Goal: Task Accomplishment & Management: Use online tool/utility

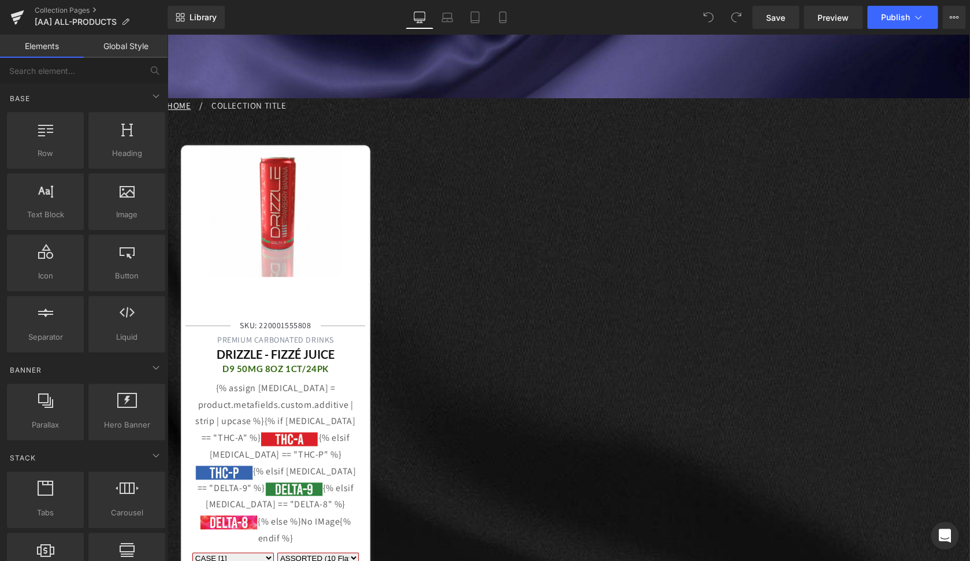
scroll to position [462, 0]
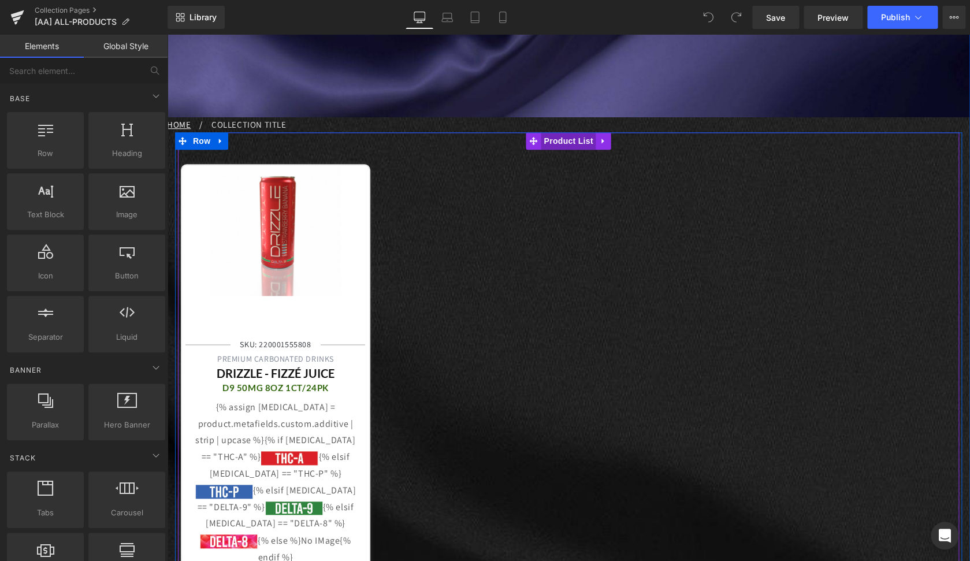
click at [546, 146] on span "Product List" at bounding box center [568, 140] width 55 height 17
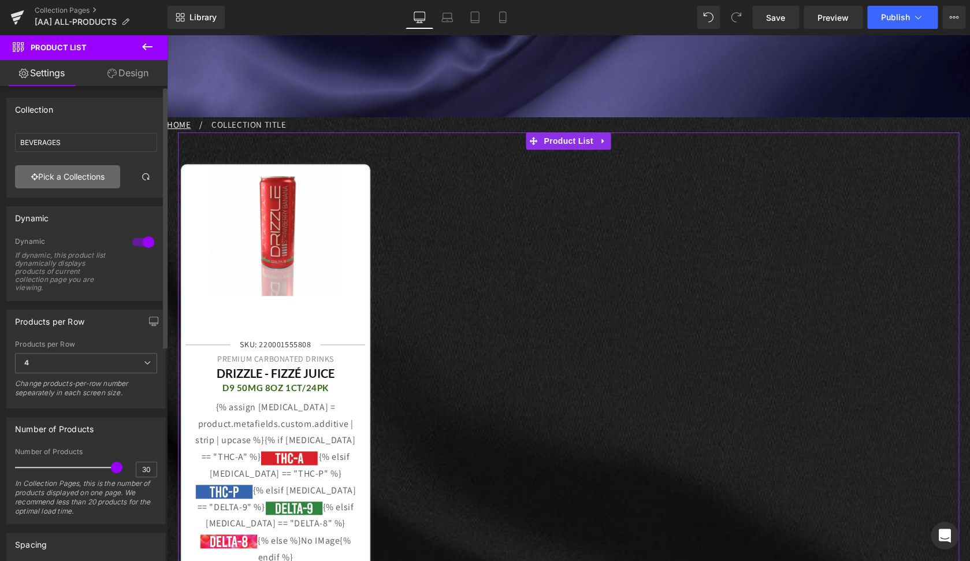
click at [100, 175] on link "Pick a Collections" at bounding box center [67, 176] width 105 height 23
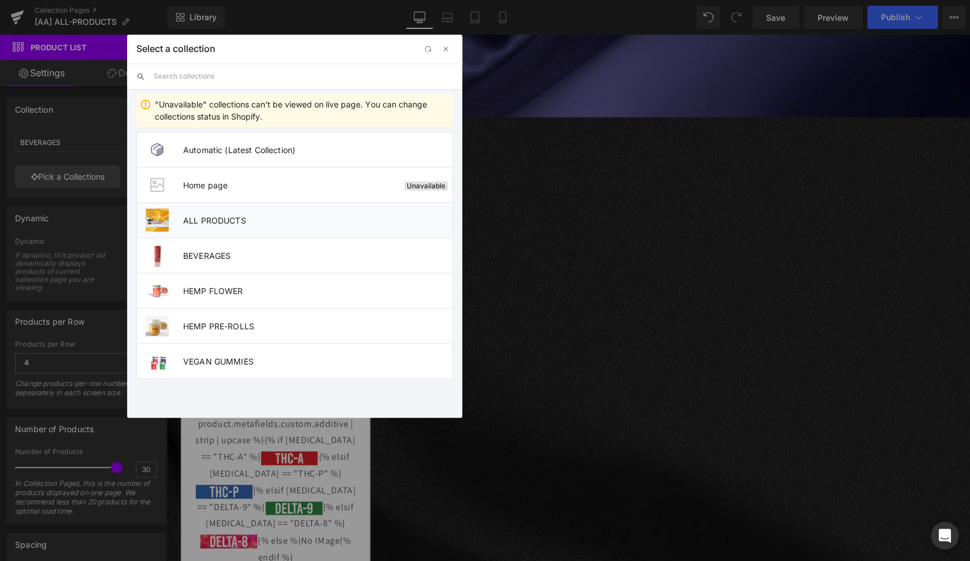
click at [220, 216] on span "ALL PRODUCTS" at bounding box center [317, 221] width 269 height 10
type input "ALL PRODUCTS"
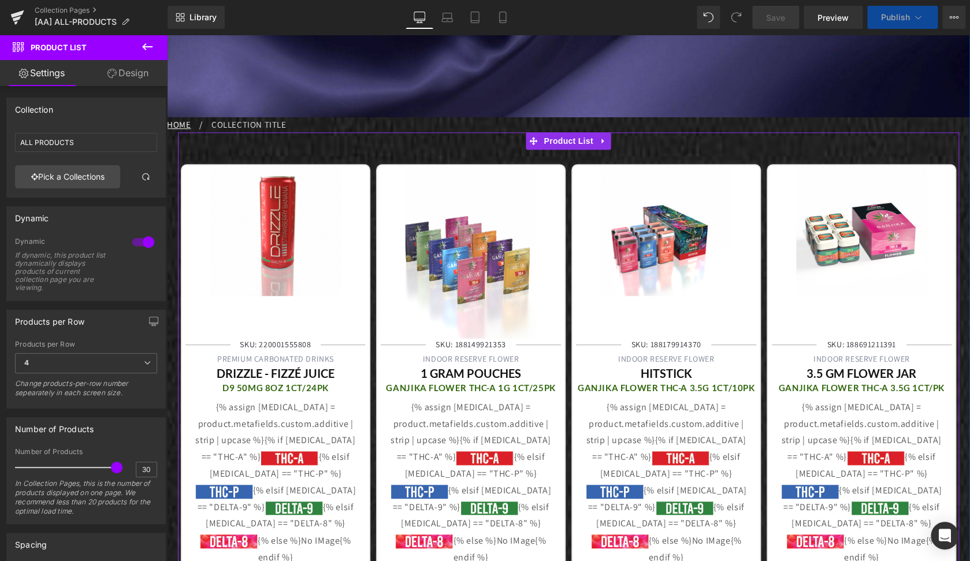
select select "BOX [10]"
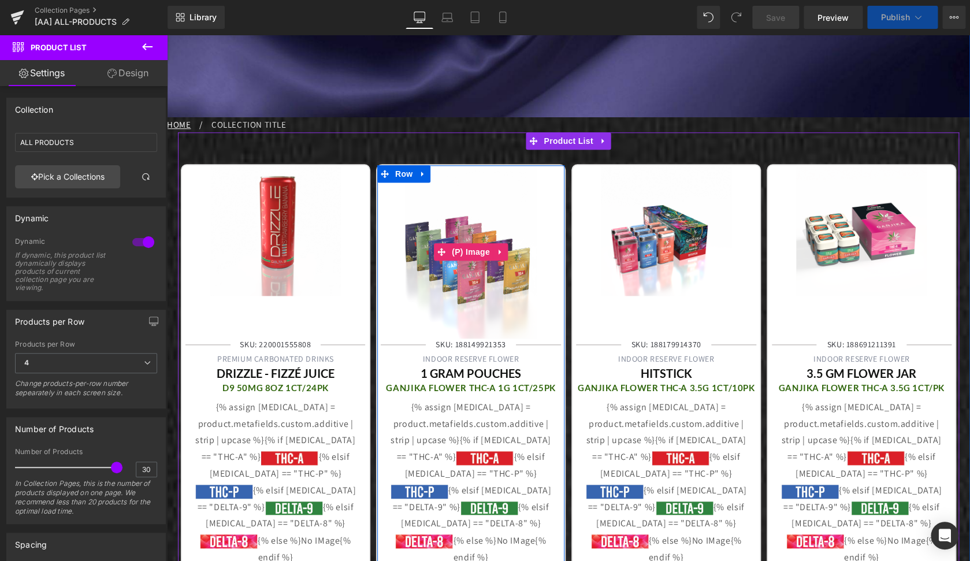
select select "BOX [5]"
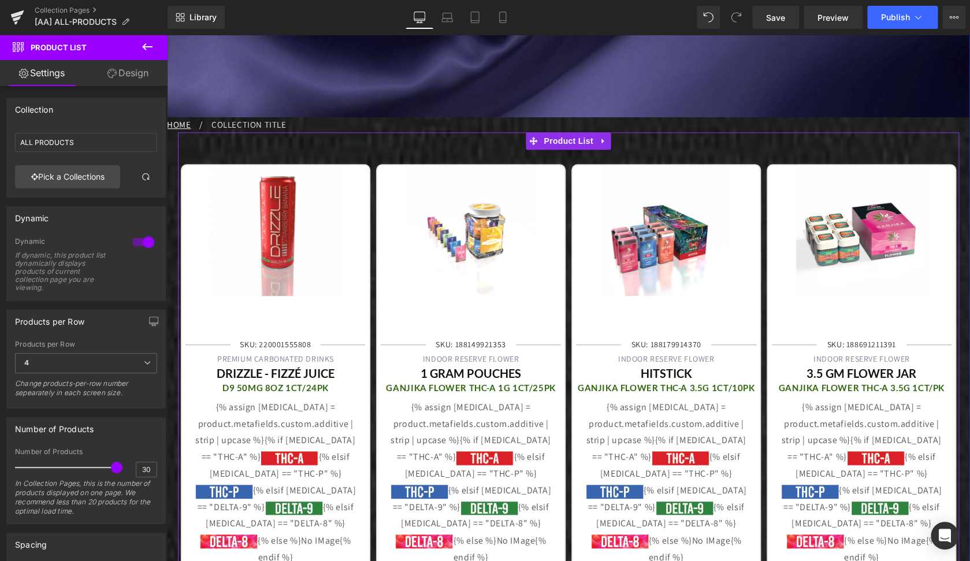
scroll to position [573, 0]
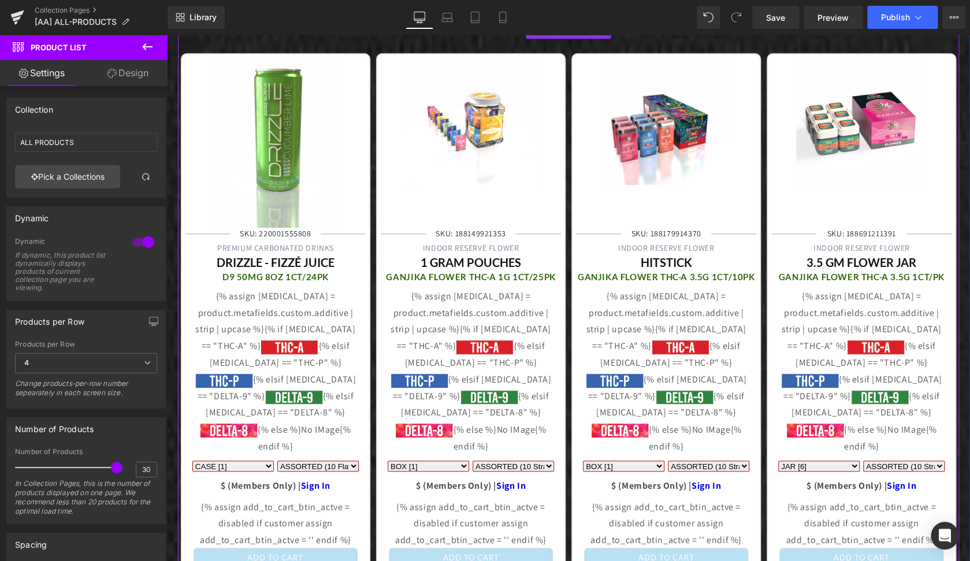
select select "BOX [10]"
select select "BOX [5]"
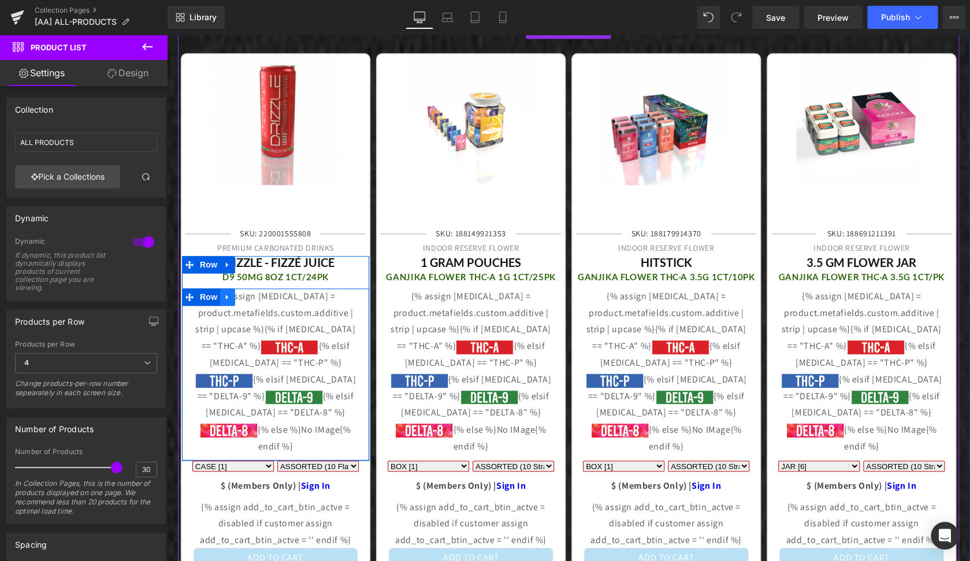
click at [224, 300] on icon at bounding box center [228, 296] width 8 height 9
click at [254, 298] on icon at bounding box center [258, 297] width 8 height 8
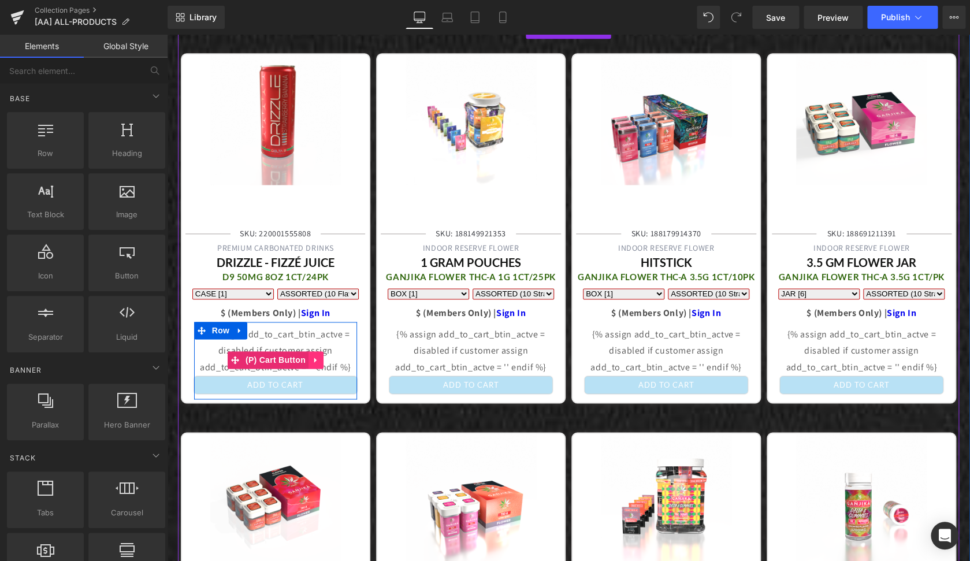
click at [314, 362] on icon at bounding box center [316, 359] width 8 height 9
click at [320, 360] on icon at bounding box center [324, 360] width 8 height 8
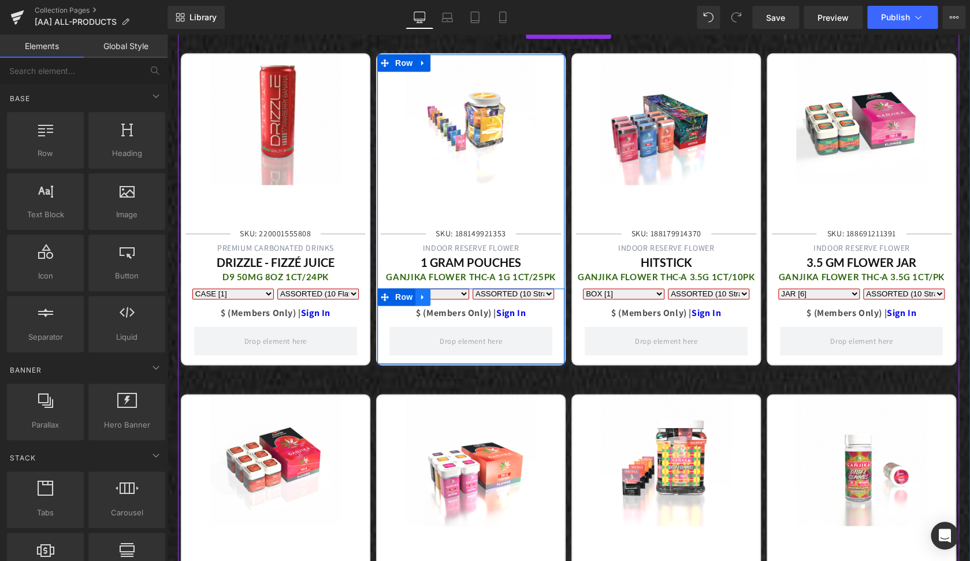
click at [419, 296] on icon at bounding box center [423, 296] width 8 height 9
click at [449, 301] on icon at bounding box center [453, 297] width 8 height 8
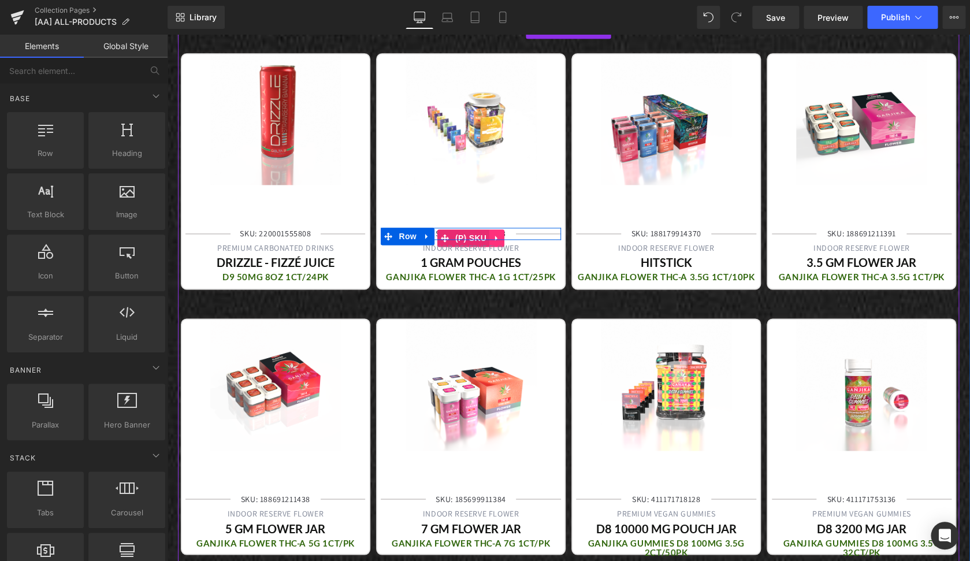
click at [493, 236] on icon at bounding box center [497, 238] width 8 height 9
click at [502, 232] on link at bounding box center [504, 237] width 15 height 17
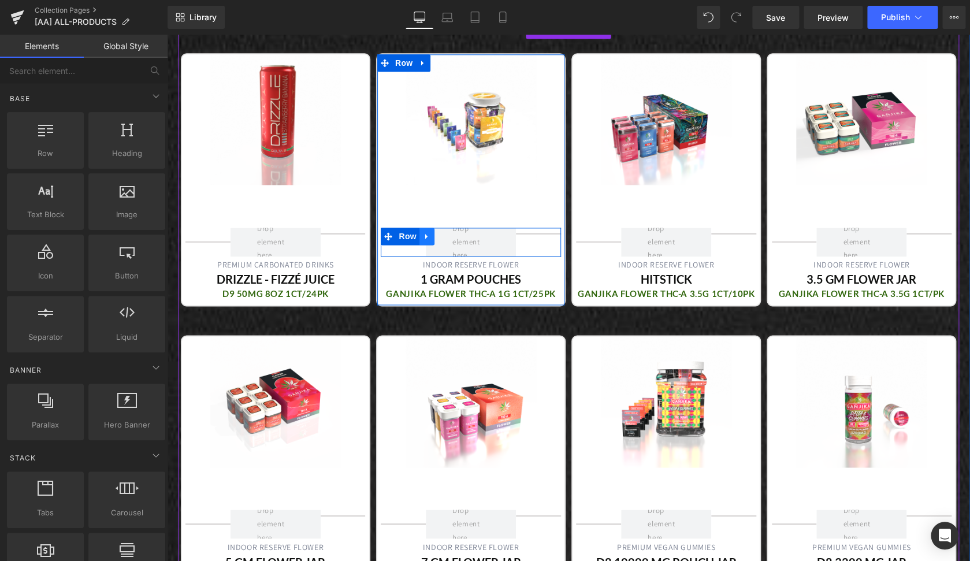
click at [425, 237] on icon at bounding box center [427, 236] width 8 height 9
click at [455, 238] on icon at bounding box center [457, 236] width 8 height 9
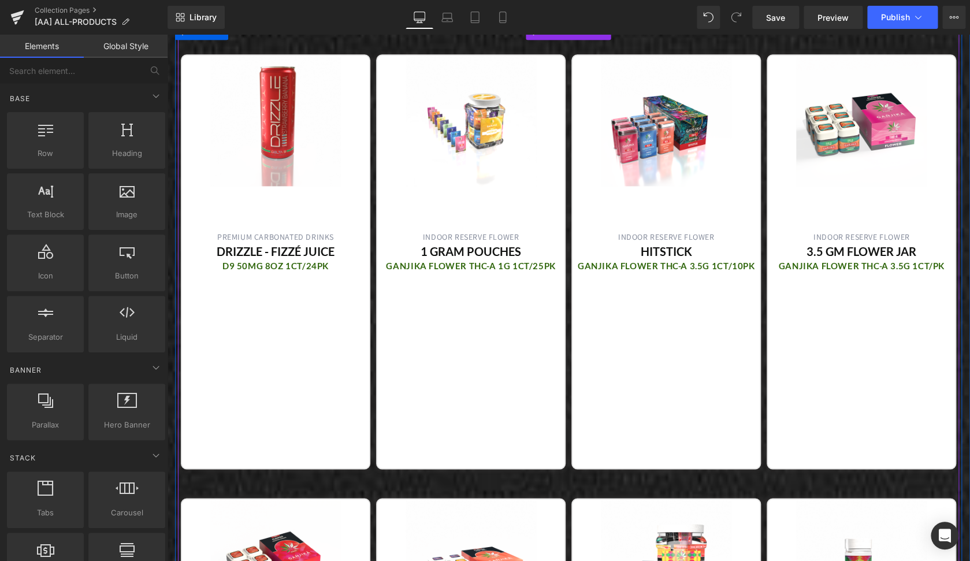
scroll to position [361, 0]
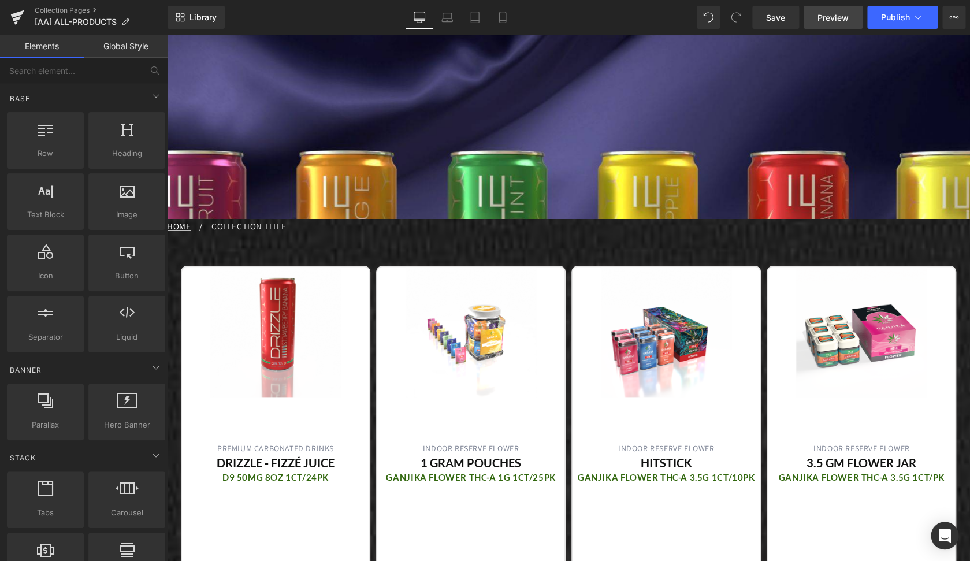
click at [834, 22] on span "Preview" at bounding box center [833, 18] width 31 height 12
click at [773, 23] on span "Save" at bounding box center [775, 18] width 19 height 12
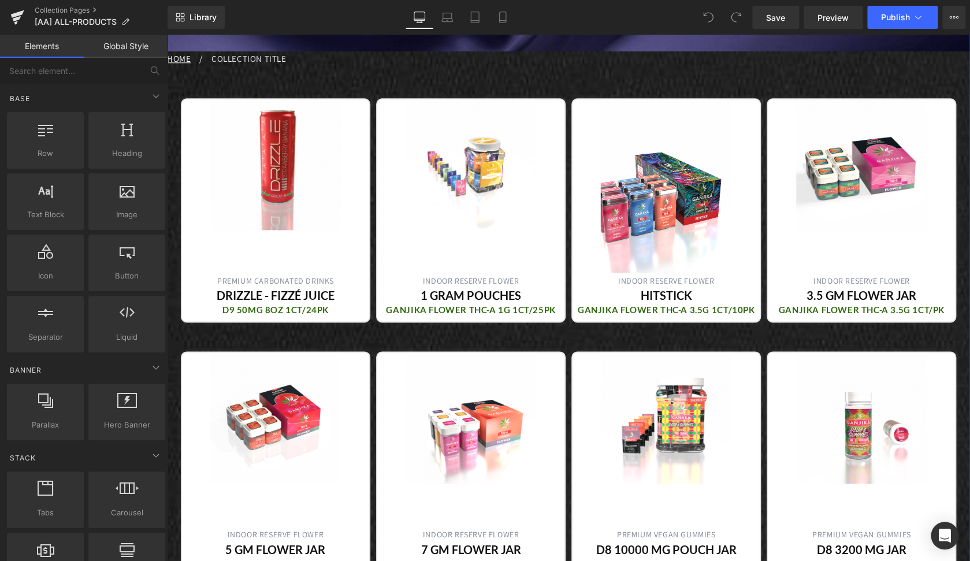
scroll to position [297, 0]
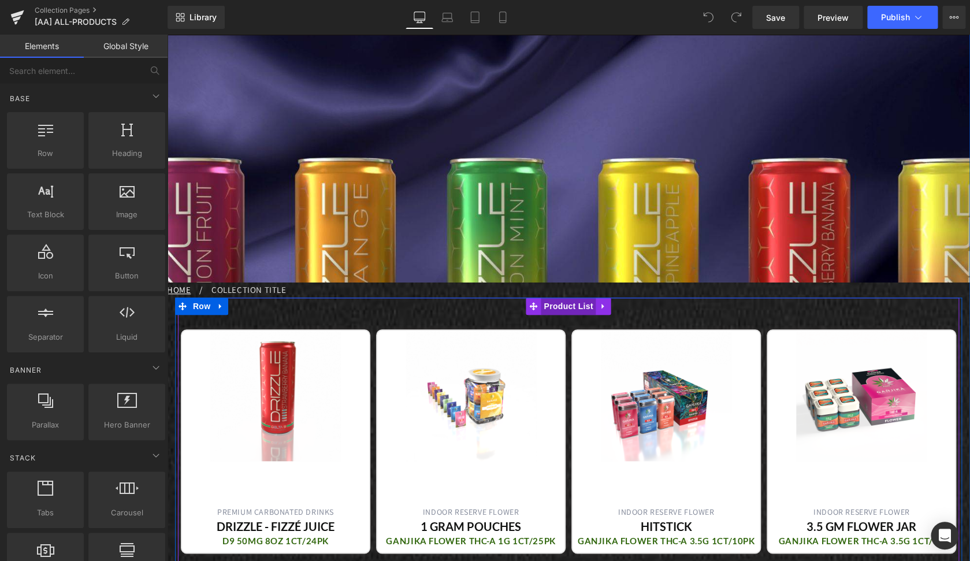
click at [549, 309] on span "Product List" at bounding box center [568, 306] width 55 height 17
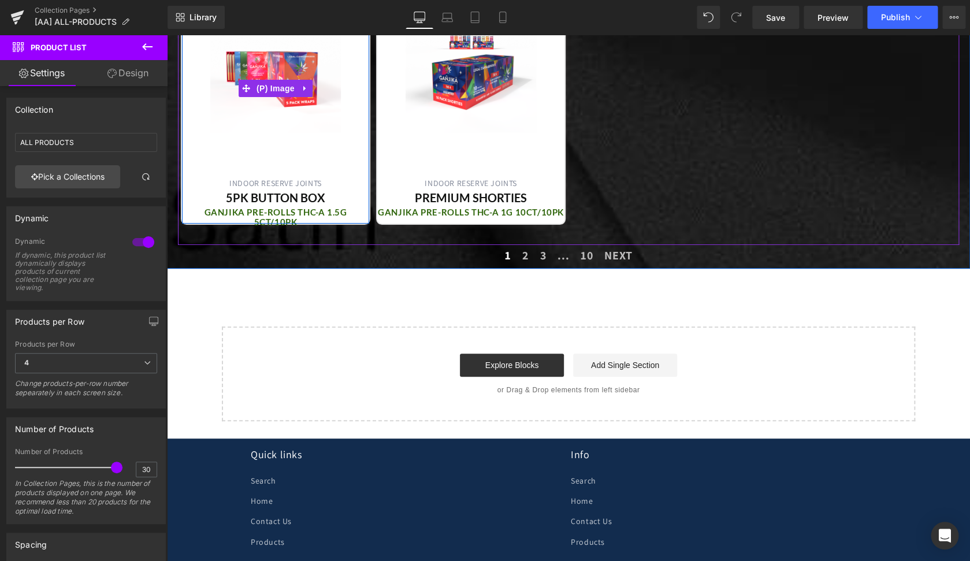
scroll to position [1896, 0]
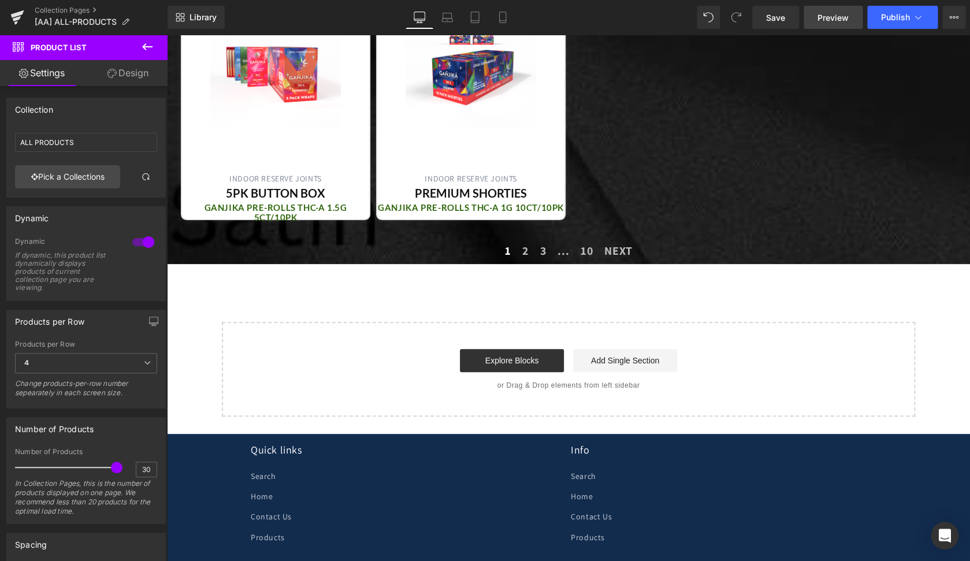
click at [834, 17] on span "Preview" at bounding box center [833, 18] width 31 height 12
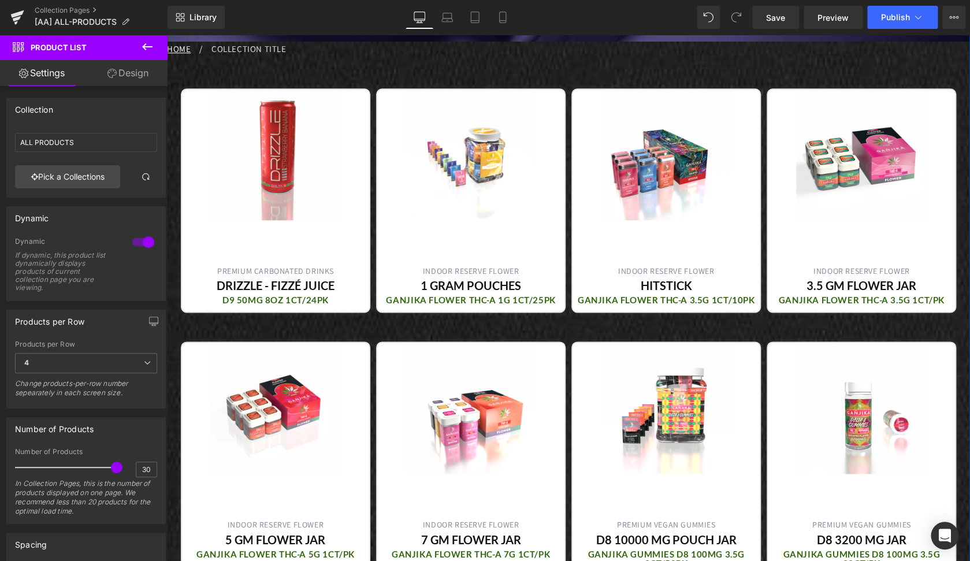
scroll to position [547, 0]
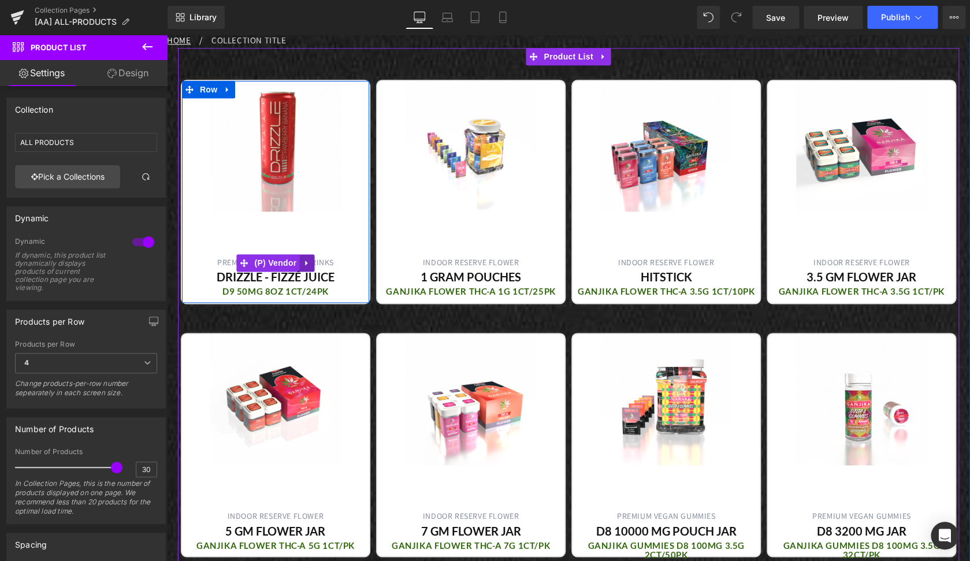
click at [303, 263] on icon at bounding box center [307, 262] width 8 height 9
click at [310, 262] on icon at bounding box center [314, 263] width 8 height 8
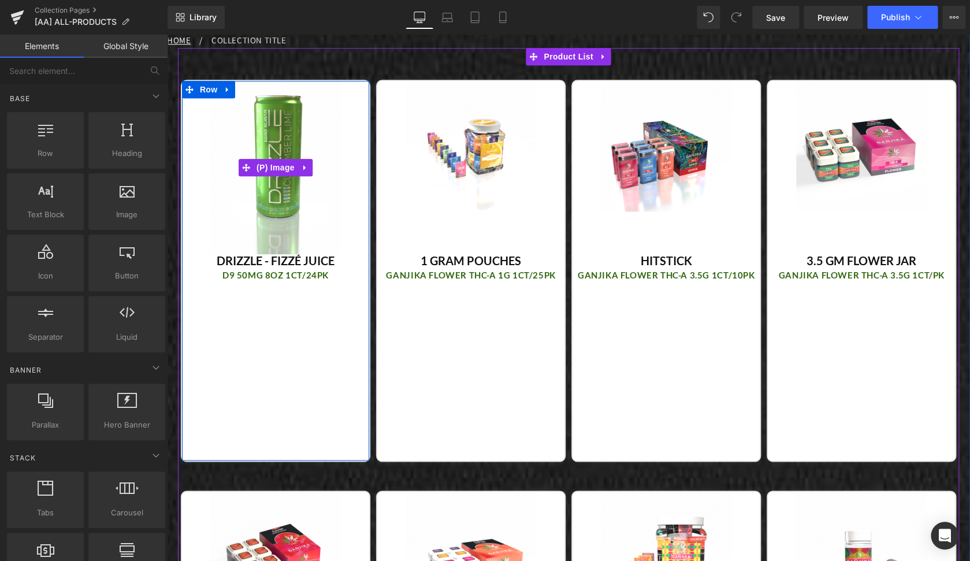
click at [265, 216] on img at bounding box center [275, 167] width 131 height 173
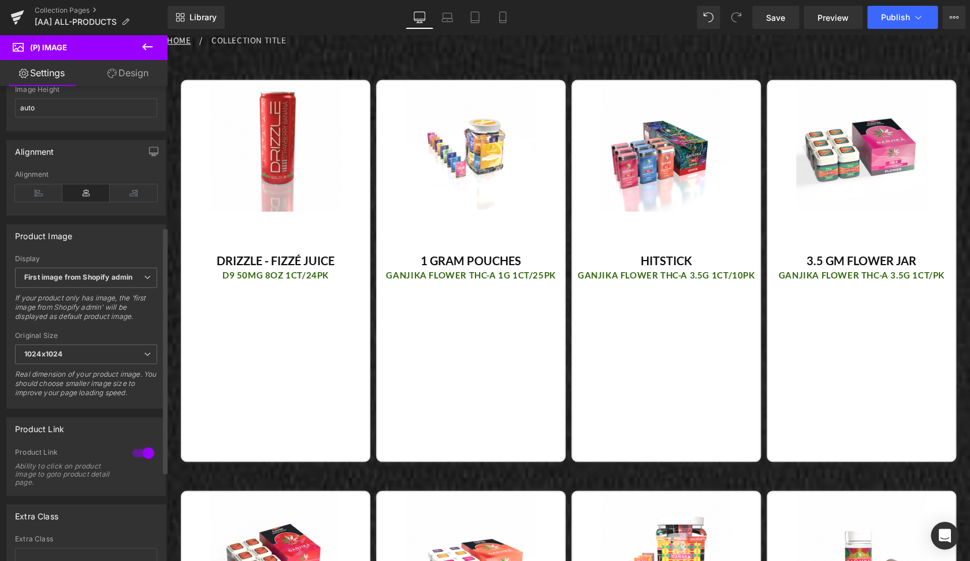
scroll to position [444, 0]
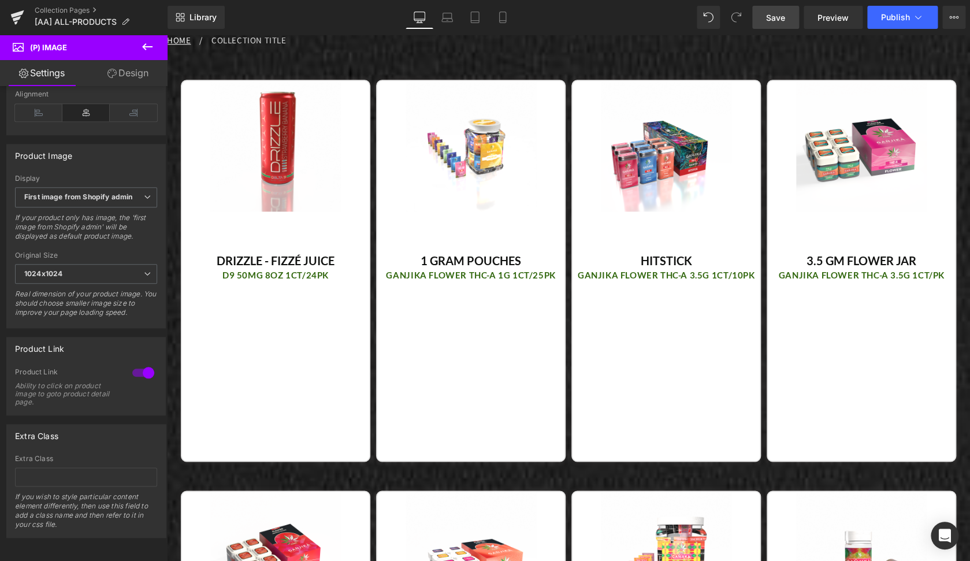
click at [779, 23] on span "Save" at bounding box center [775, 18] width 19 height 12
click at [826, 19] on span "Preview" at bounding box center [833, 18] width 31 height 12
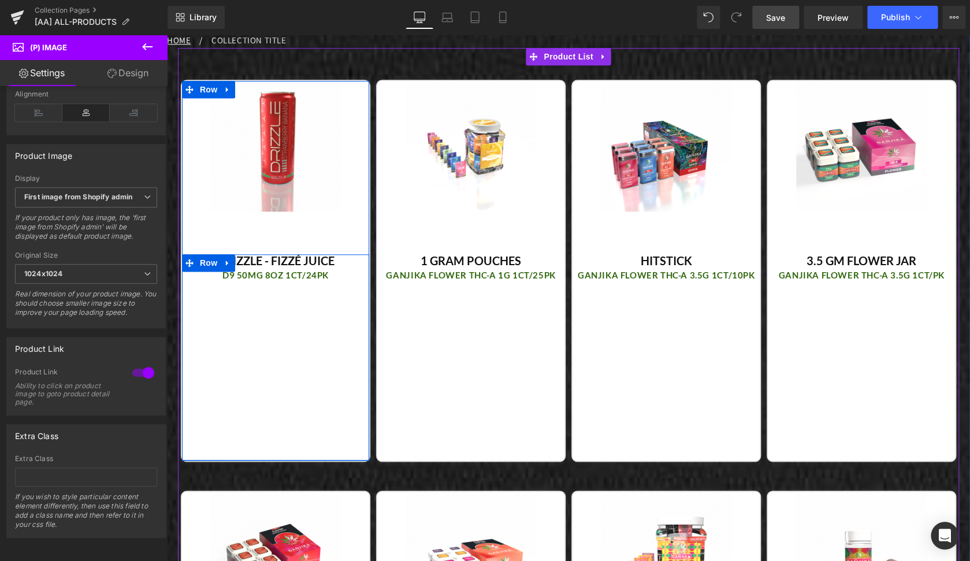
click at [311, 359] on div "DRIZZLE - FIZZÉ JUICE (P) Title D9 50MG 8OZ 1CT/24PK (P) Title Row" at bounding box center [275, 357] width 187 height 206
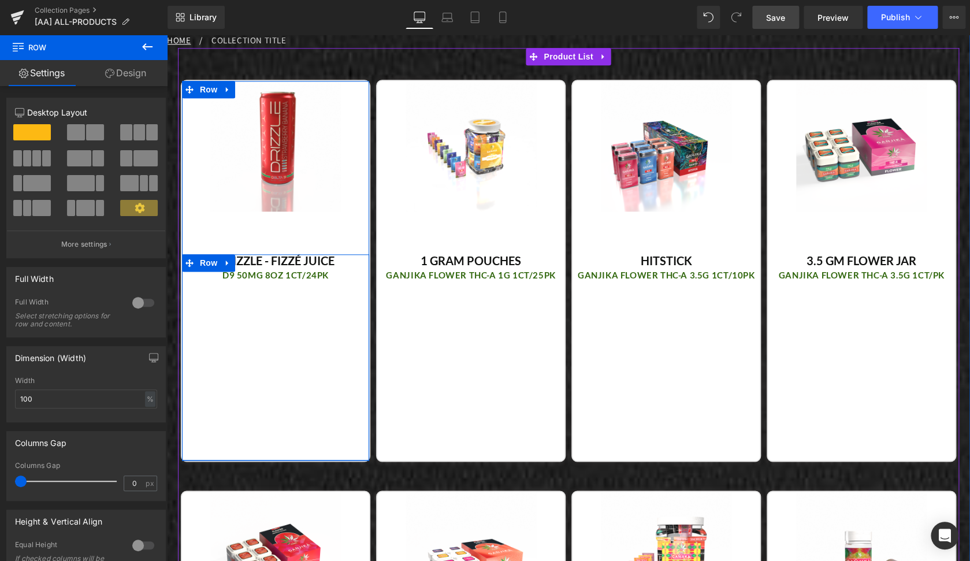
click at [277, 362] on div "DRIZZLE - FIZZÉ JUICE (P) Title D9 50MG 8OZ 1CT/24PK (P) Title Row" at bounding box center [275, 357] width 187 height 206
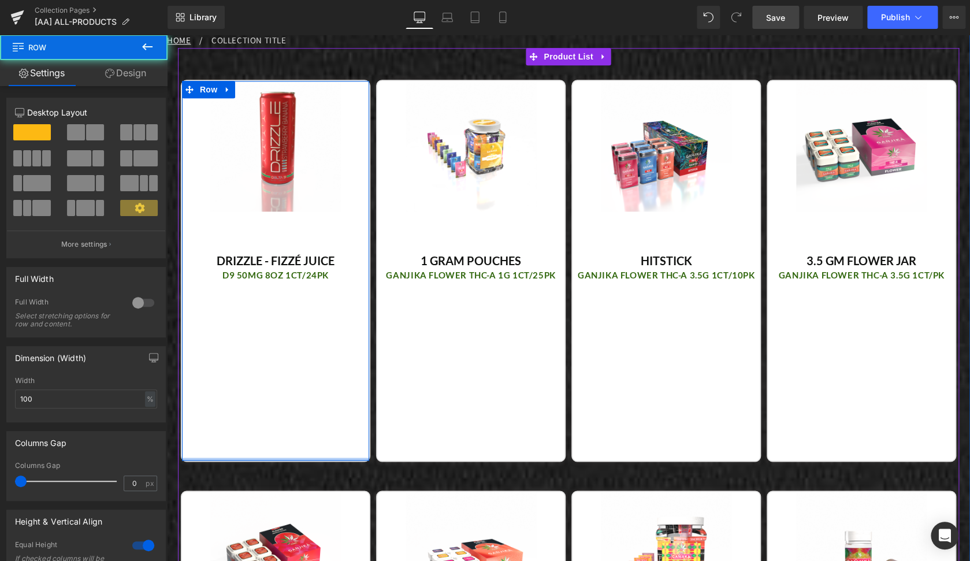
drag, startPoint x: 277, startPoint y: 458, endPoint x: 273, endPoint y: 381, distance: 77.0
click at [273, 381] on div "Off 1 % (P) Image DRIZZLE - FIZZÉ JUICE (P) Title D9 50MG 8OZ 1CT/24PK (P) Titl…" at bounding box center [276, 271] width 190 height 382
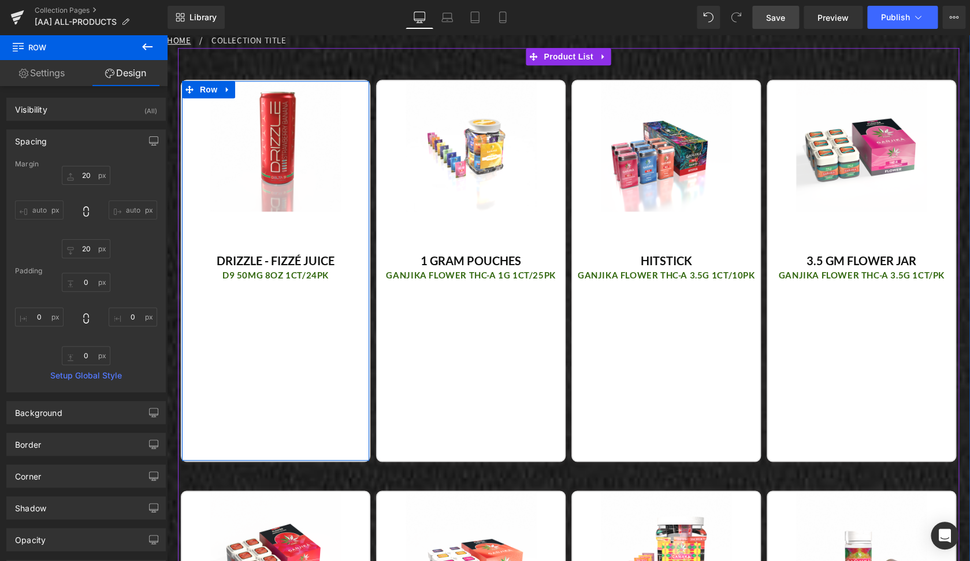
click at [293, 361] on div "DRIZZLE - FIZZÉ JUICE (P) Title D9 50MG 8OZ 1CT/24PK (P) Title Row" at bounding box center [275, 357] width 187 height 206
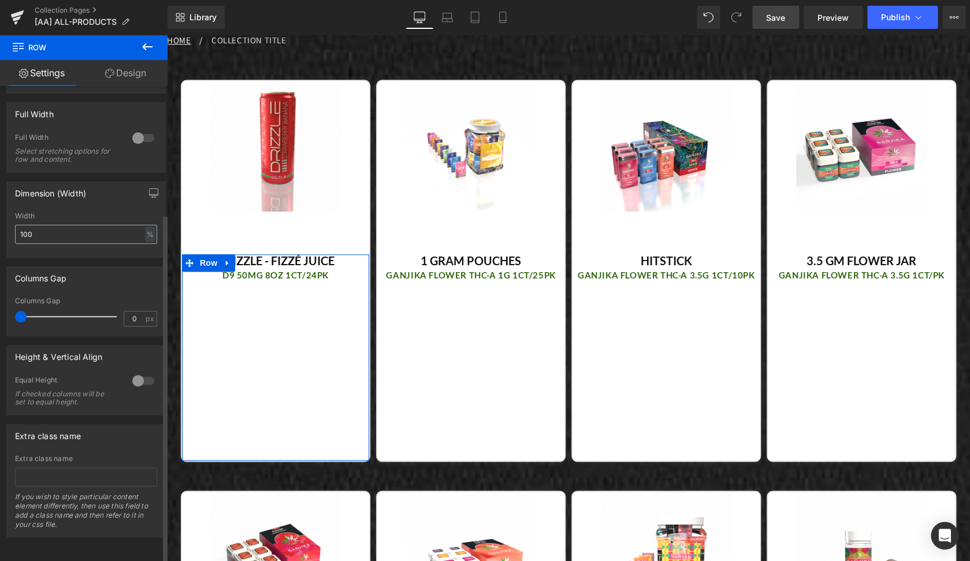
scroll to position [0, 0]
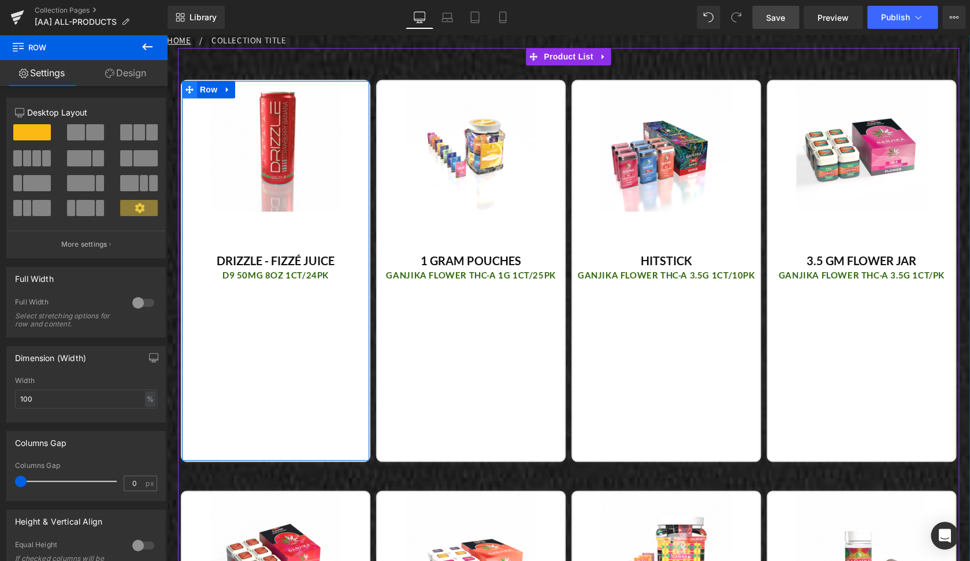
click at [192, 91] on span at bounding box center [189, 89] width 15 height 17
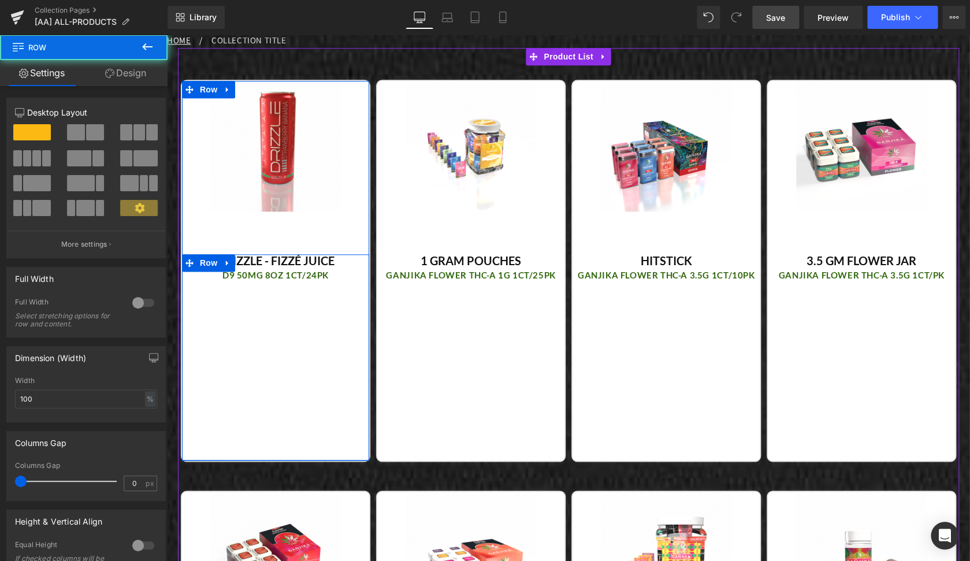
click at [287, 421] on div "DRIZZLE - FIZZÉ JUICE (P) Title D9 50MG 8OZ 1CT/24PK (P) Title Row" at bounding box center [275, 357] width 187 height 206
click at [366, 417] on div at bounding box center [367, 271] width 3 height 380
click at [305, 402] on div "DRIZZLE - FIZZÉ JUICE (P) Title D9 50MG 8OZ 1CT/24PK (P) Title Row" at bounding box center [275, 357] width 187 height 206
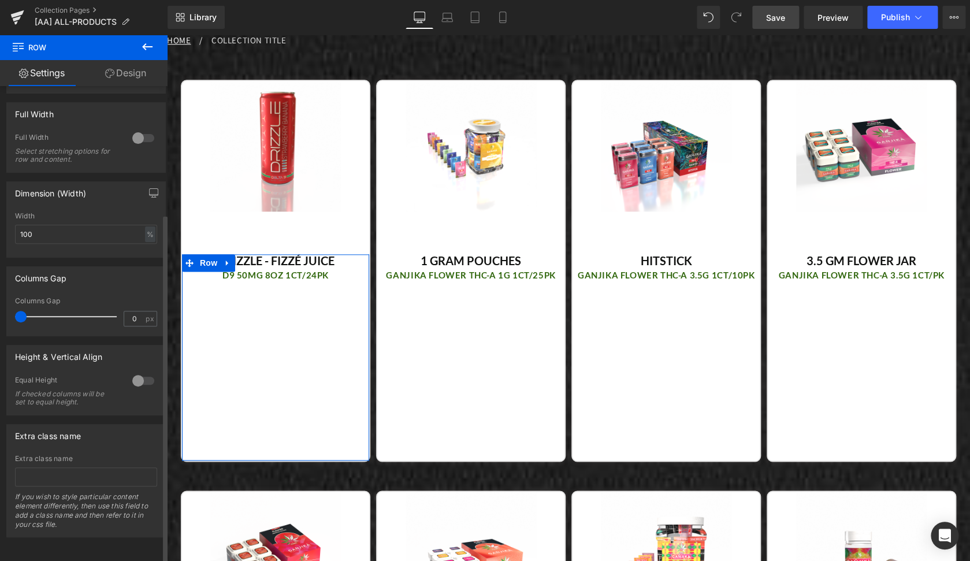
scroll to position [174, 0]
click at [138, 374] on div at bounding box center [143, 381] width 28 height 18
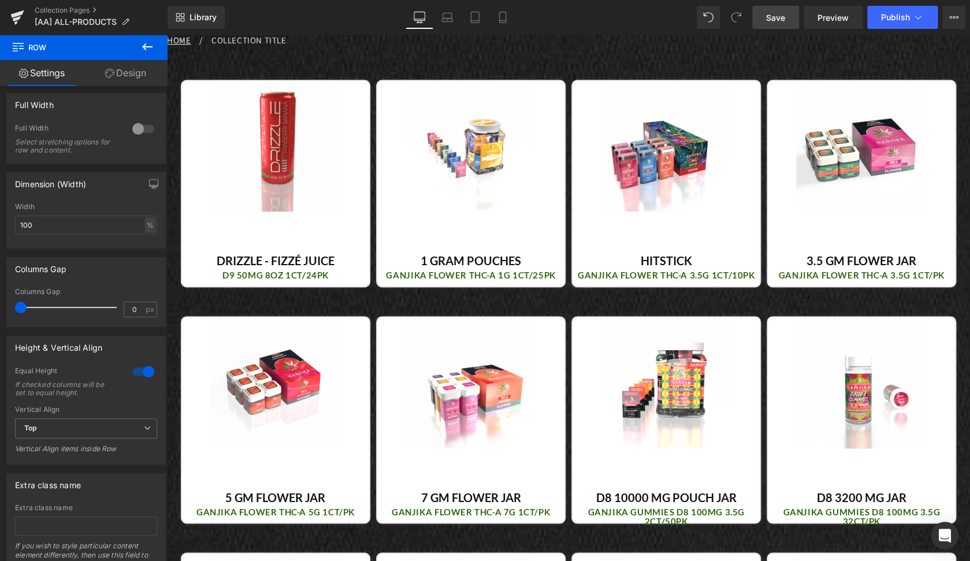
click at [779, 23] on link "Save" at bounding box center [775, 17] width 47 height 23
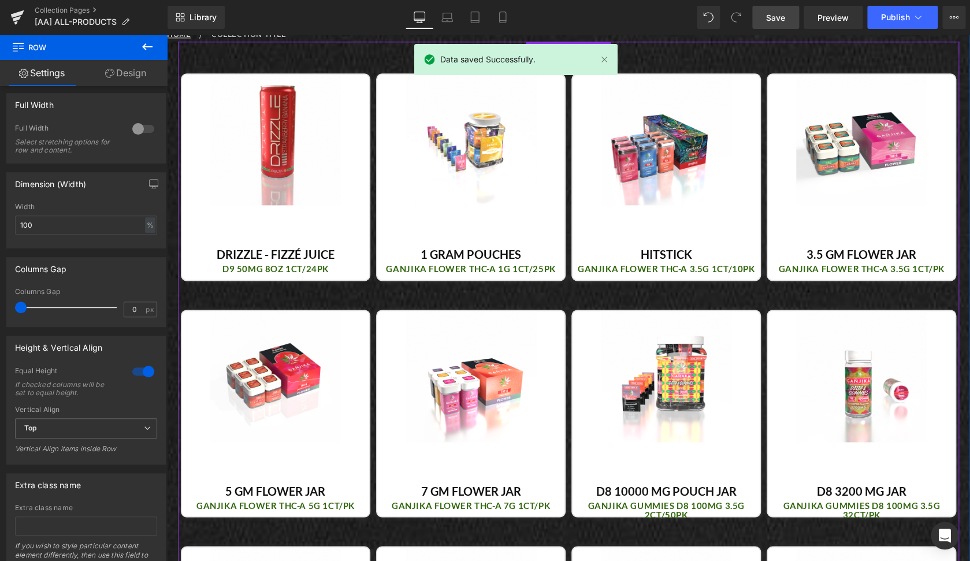
scroll to position [491, 0]
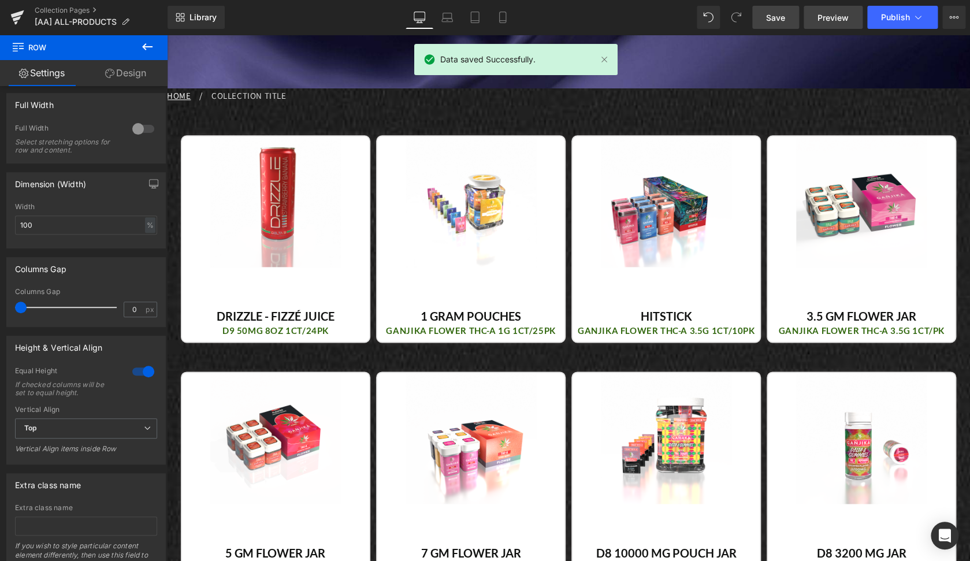
click at [830, 18] on span "Preview" at bounding box center [833, 18] width 31 height 12
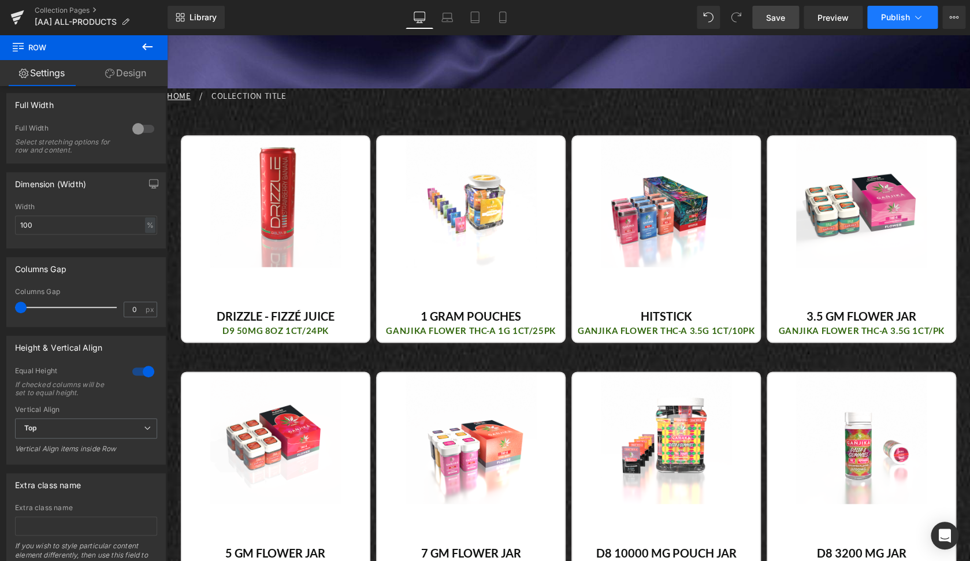
click at [897, 17] on span "Publish" at bounding box center [895, 17] width 29 height 9
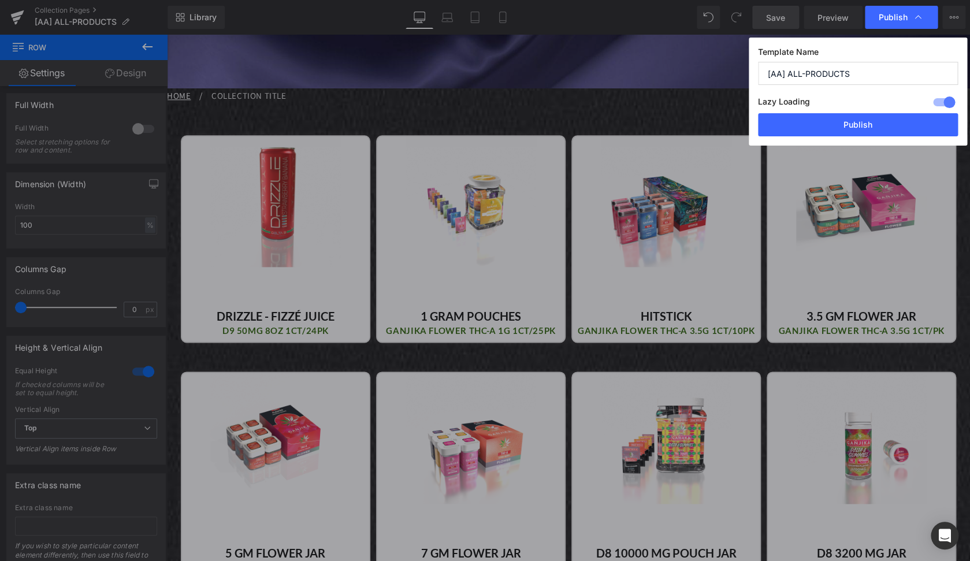
click at [870, 77] on input "[AA] ALL-PRODUCTS" at bounding box center [858, 73] width 200 height 23
type input "[AA] ALL-PRODUCTS [Internal]"
click at [833, 127] on button "Publish" at bounding box center [858, 124] width 200 height 23
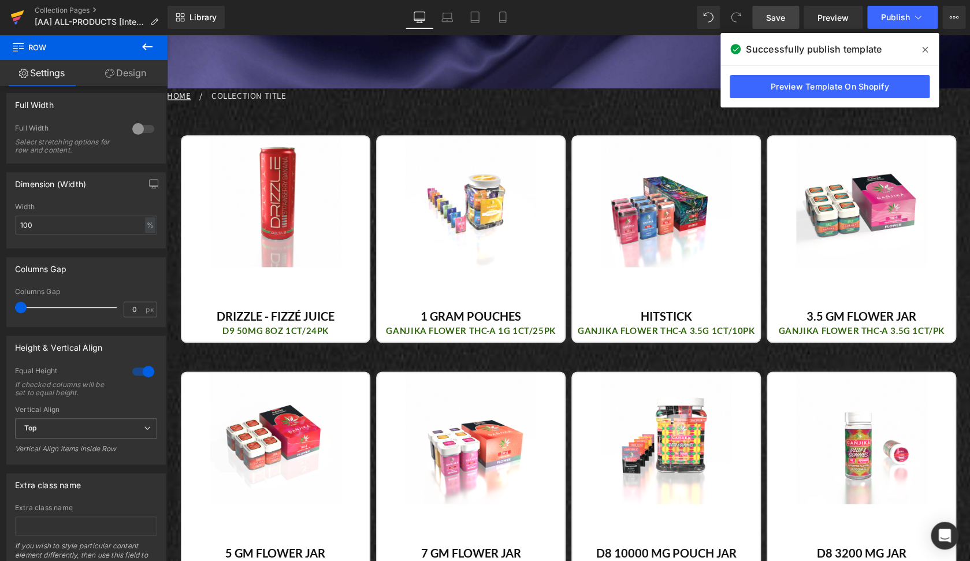
click at [23, 14] on icon at bounding box center [17, 14] width 13 height 8
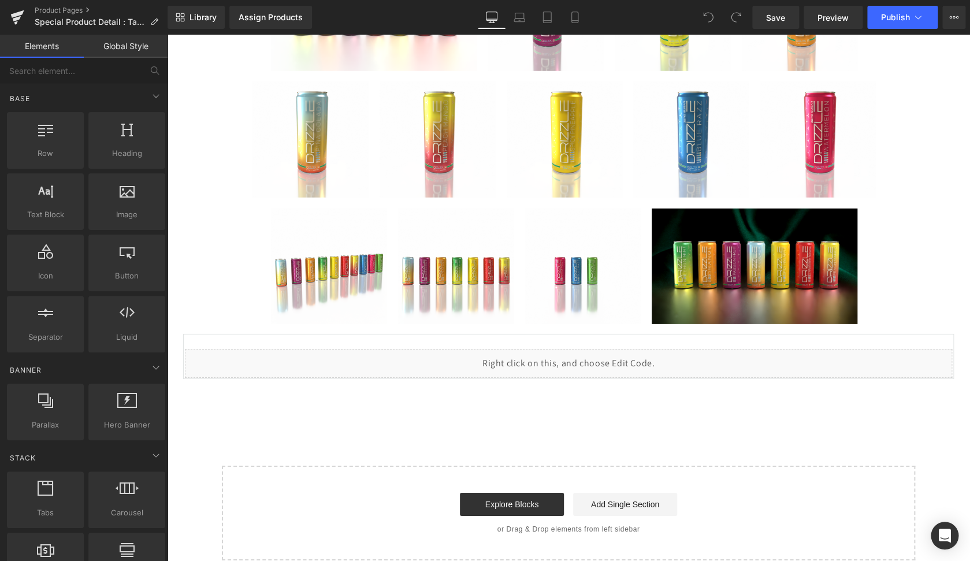
scroll to position [1444, 0]
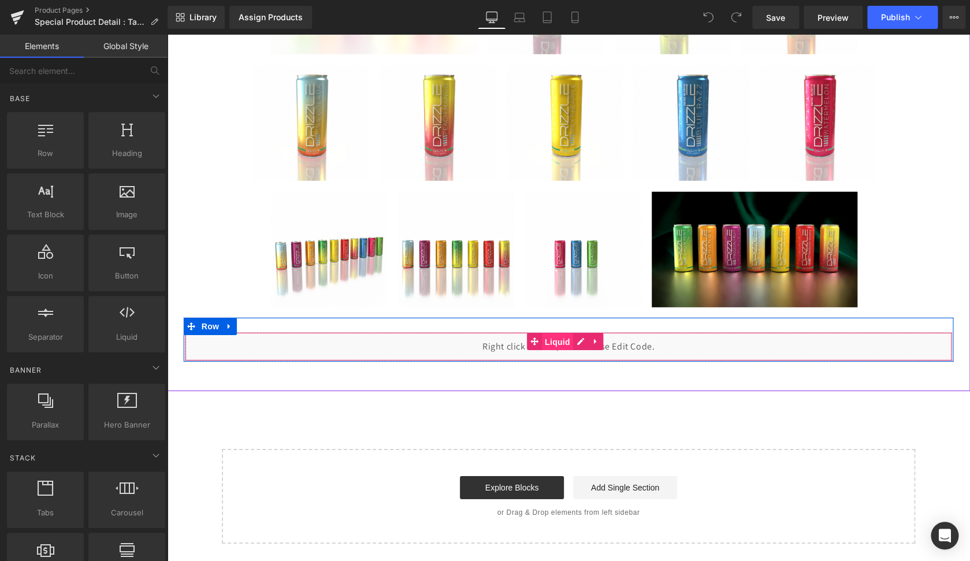
click at [563, 343] on span "Liquid" at bounding box center [557, 341] width 31 height 17
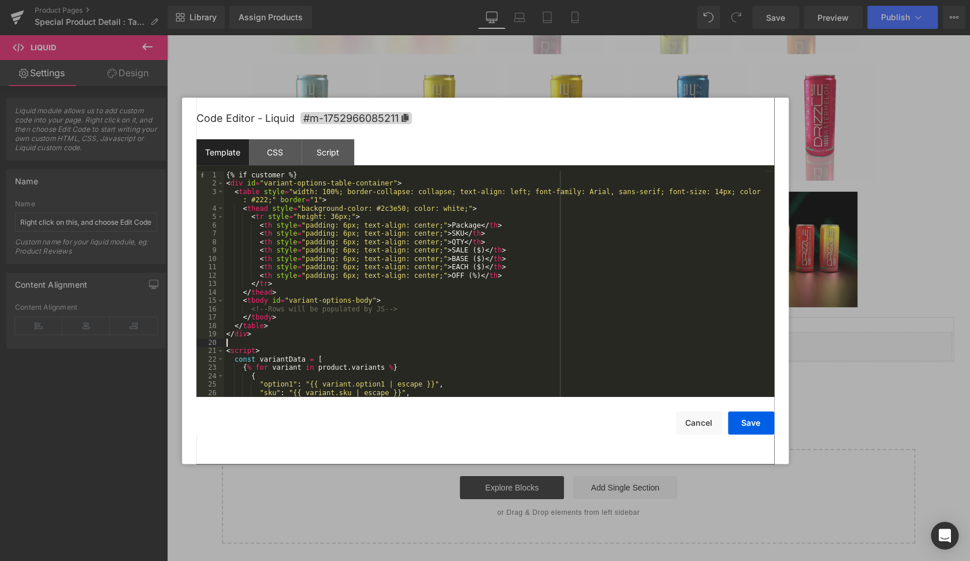
click at [490, 343] on div "{% if customer %} < div id = "variant-options-table-container" > < table style …" at bounding box center [494, 292] width 541 height 243
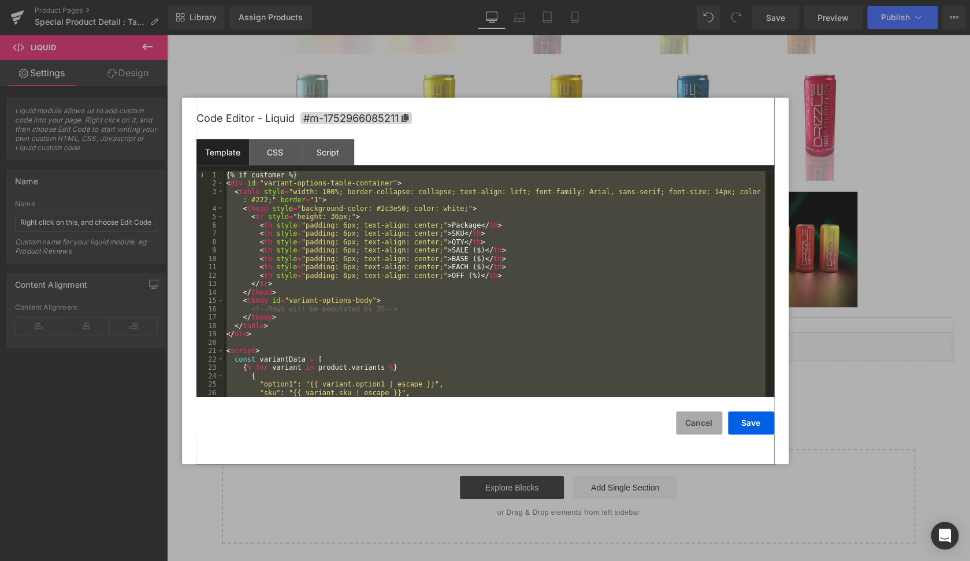
click at [708, 430] on button "Cancel" at bounding box center [699, 422] width 46 height 23
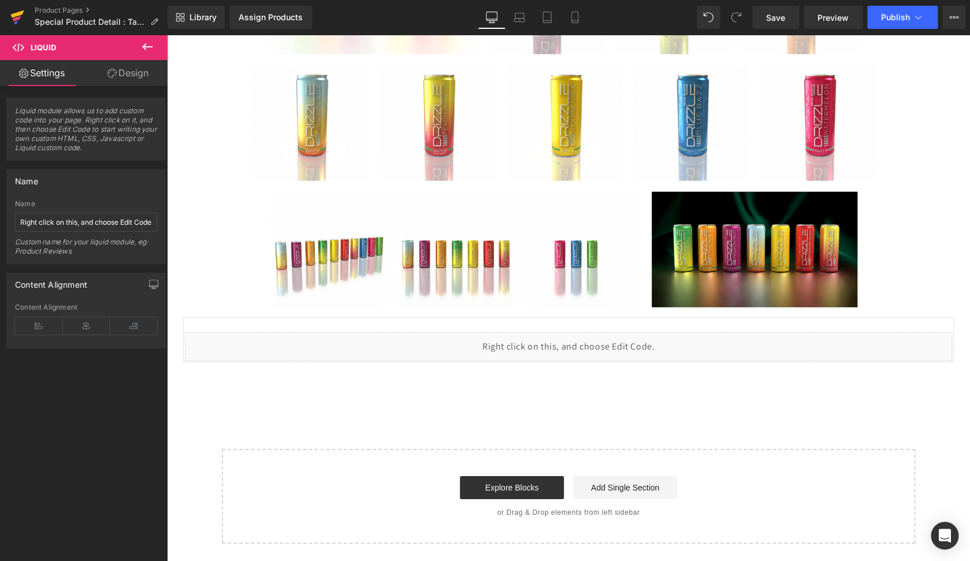
click at [15, 17] on icon at bounding box center [17, 14] width 13 height 8
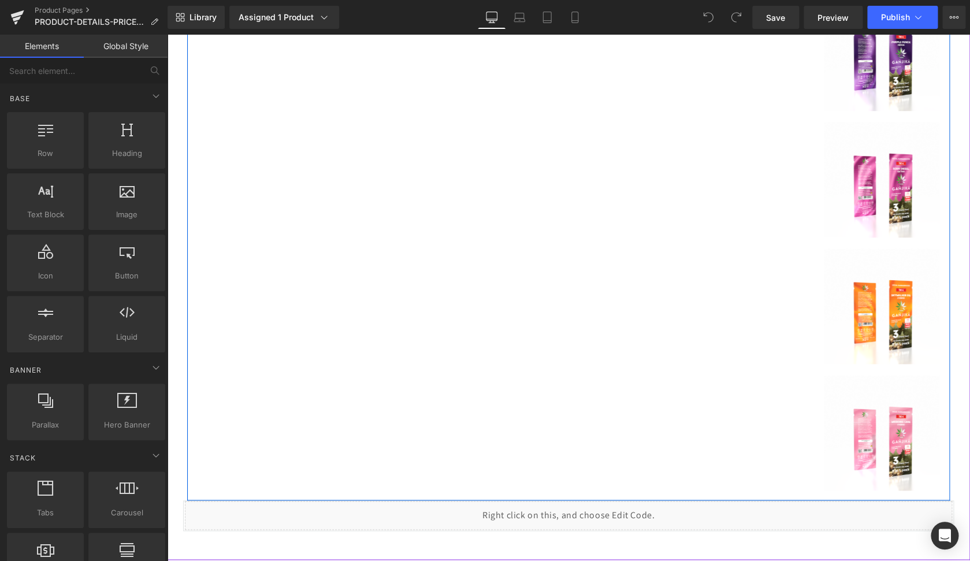
scroll to position [2631, 0]
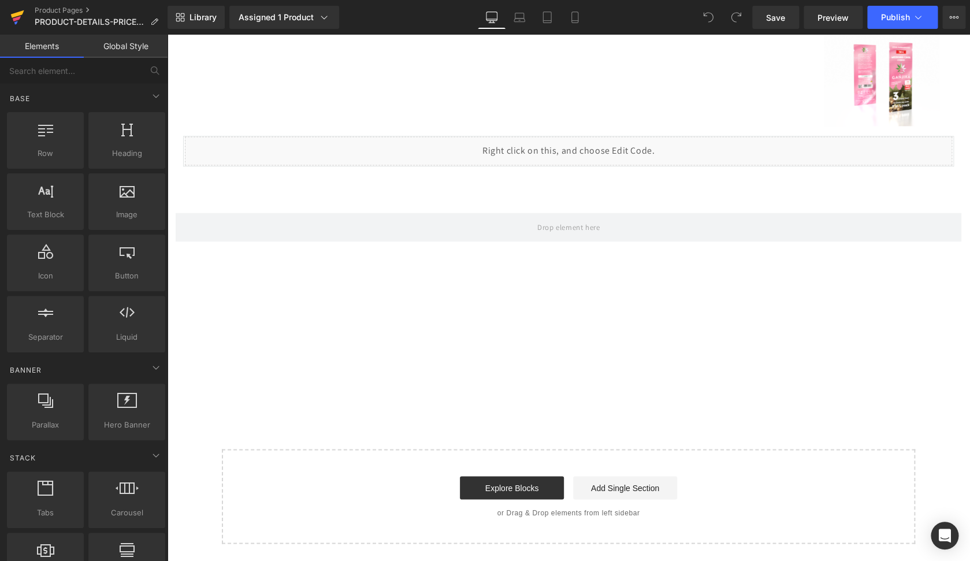
click at [11, 10] on icon at bounding box center [17, 17] width 14 height 29
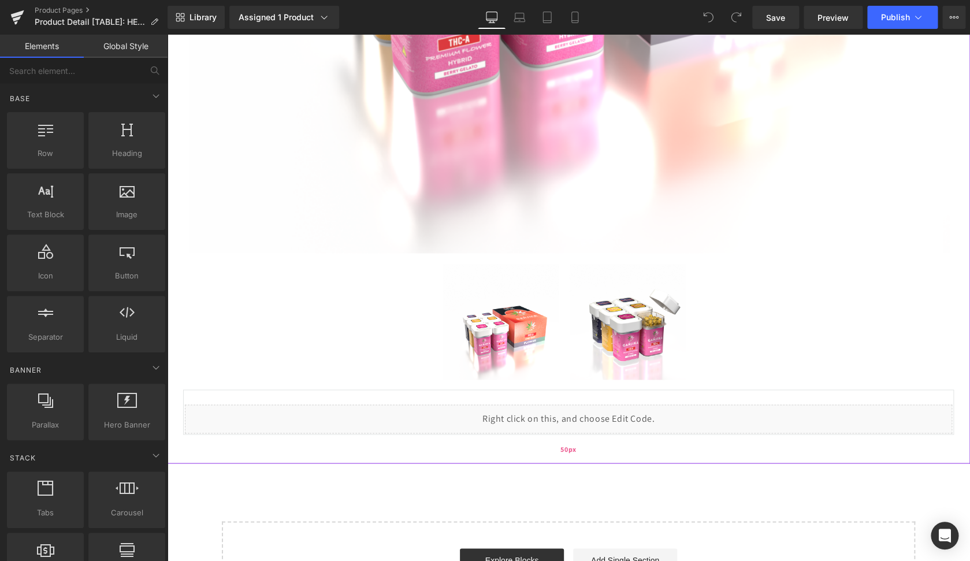
scroll to position [685, 0]
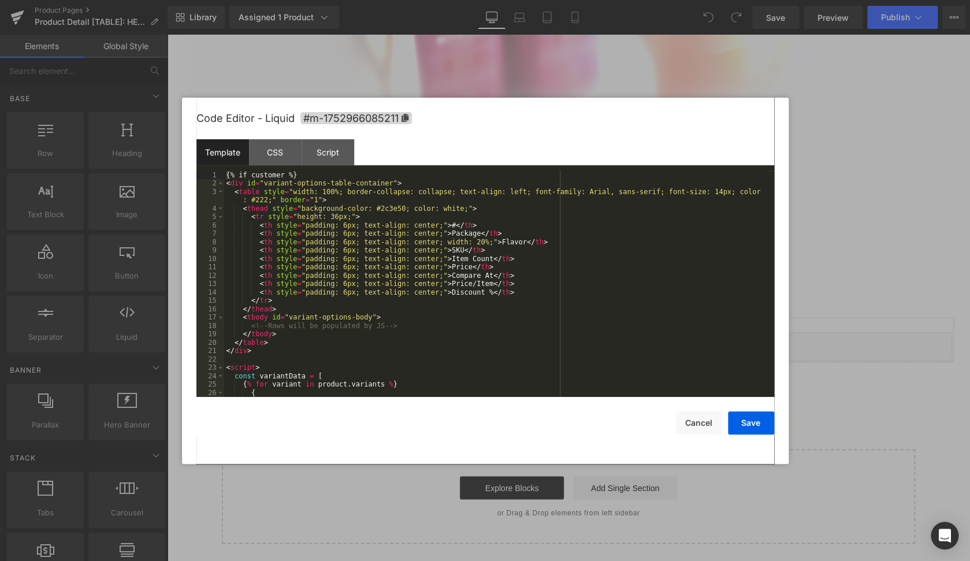
click at [523, 0] on div "You are previewing how the will restyle your page. You can not edit Elements in…" at bounding box center [485, 0] width 970 height 0
click at [707, 431] on button "Cancel" at bounding box center [699, 422] width 46 height 23
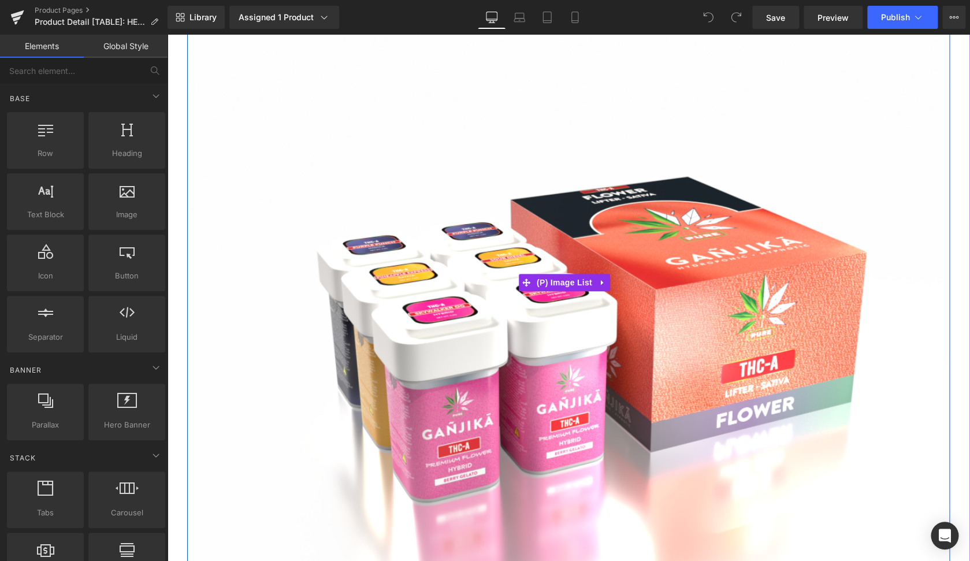
scroll to position [0, 0]
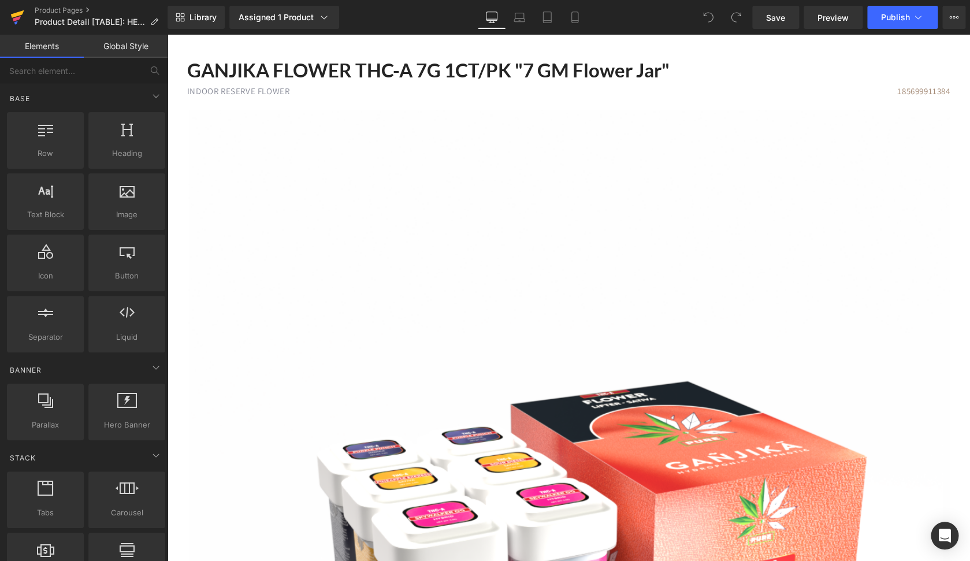
click at [18, 17] on icon at bounding box center [17, 17] width 14 height 29
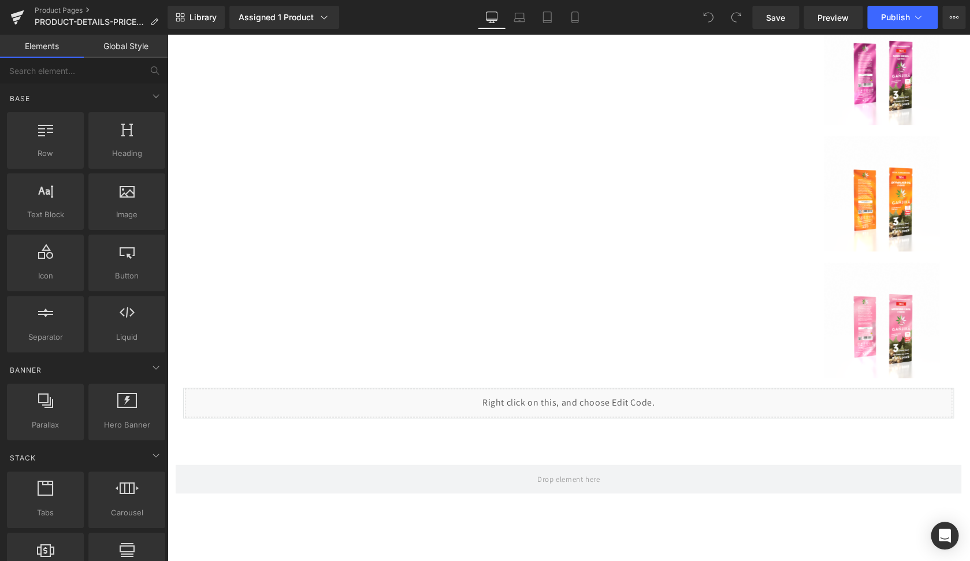
scroll to position [2631, 0]
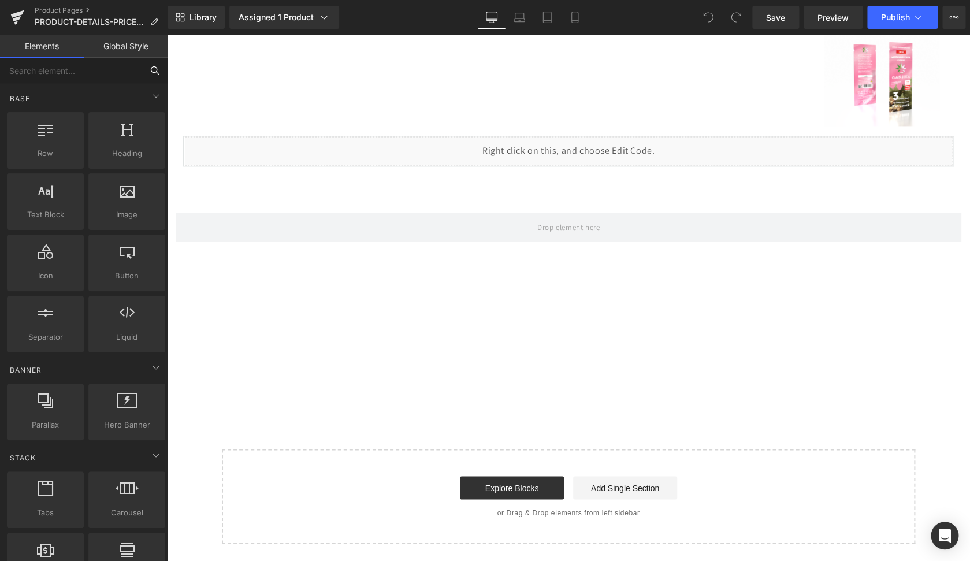
click at [86, 71] on input "text" at bounding box center [71, 70] width 142 height 25
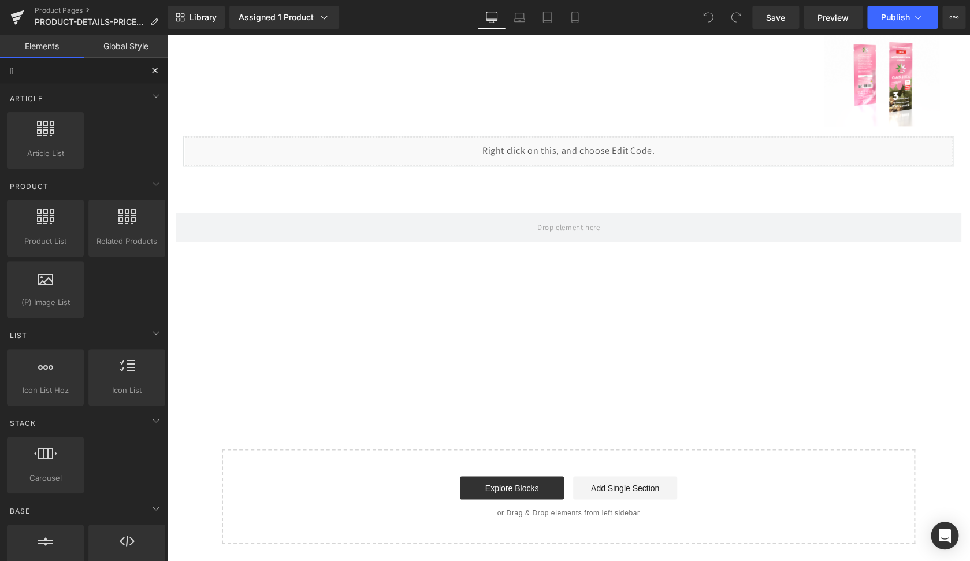
type input "liq"
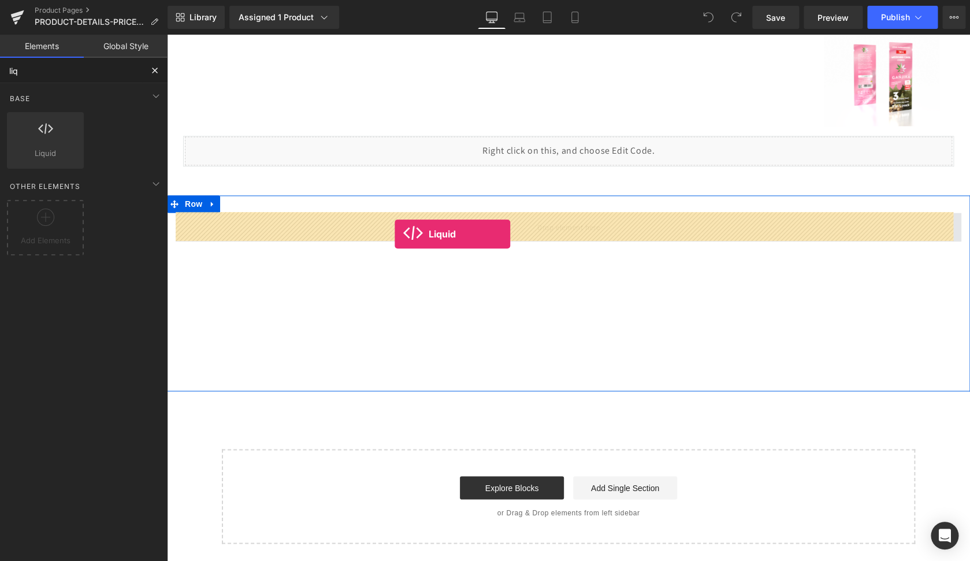
drag, startPoint x: 222, startPoint y: 173, endPoint x: 395, endPoint y: 234, distance: 183.3
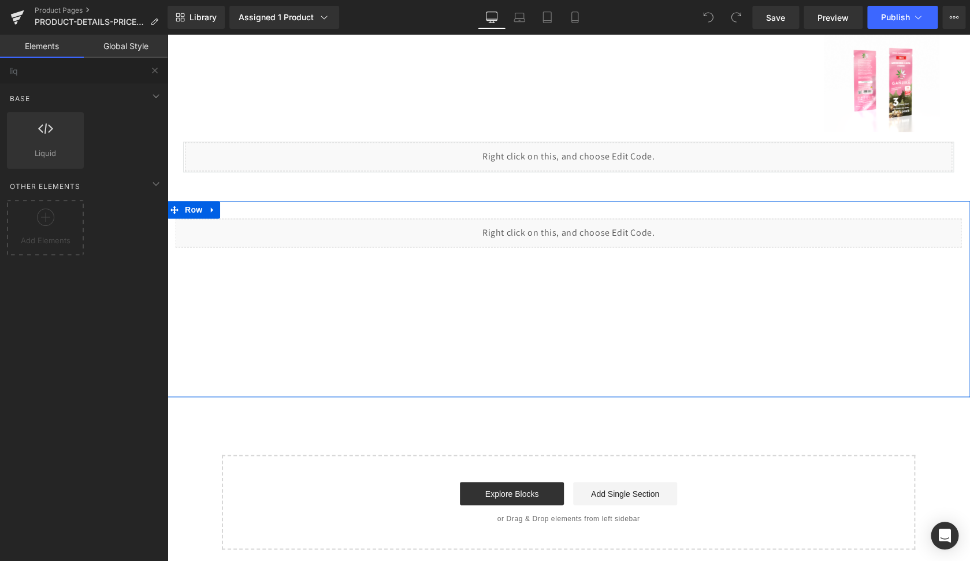
scroll to position [2626, 0]
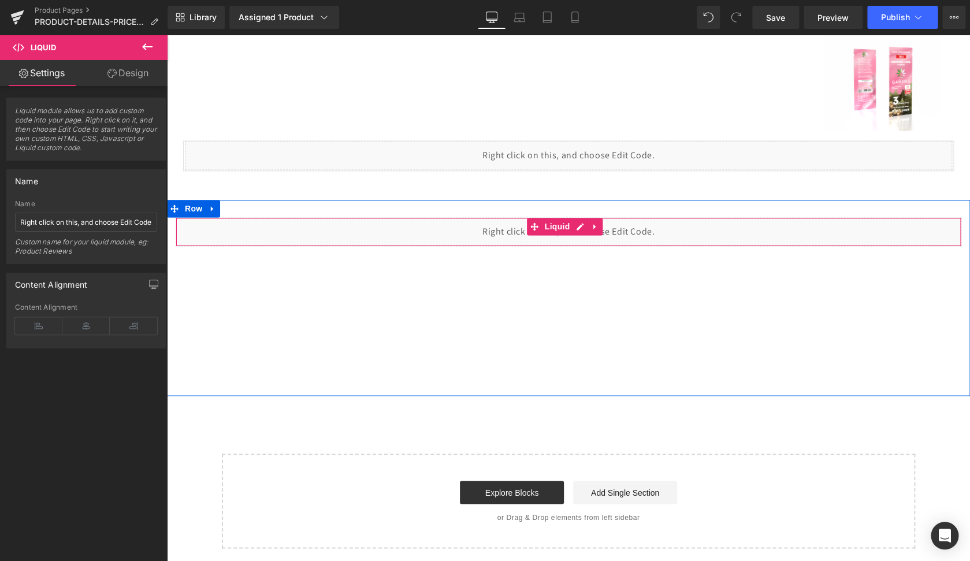
click at [447, 235] on div "Liquid" at bounding box center [569, 231] width 786 height 29
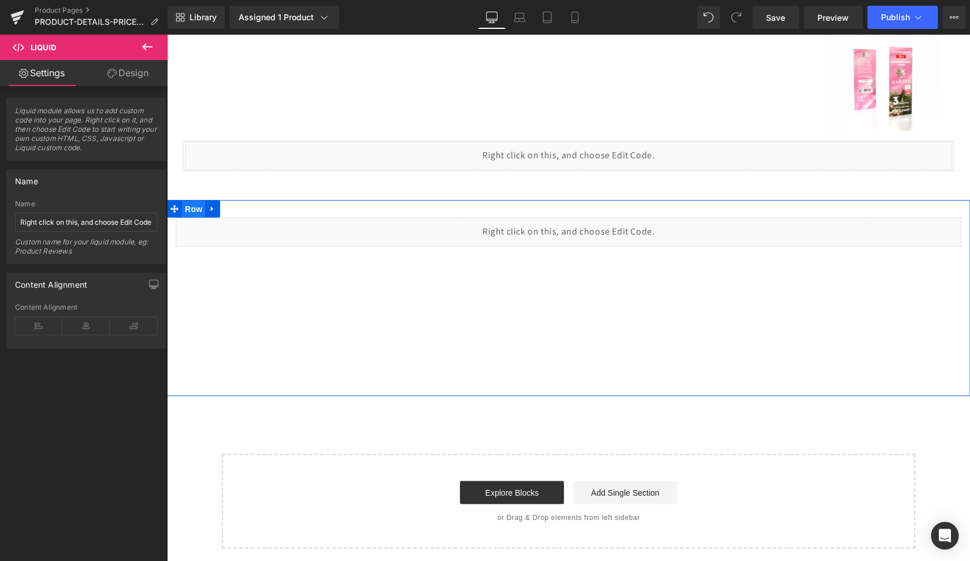
click at [194, 211] on span "Row" at bounding box center [193, 208] width 23 height 17
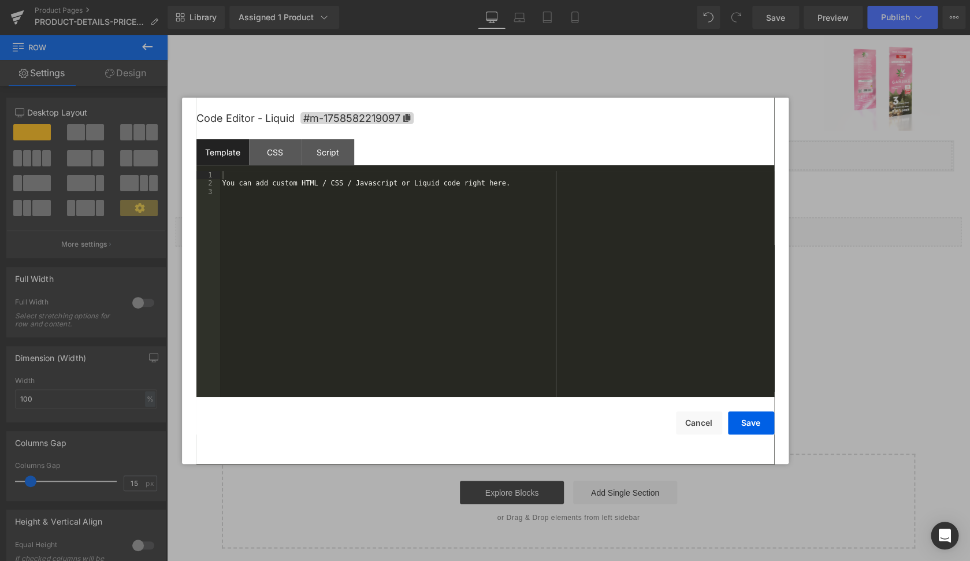
click at [525, 0] on div "Row You are previewing how the will restyle your page. You can not edit Element…" at bounding box center [485, 0] width 970 height 0
click at [487, 305] on div "You can add custom HTML / CSS / Javascript or Liquid code right here." at bounding box center [497, 292] width 554 height 243
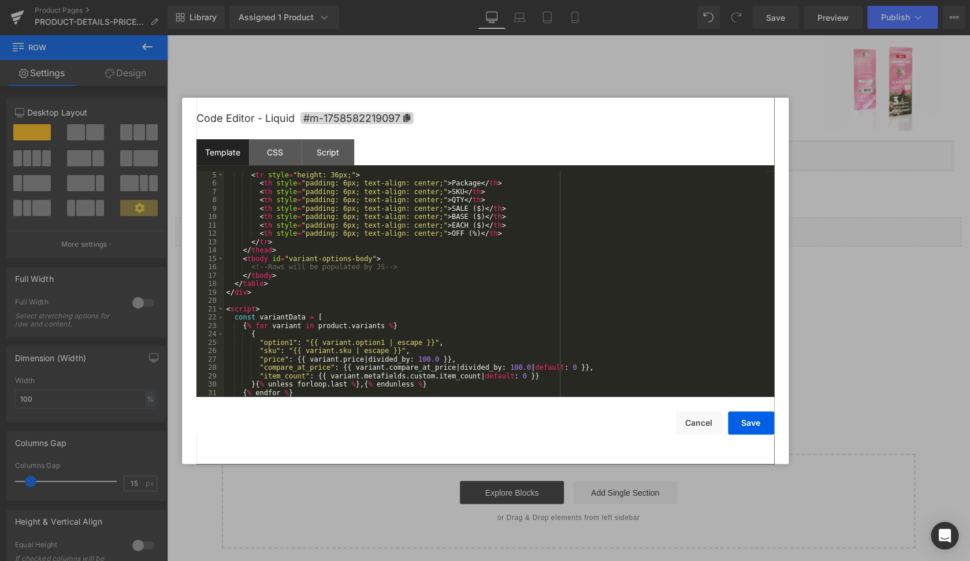
scroll to position [0, 0]
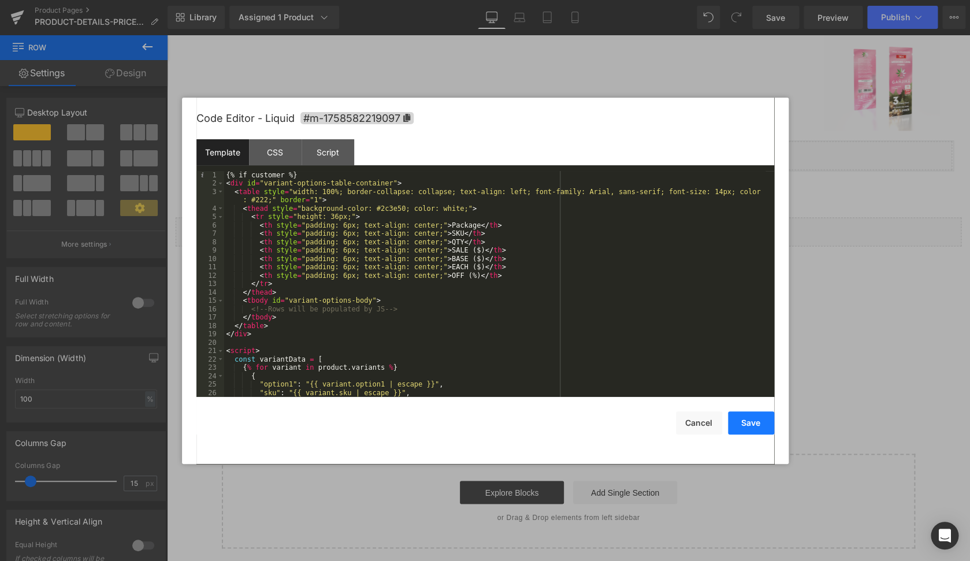
click at [745, 428] on button "Save" at bounding box center [751, 422] width 46 height 23
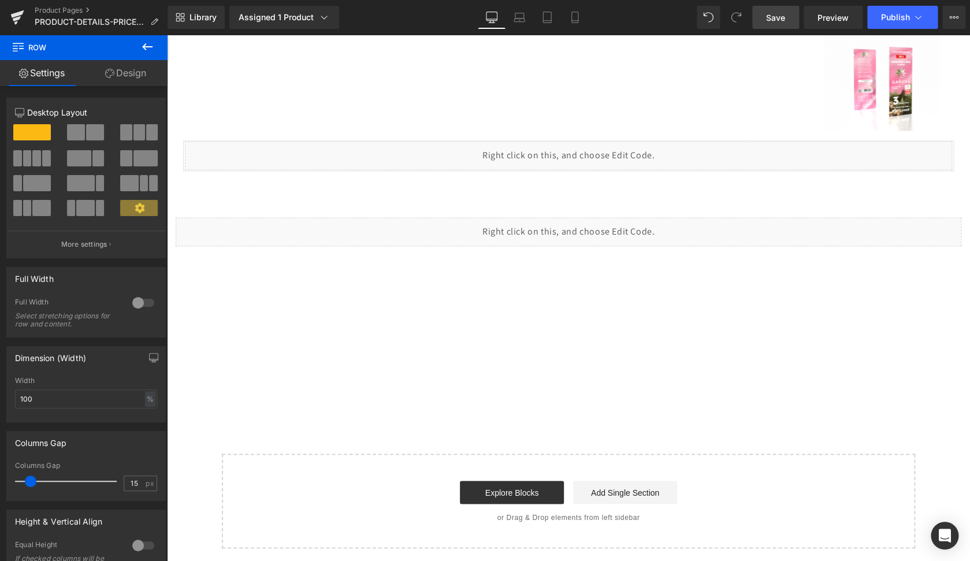
click at [776, 21] on span "Save" at bounding box center [775, 18] width 19 height 12
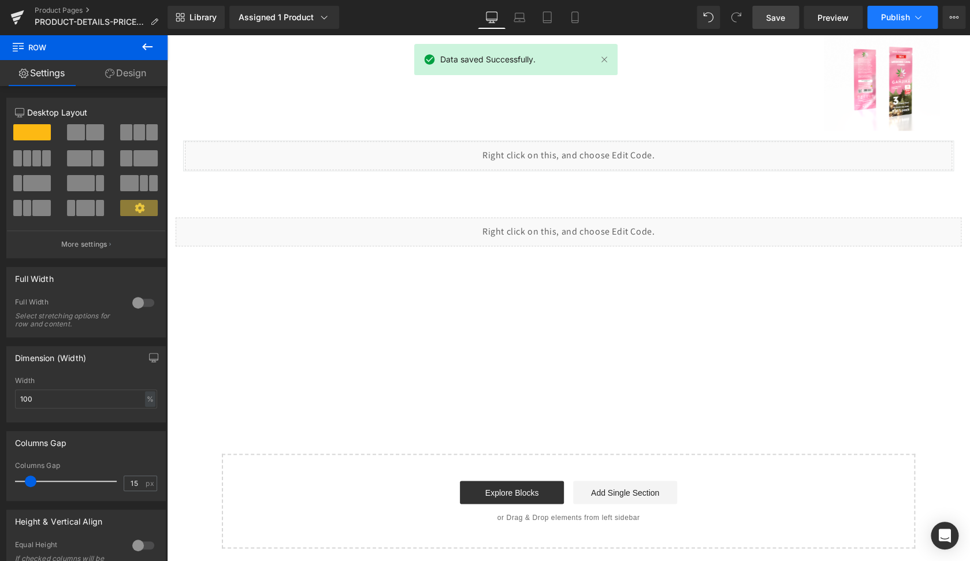
click at [897, 25] on button "Publish" at bounding box center [902, 17] width 70 height 23
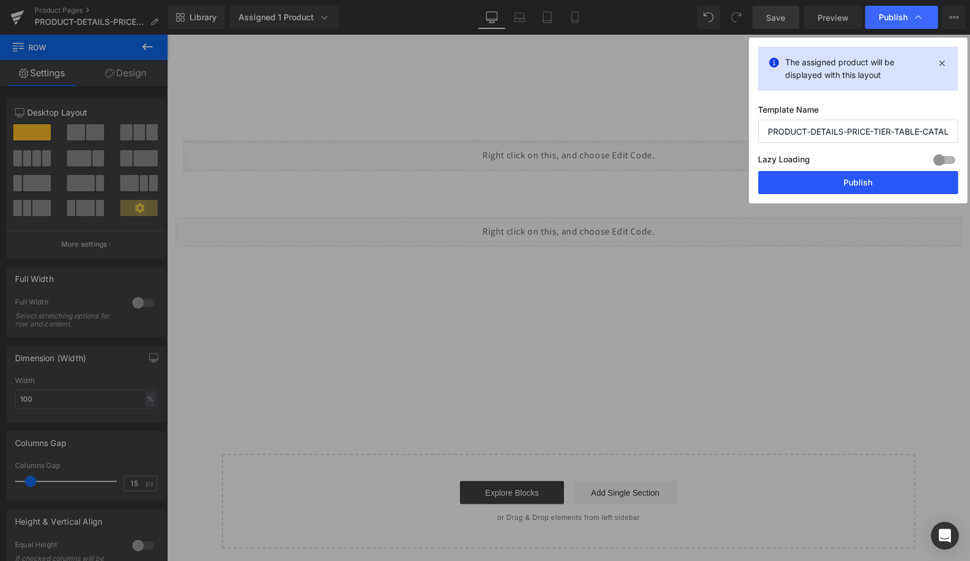
click at [863, 193] on button "Publish" at bounding box center [858, 182] width 200 height 23
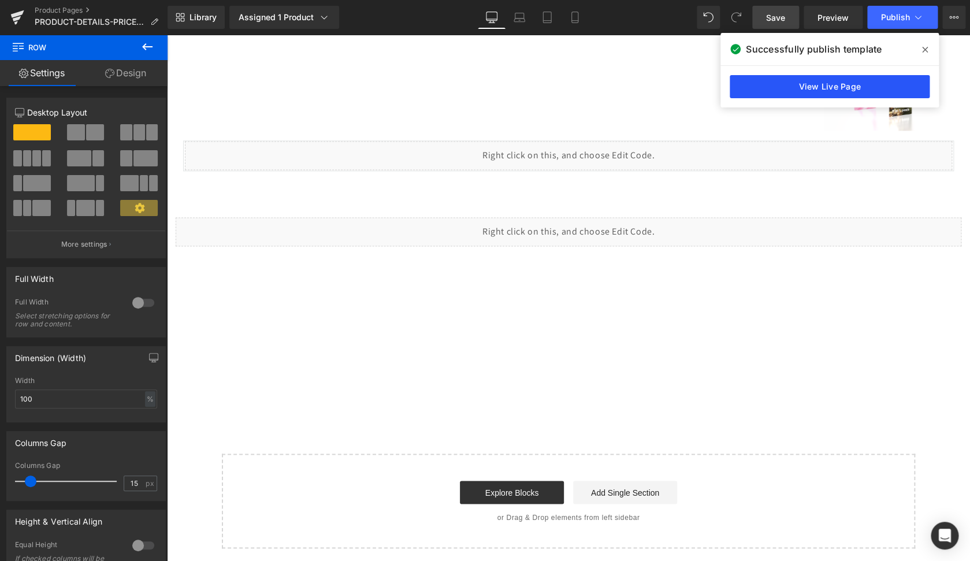
click at [810, 88] on link "View Live Page" at bounding box center [830, 86] width 200 height 23
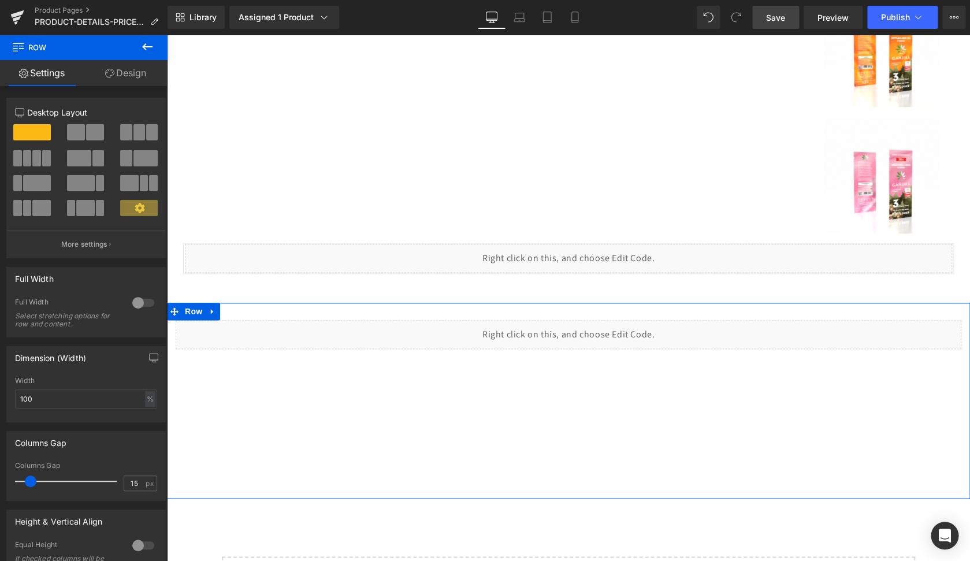
scroll to position [2441, 0]
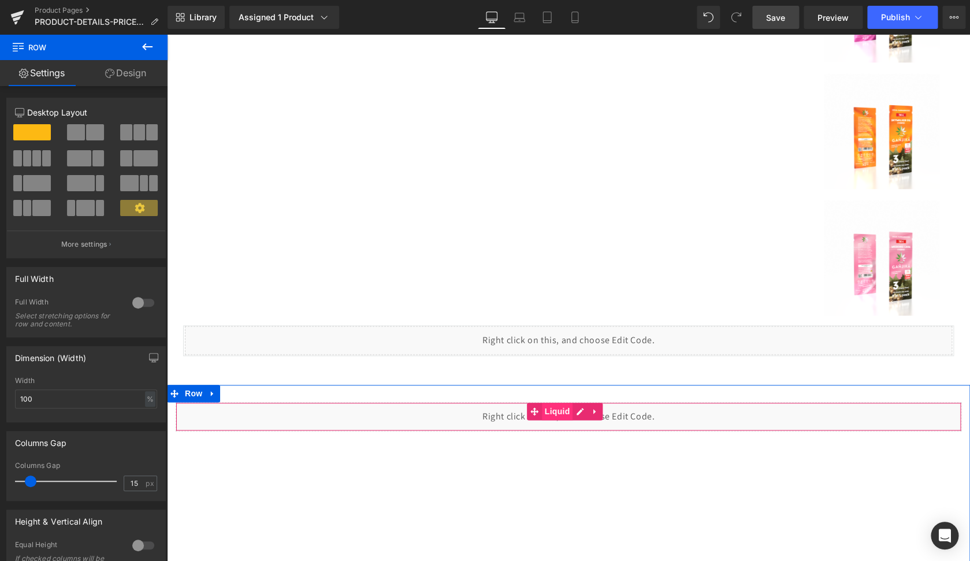
click at [554, 415] on span "Liquid" at bounding box center [557, 411] width 31 height 17
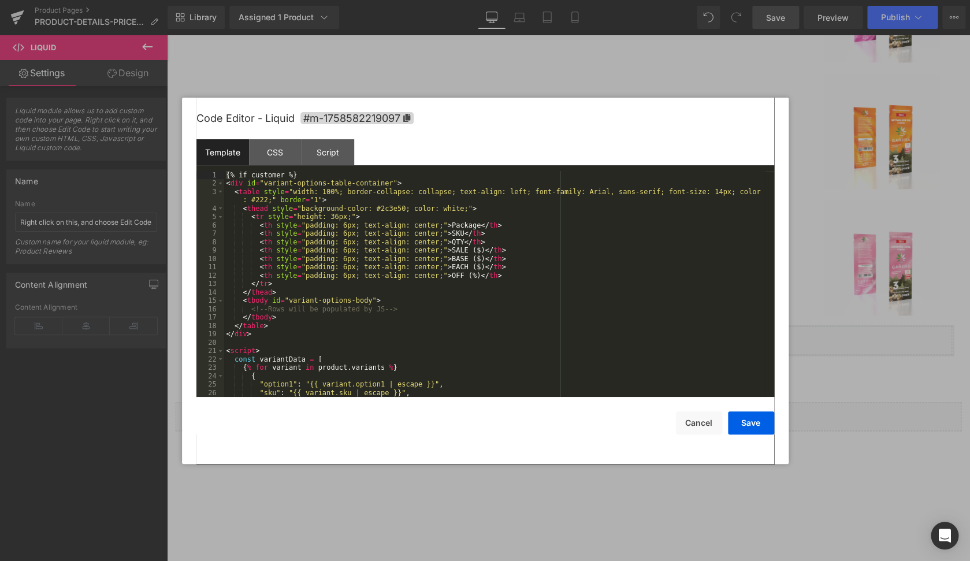
click at [539, 0] on div "Liquid You are previewing how the will restyle your page. You can not edit Elem…" at bounding box center [485, 0] width 970 height 0
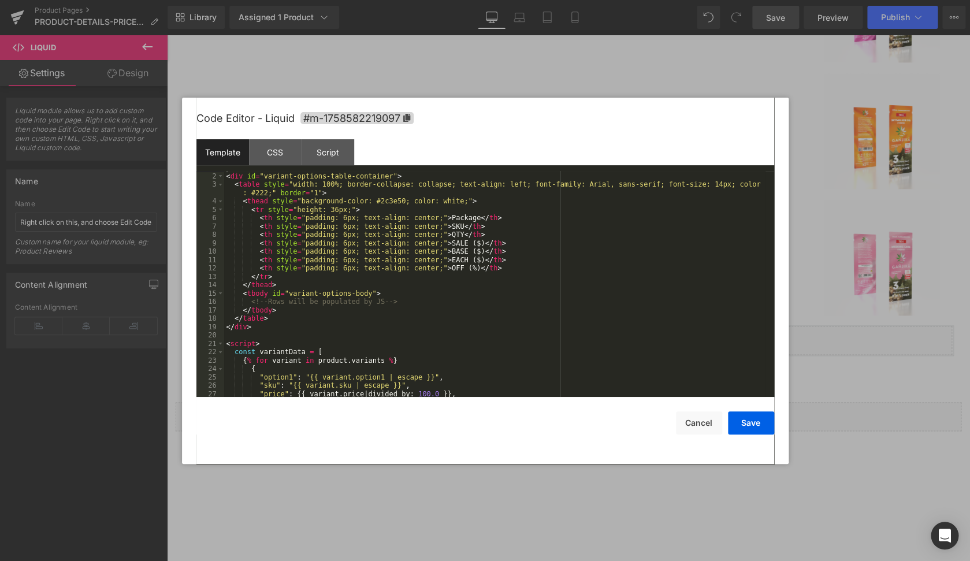
scroll to position [0, 0]
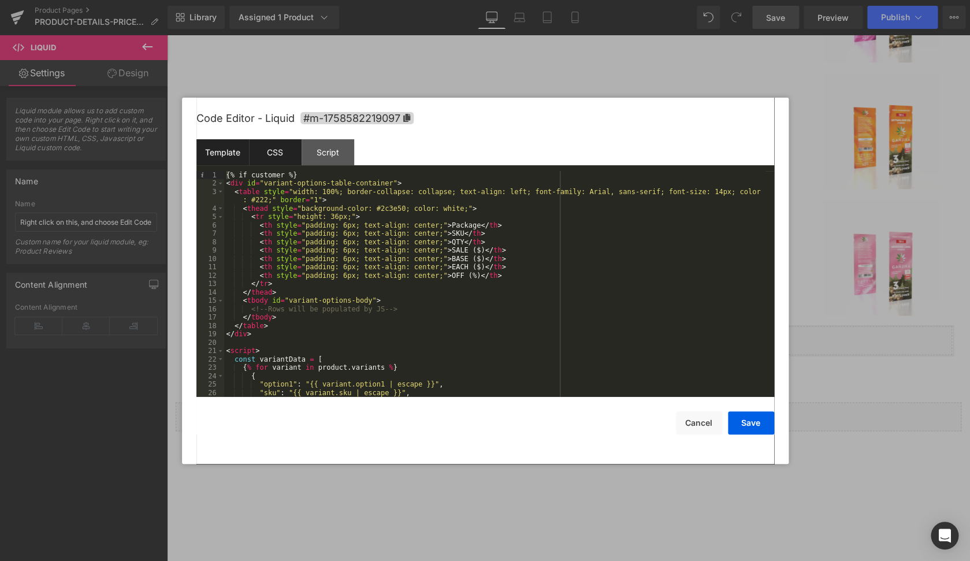
click at [286, 160] on div "CSS" at bounding box center [275, 152] width 53 height 26
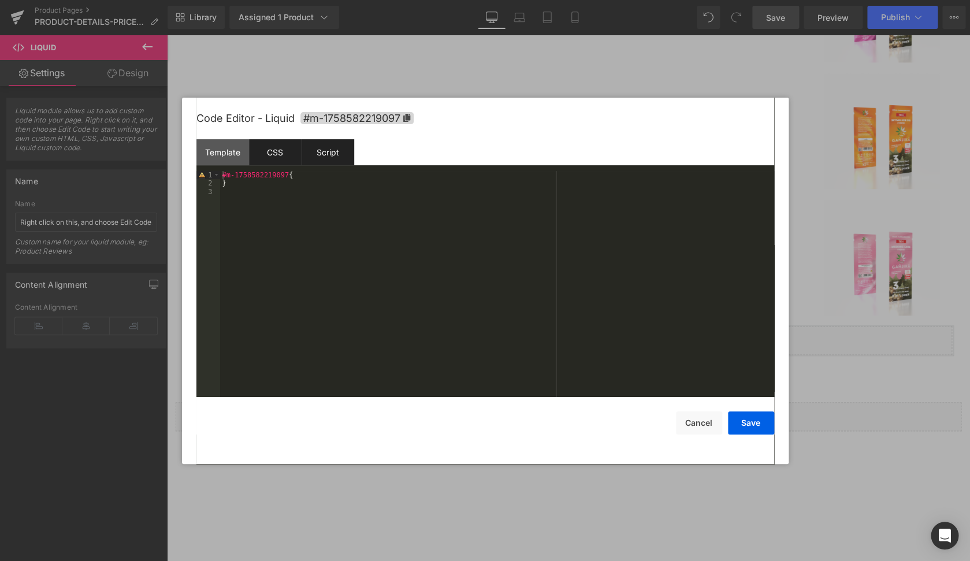
click at [333, 158] on div "Script" at bounding box center [328, 152] width 53 height 26
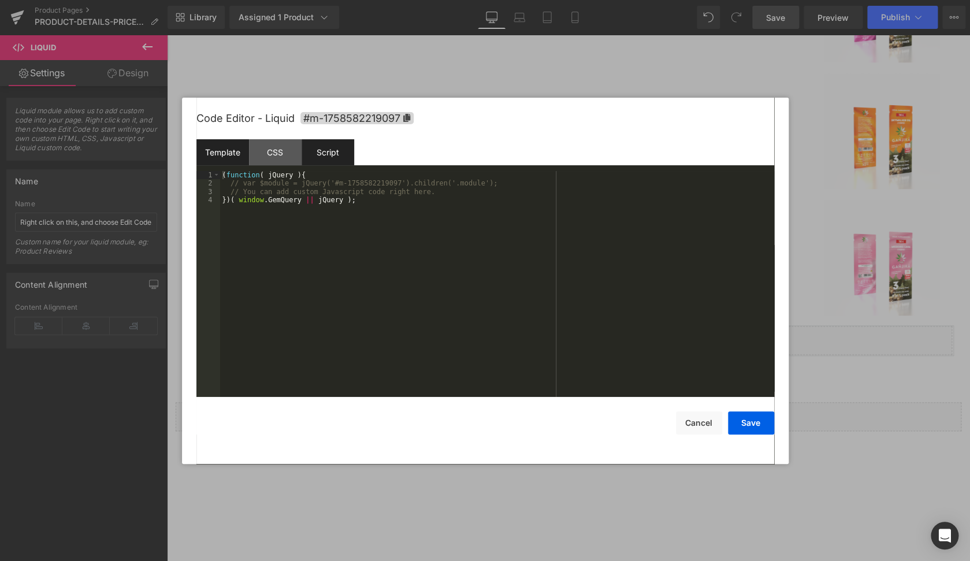
click at [233, 154] on div "Template" at bounding box center [222, 152] width 53 height 26
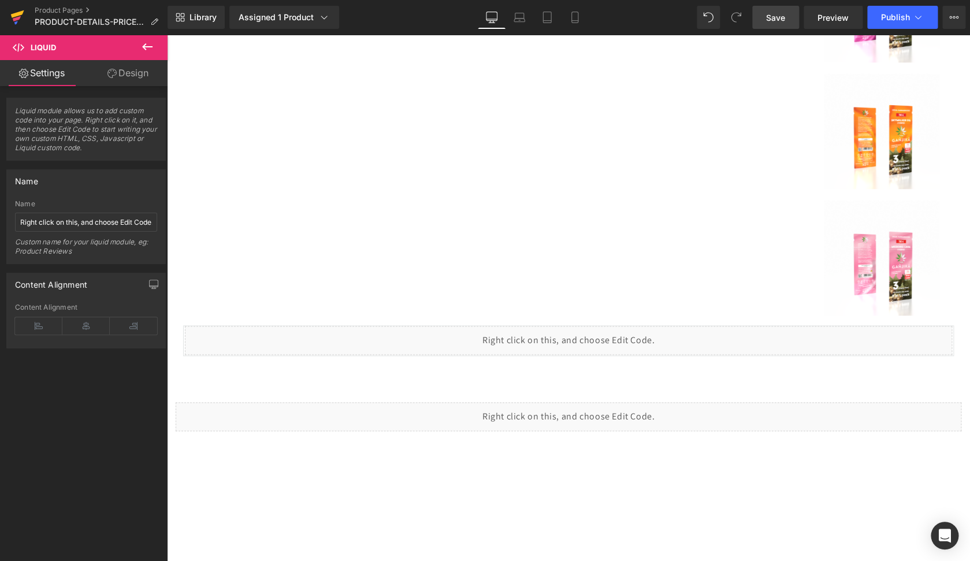
click at [20, 21] on icon at bounding box center [17, 17] width 14 height 29
click at [14, 17] on icon at bounding box center [17, 17] width 14 height 29
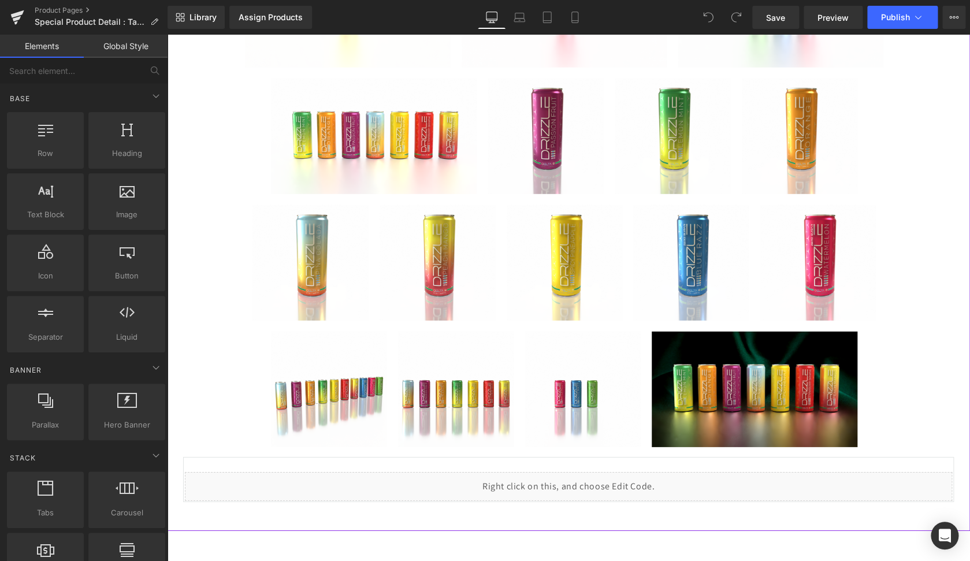
scroll to position [1444, 0]
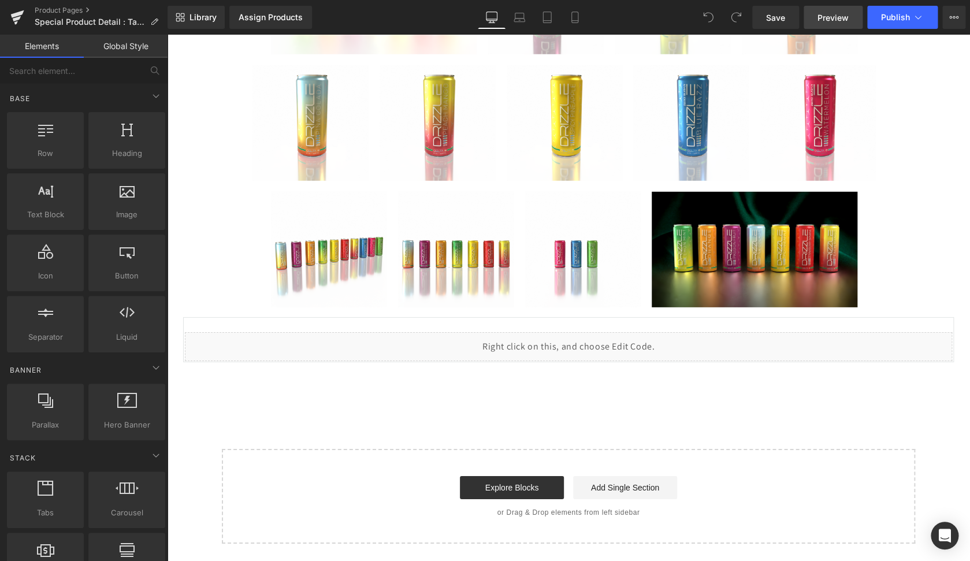
click at [844, 23] on span "Preview" at bounding box center [833, 18] width 31 height 12
click at [892, 23] on button "Publish" at bounding box center [902, 17] width 70 height 23
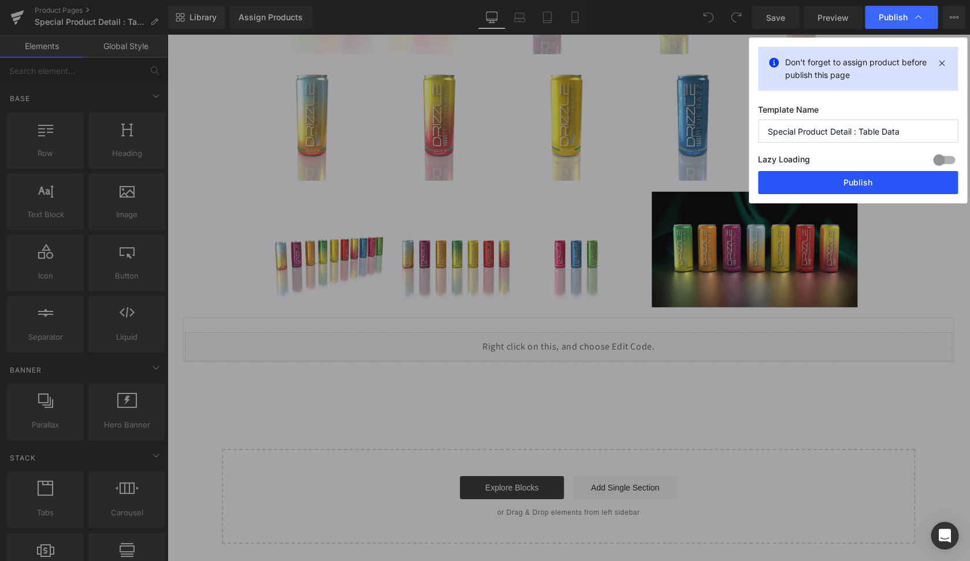
click at [859, 187] on button "Publish" at bounding box center [858, 182] width 200 height 23
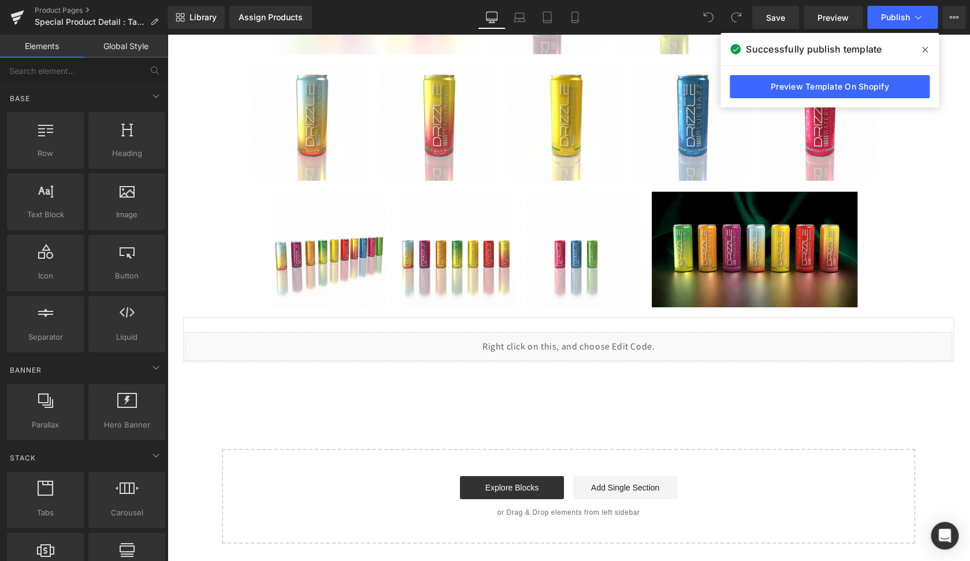
click at [927, 48] on icon at bounding box center [925, 50] width 6 height 6
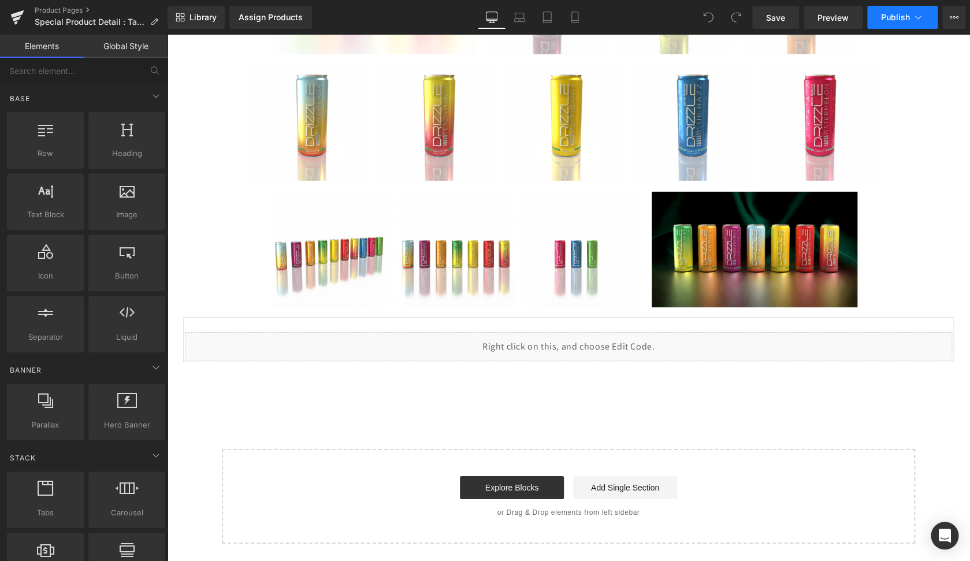
click at [919, 20] on icon at bounding box center [918, 18] width 12 height 12
click at [956, 20] on icon at bounding box center [953, 17] width 9 height 9
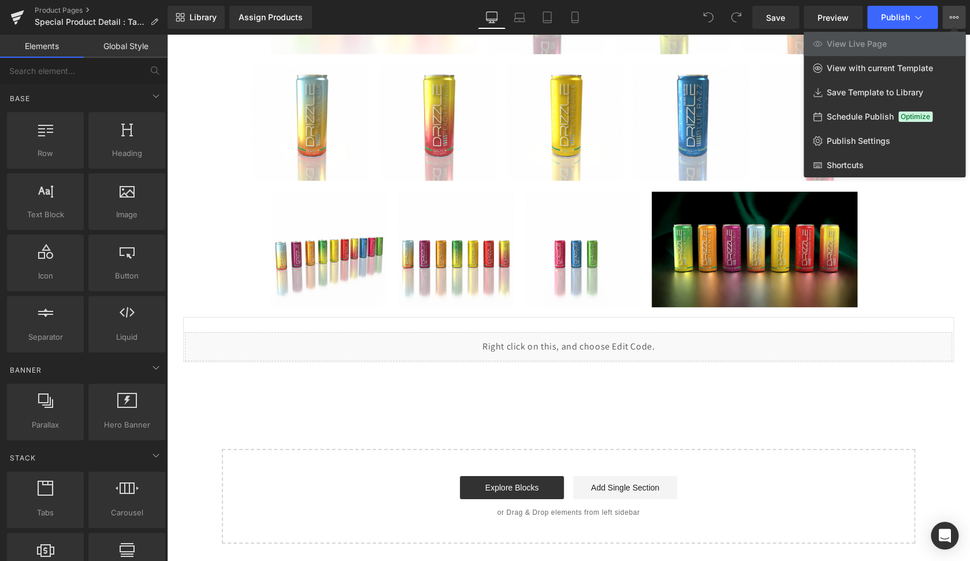
click at [886, 39] on link "View Live Page" at bounding box center [885, 44] width 162 height 24
click at [891, 15] on span "Publish" at bounding box center [895, 17] width 29 height 9
click at [839, 19] on span "Preview" at bounding box center [833, 18] width 31 height 12
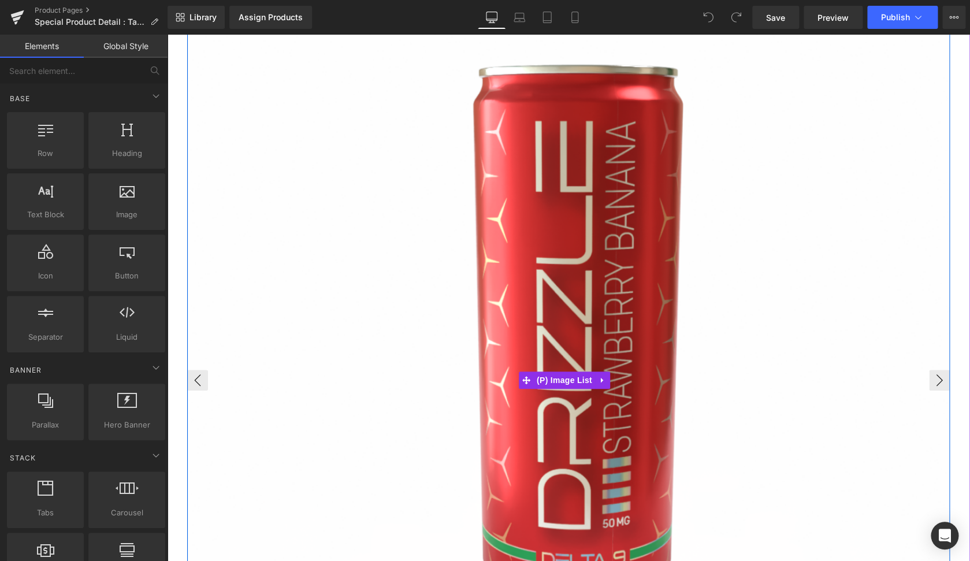
scroll to position [0, 0]
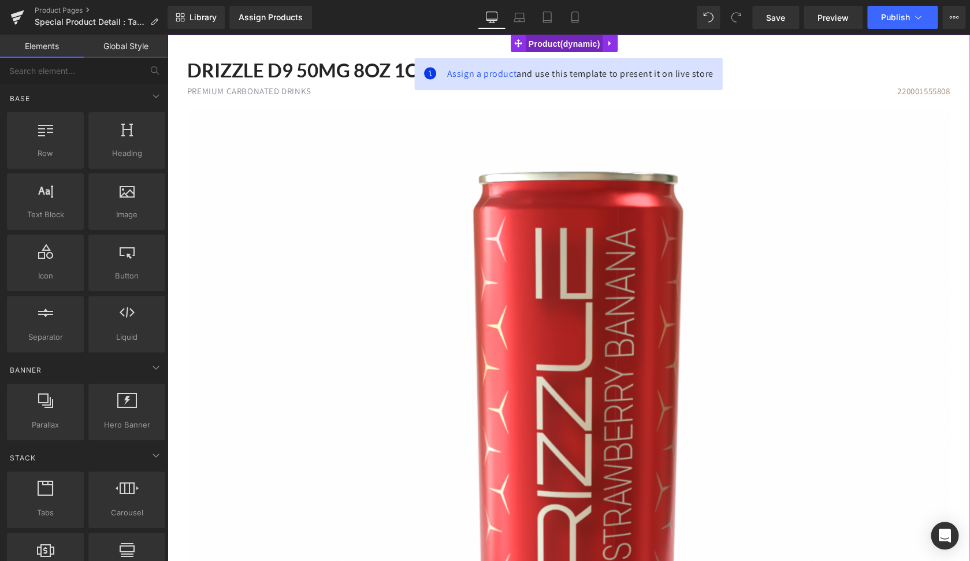
click at [577, 43] on span "Product" at bounding box center [564, 43] width 77 height 17
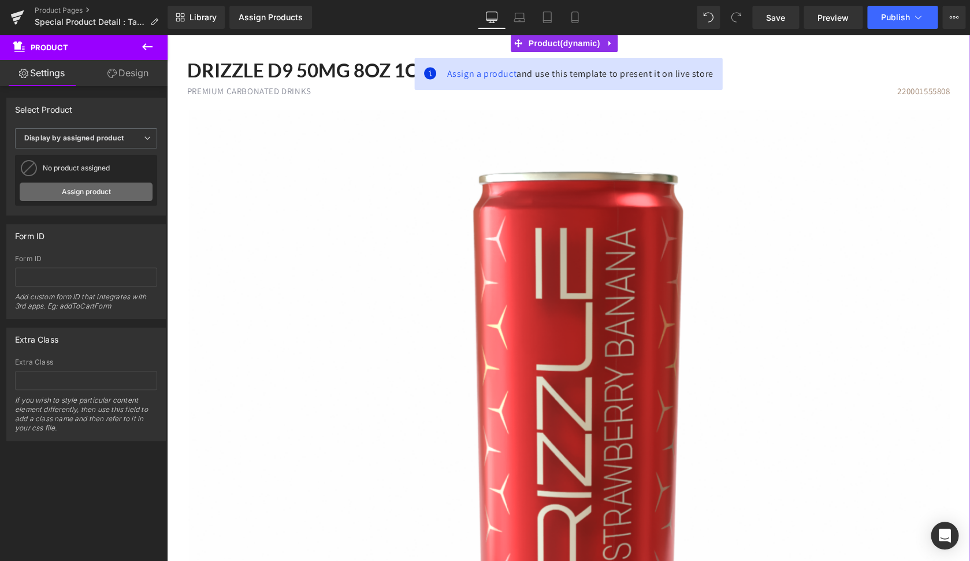
click at [91, 190] on link "Assign product" at bounding box center [86, 192] width 133 height 18
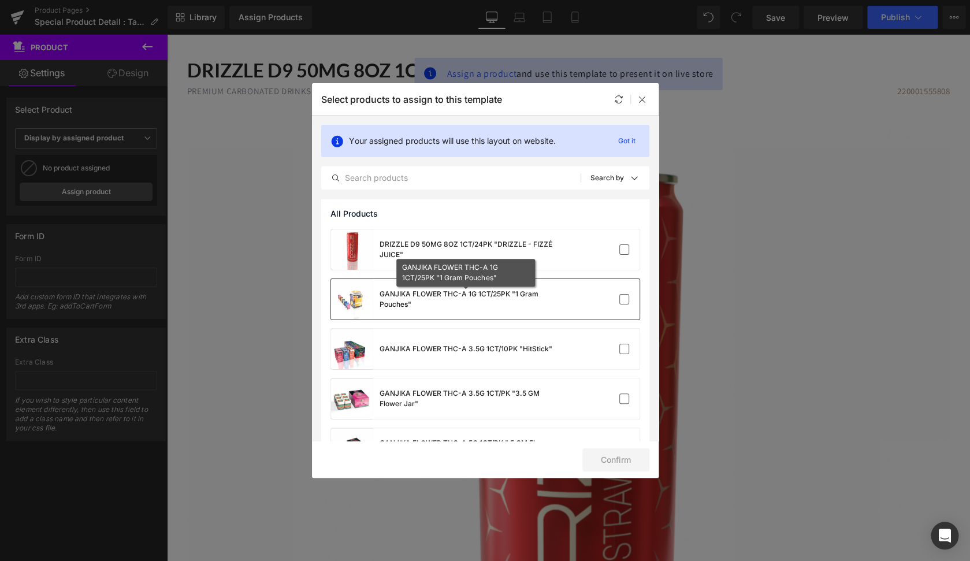
click at [421, 302] on div "GANJIKA FLOWER THC-A 1G 1CT/25PK "1 Gram Pouches"" at bounding box center [466, 299] width 173 height 21
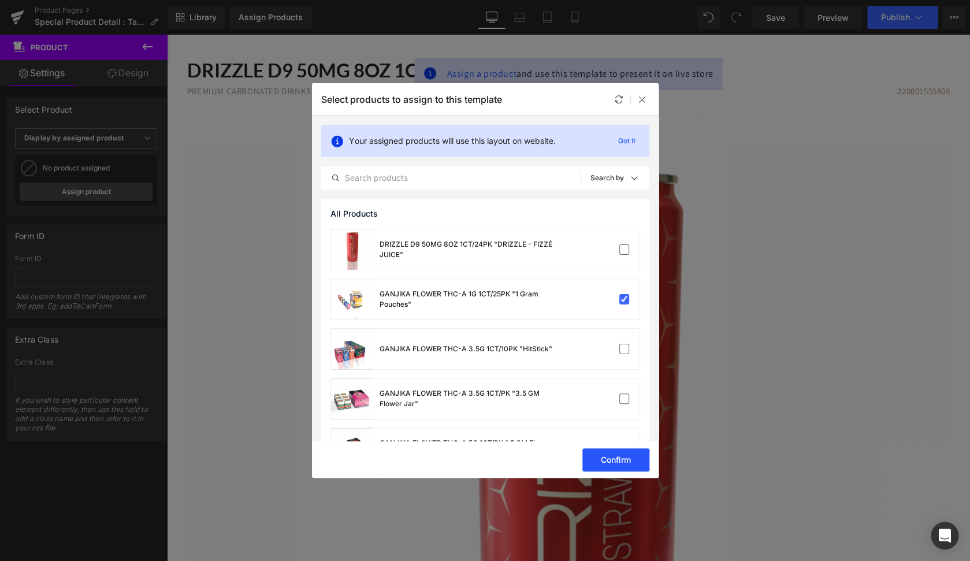
click at [633, 459] on button "Confirm" at bounding box center [615, 459] width 67 height 23
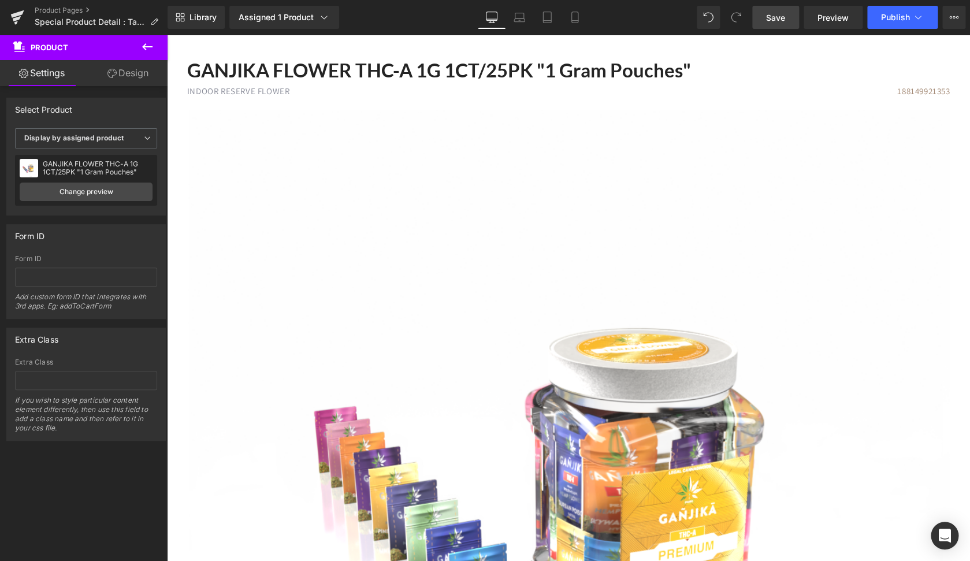
click at [771, 21] on span "Save" at bounding box center [775, 18] width 19 height 12
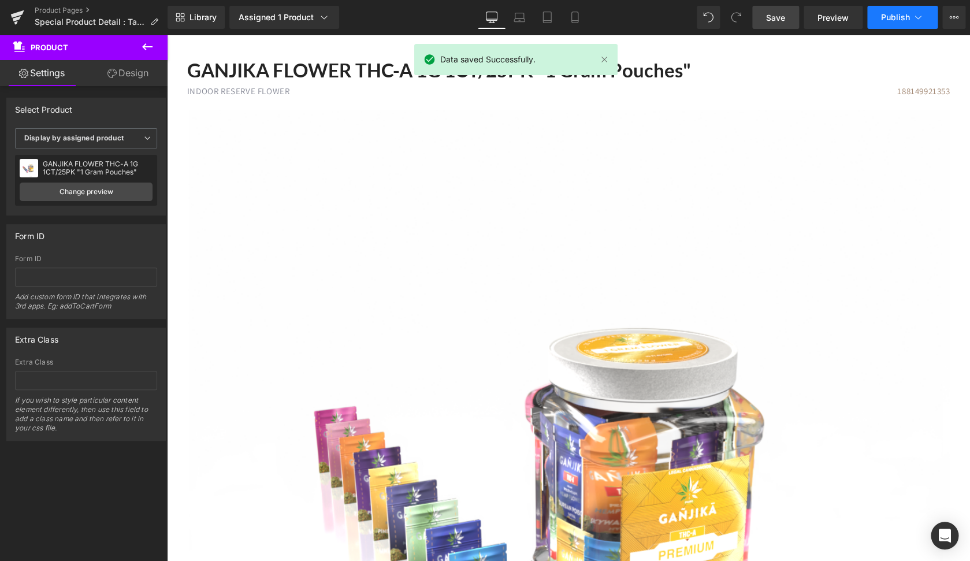
click at [898, 17] on span "Publish" at bounding box center [895, 17] width 29 height 9
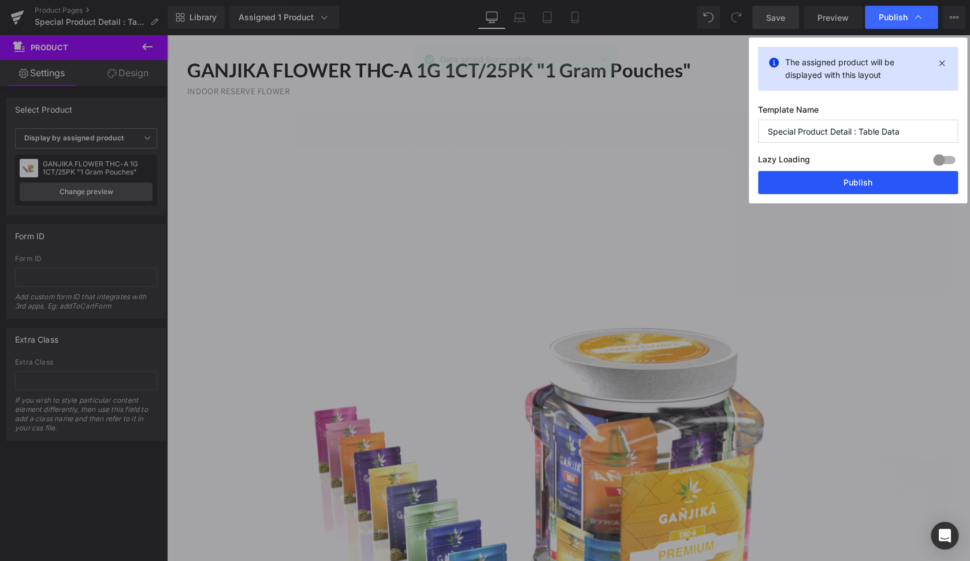
click at [903, 183] on button "Publish" at bounding box center [858, 182] width 200 height 23
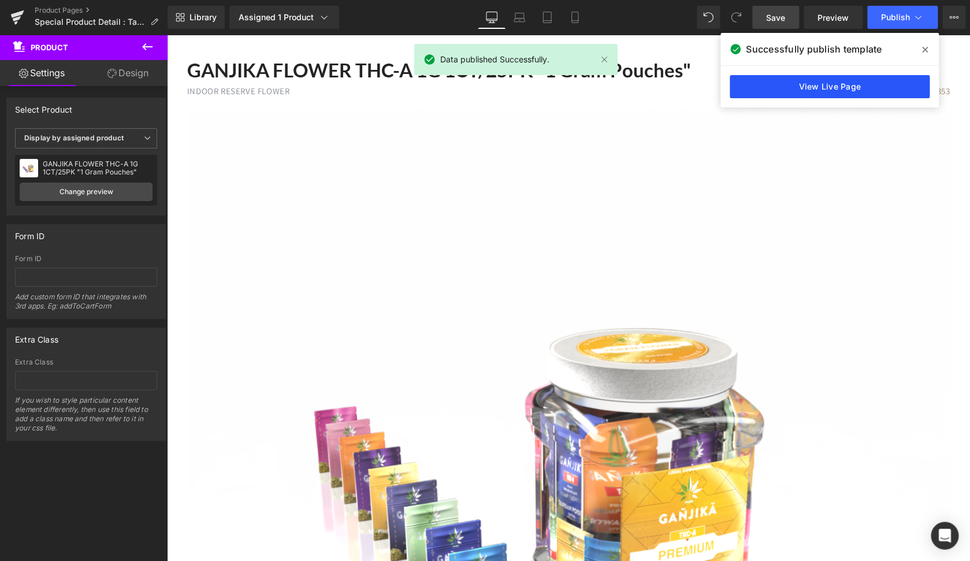
click at [833, 86] on link "View Live Page" at bounding box center [830, 86] width 200 height 23
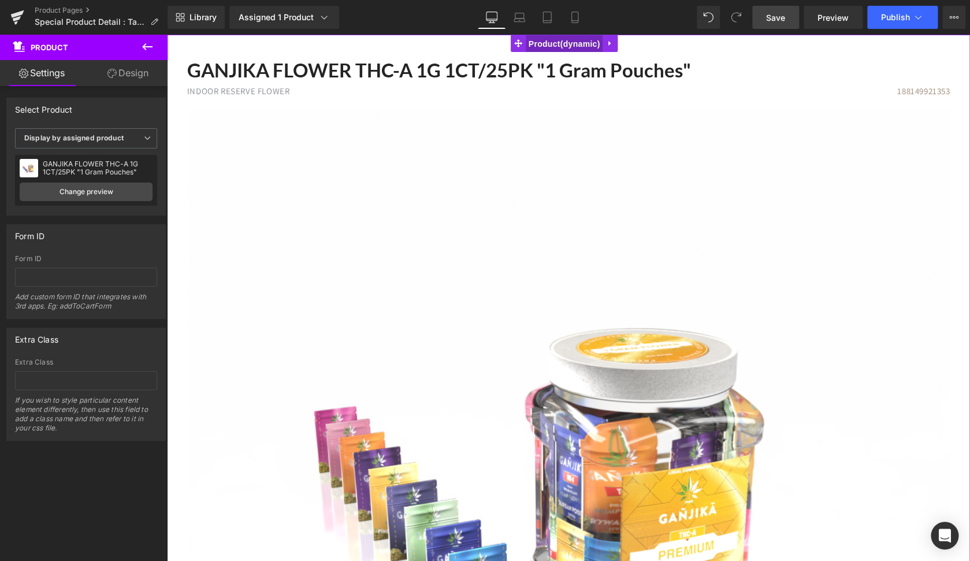
click at [552, 43] on span "Product" at bounding box center [564, 43] width 77 height 17
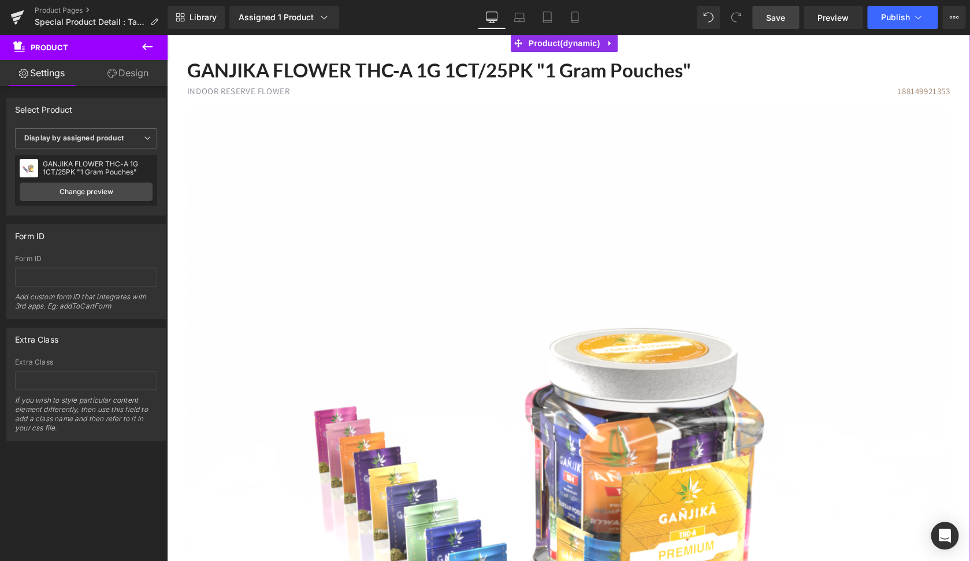
click at [87, 170] on div "GANJIKA FLOWER THC-A 1G 1CT/25PK "1 Gram Pouches"" at bounding box center [98, 168] width 110 height 16
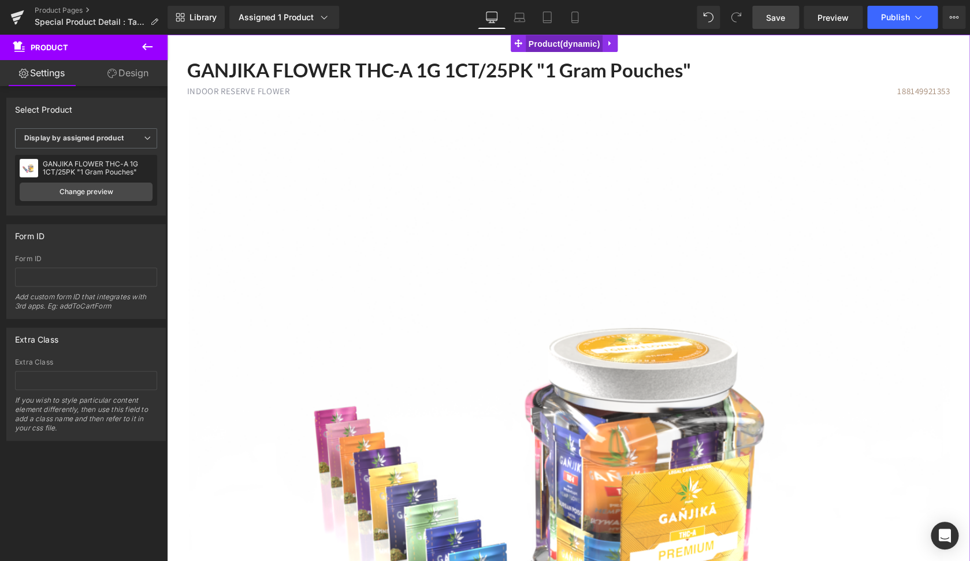
click at [543, 47] on span "Product" at bounding box center [564, 43] width 77 height 17
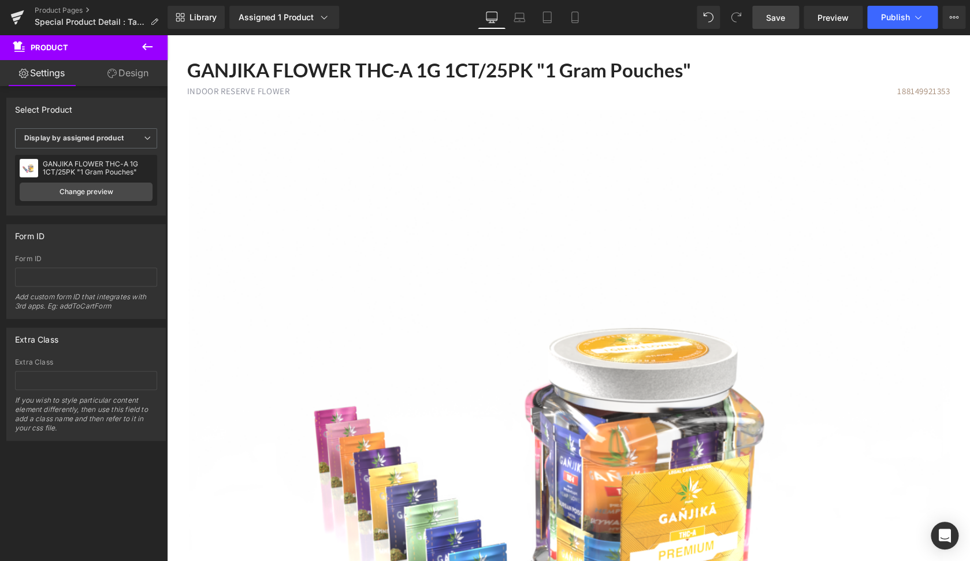
click at [154, 48] on icon at bounding box center [147, 47] width 14 height 14
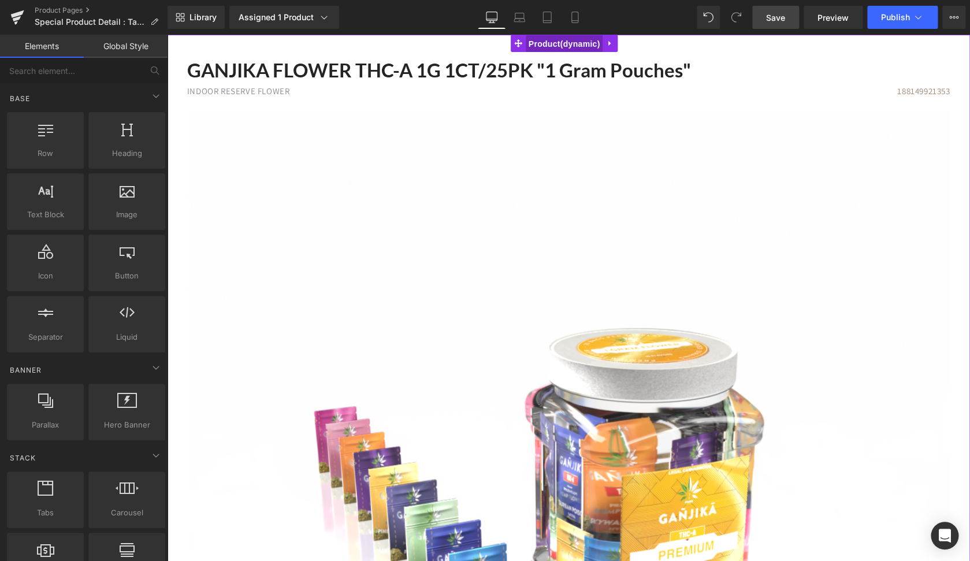
click at [554, 44] on span "Product" at bounding box center [564, 43] width 77 height 17
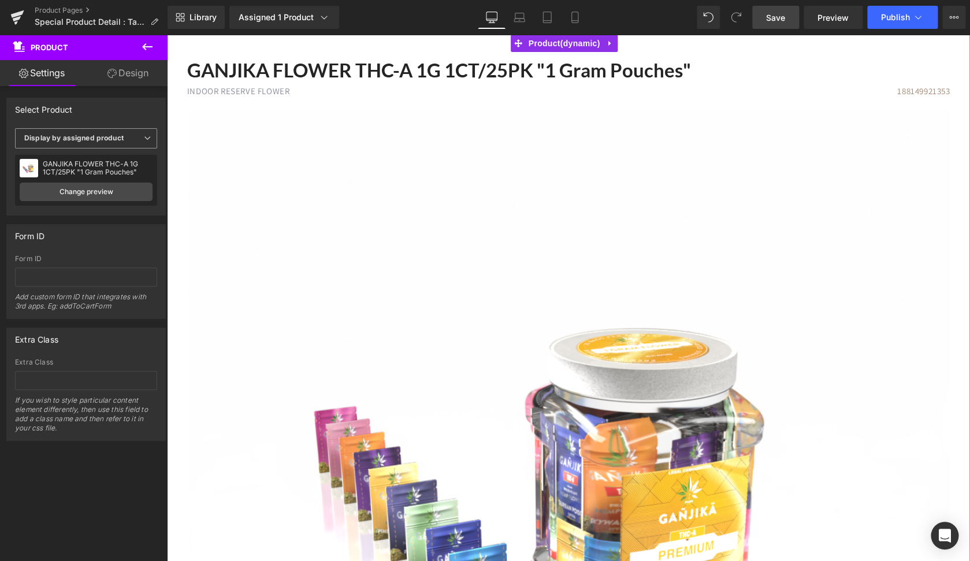
click at [94, 139] on b "Display by assigned product" at bounding box center [73, 137] width 99 height 9
click at [78, 172] on div "Select manually" at bounding box center [59, 174] width 54 height 8
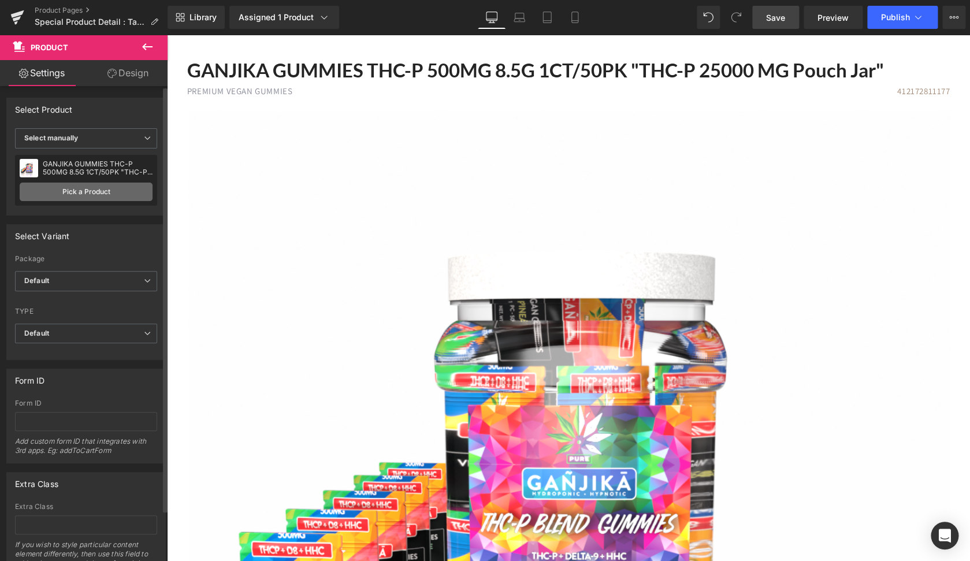
click at [87, 191] on link "Pick a Product" at bounding box center [86, 192] width 133 height 18
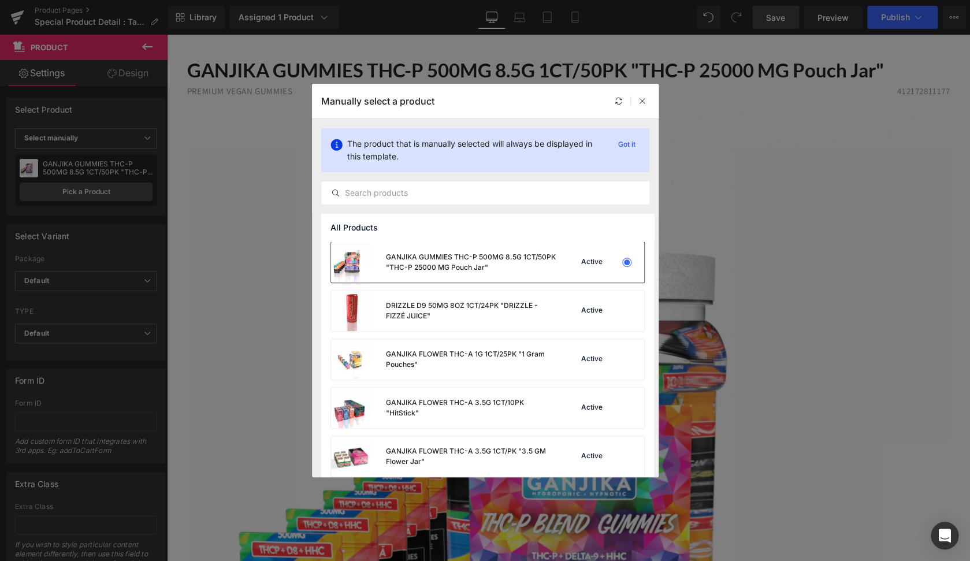
click at [593, 272] on div "GANJIKA GUMMIES THC-P 500MG 8.5G 1CT/50PK "THC-P 25000 MG Pouch Jar" Active" at bounding box center [487, 262] width 313 height 40
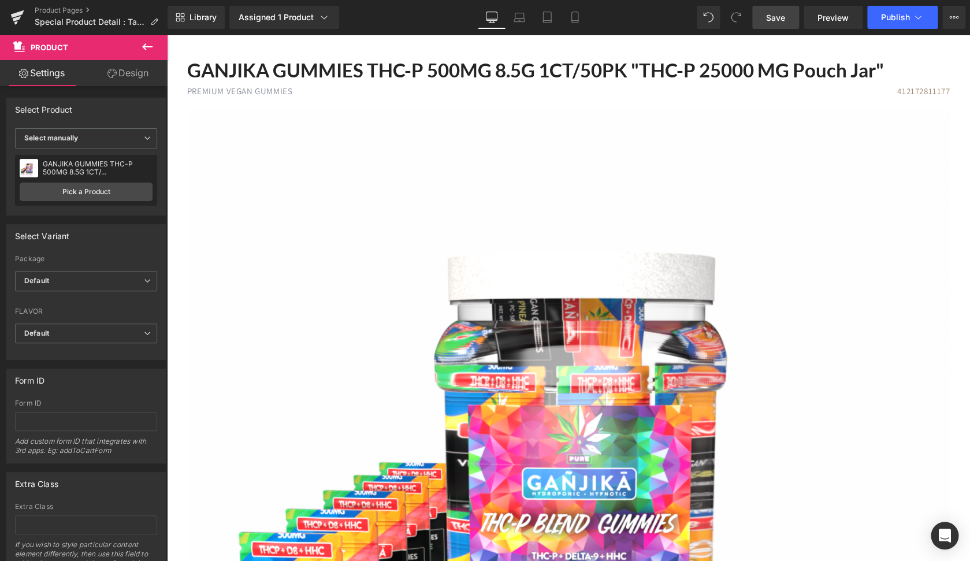
click at [779, 20] on span "Save" at bounding box center [775, 18] width 19 height 12
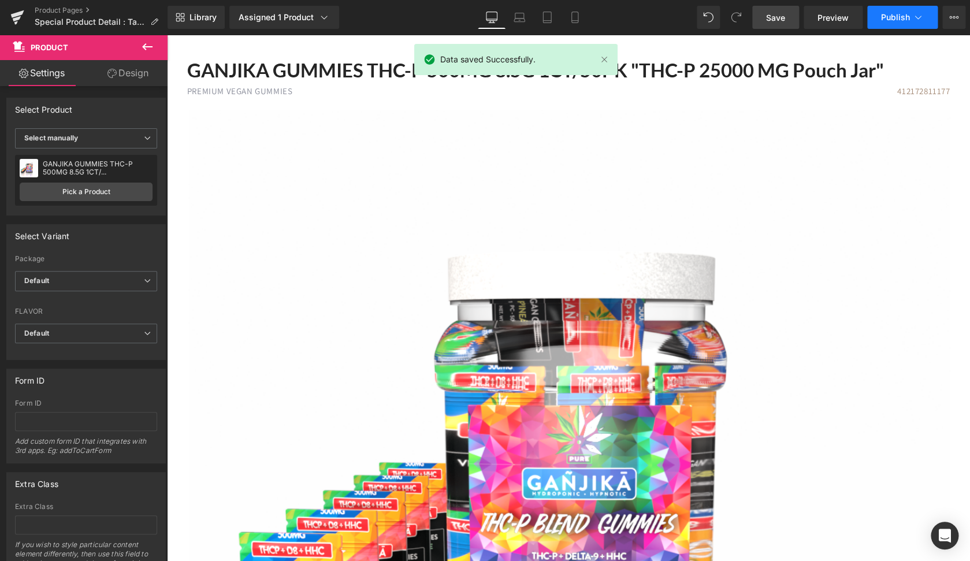
click at [911, 18] on button "Publish" at bounding box center [902, 17] width 70 height 23
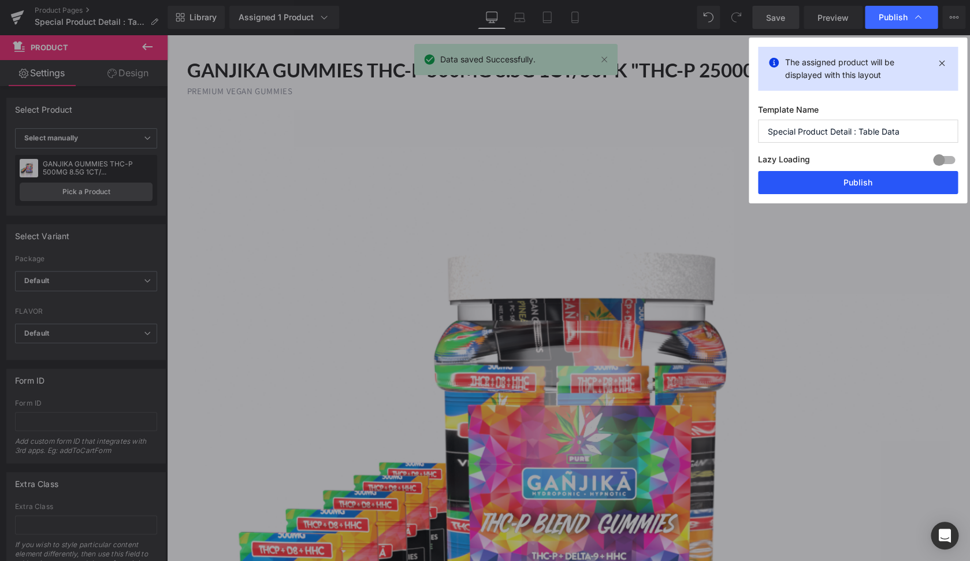
click at [849, 184] on button "Publish" at bounding box center [858, 182] width 200 height 23
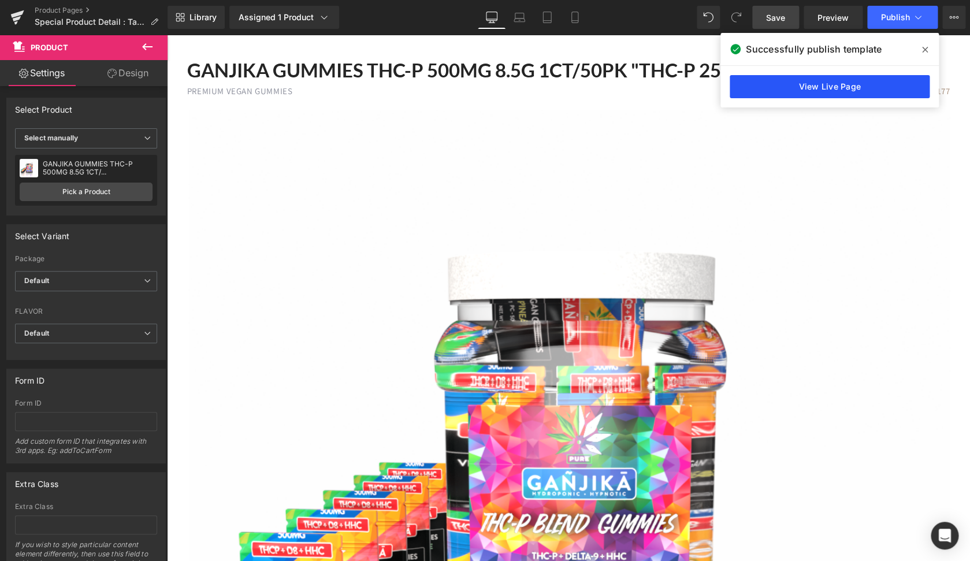
click at [851, 91] on link "View Live Page" at bounding box center [830, 86] width 200 height 23
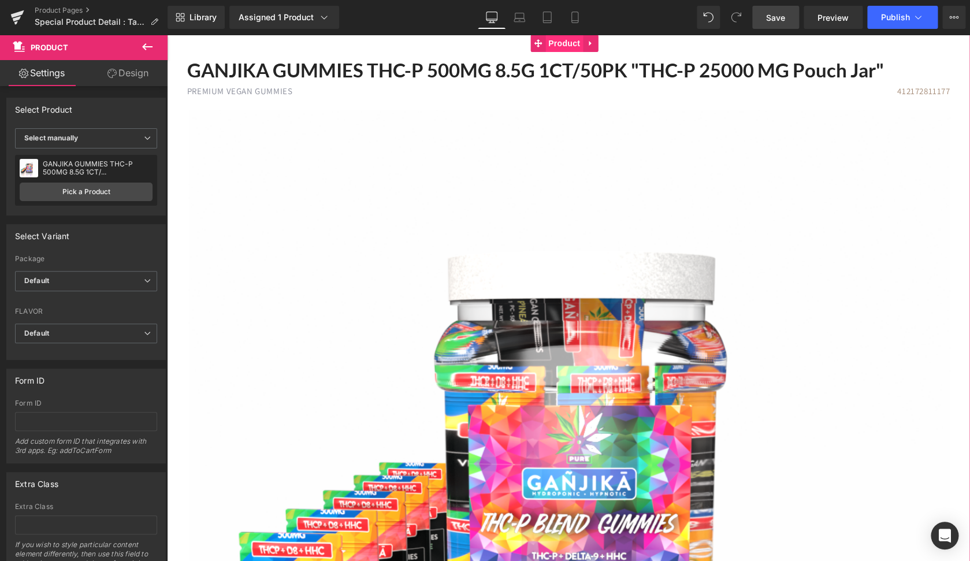
click at [573, 43] on span "Product" at bounding box center [564, 43] width 38 height 17
click at [83, 193] on link "Pick a Product" at bounding box center [86, 192] width 133 height 18
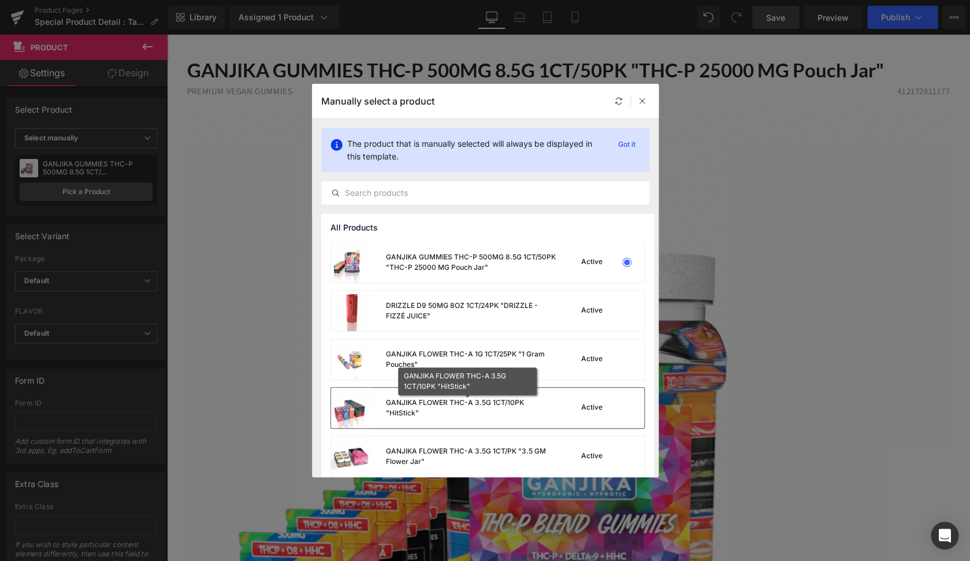
click at [532, 406] on div "GANJIKA FLOWER THC-A 3.5G 1CT/10PK "HitStick"" at bounding box center [471, 408] width 170 height 21
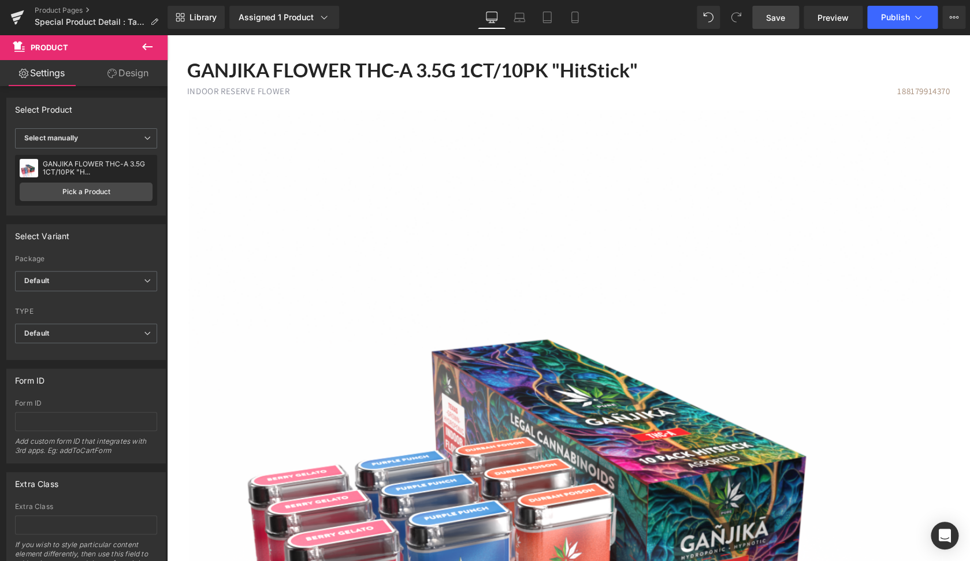
click at [775, 20] on span "Save" at bounding box center [775, 18] width 19 height 12
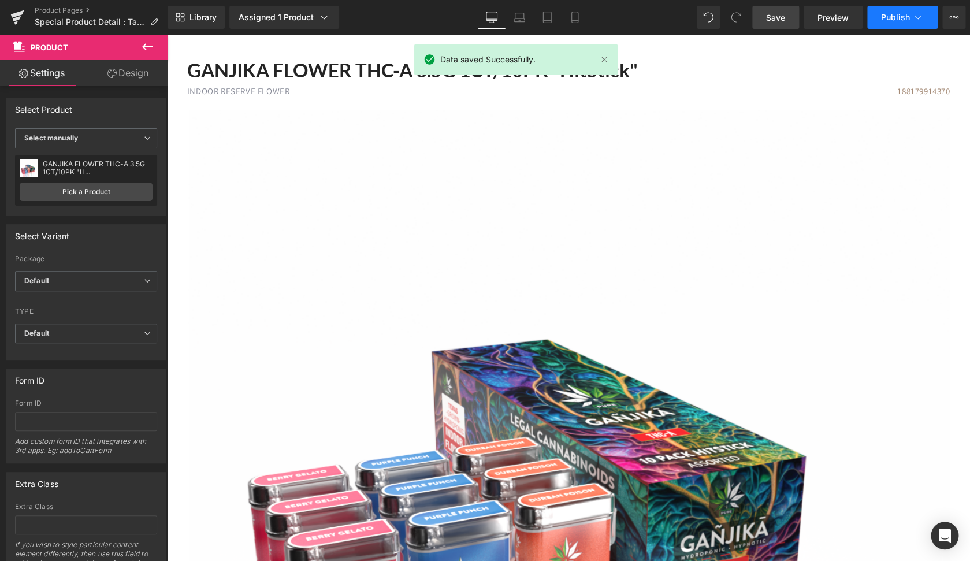
click at [900, 22] on span "Publish" at bounding box center [895, 17] width 29 height 9
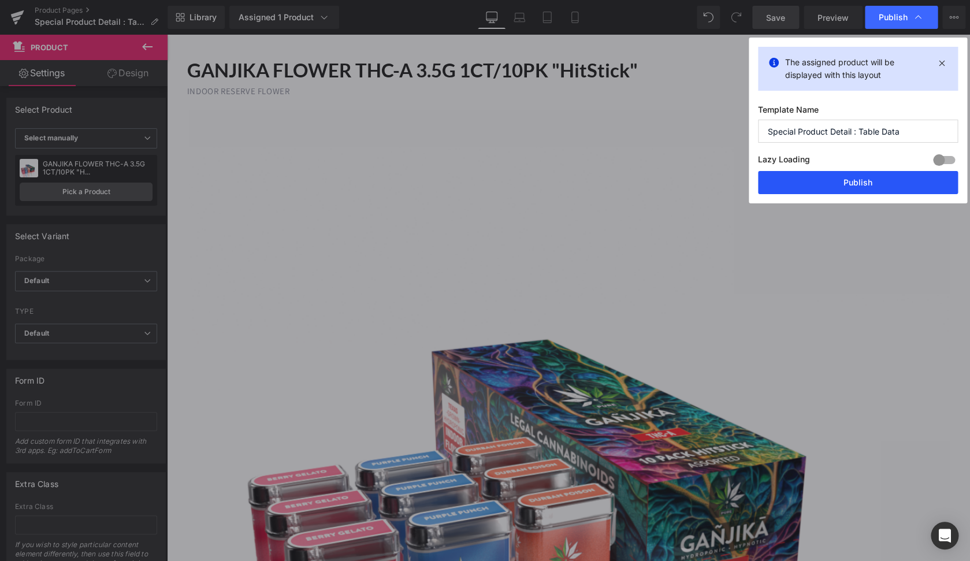
click at [879, 188] on button "Publish" at bounding box center [858, 182] width 200 height 23
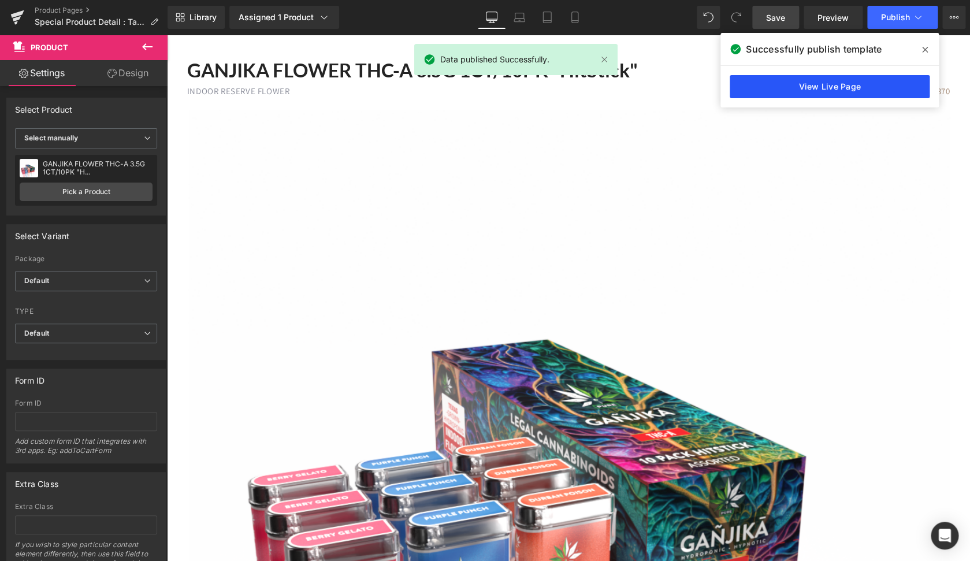
click at [824, 88] on link "View Live Page" at bounding box center [830, 86] width 200 height 23
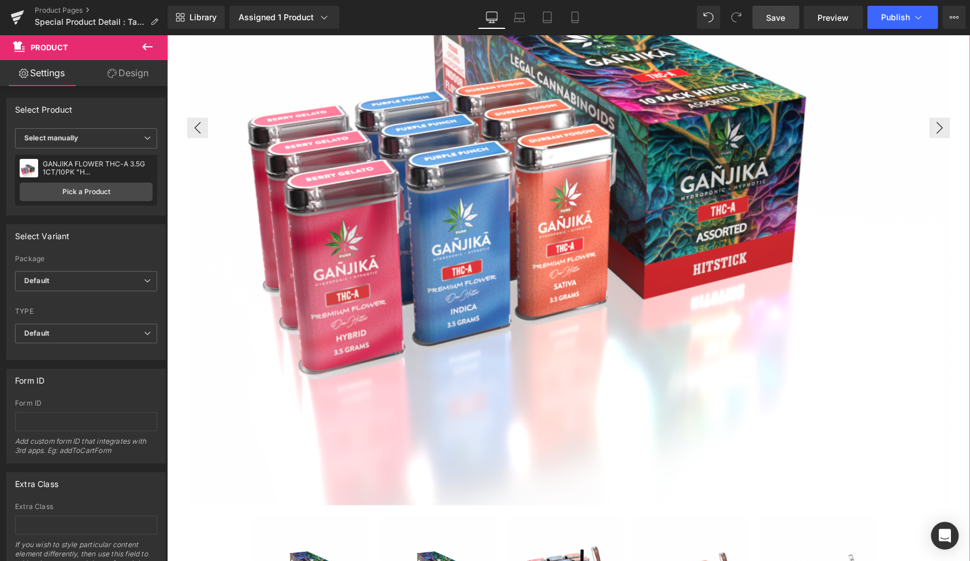
scroll to position [358, 0]
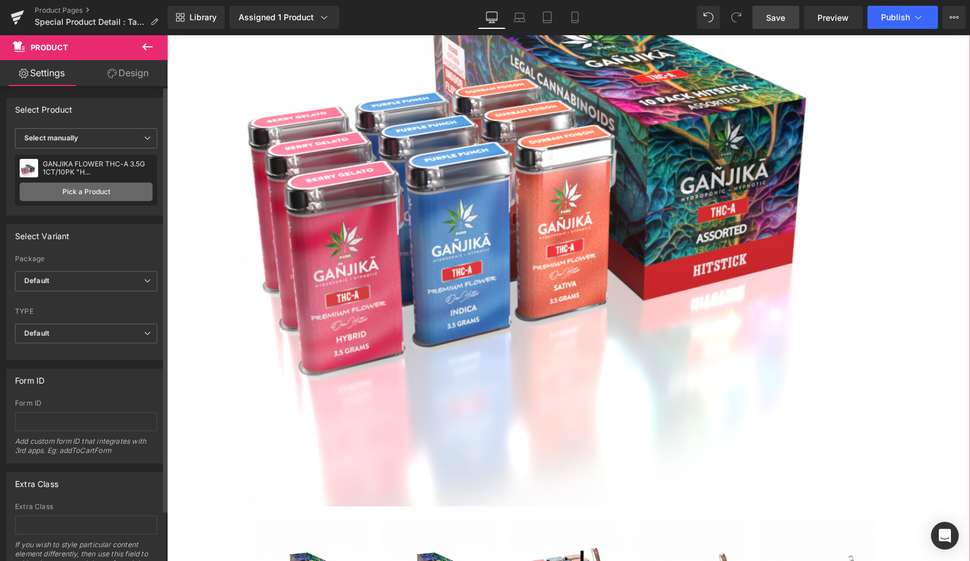
click at [82, 191] on link "Pick a Product" at bounding box center [86, 192] width 133 height 18
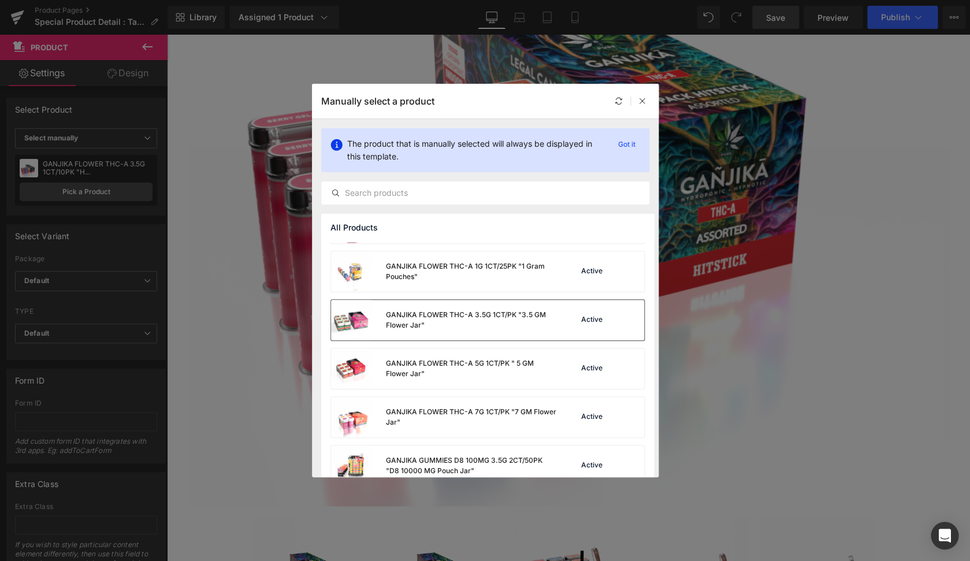
scroll to position [91, 0]
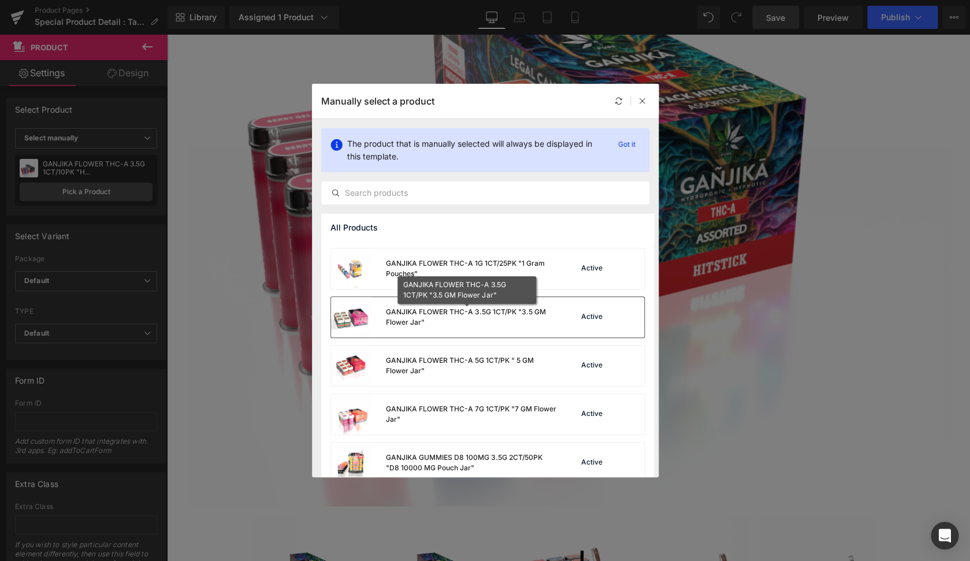
click at [462, 318] on div "GANJIKA FLOWER THC-A 3.5G 1CT/PK "3.5 GM Flower Jar"" at bounding box center [470, 317] width 171 height 21
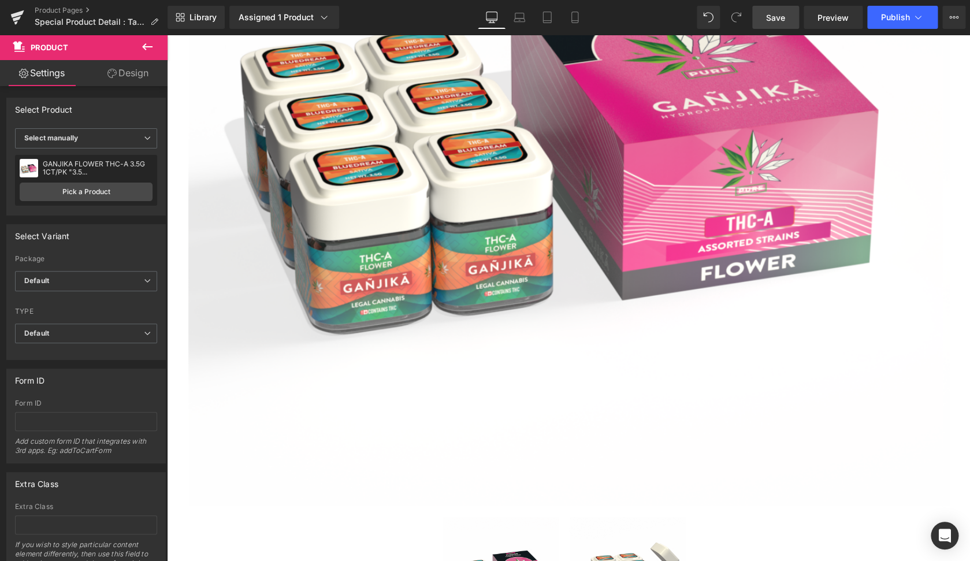
scroll to position [656, 0]
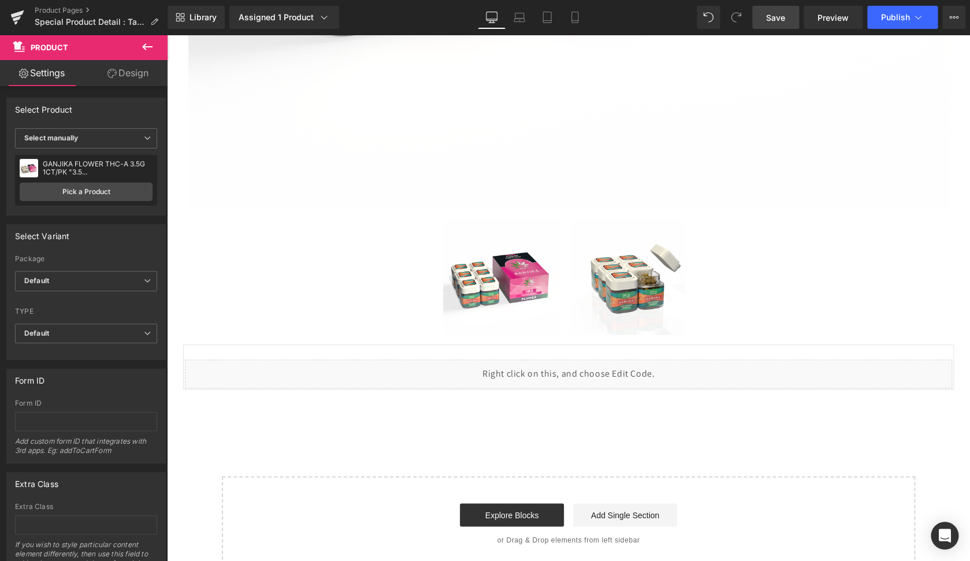
click at [769, 19] on span "Save" at bounding box center [775, 18] width 19 height 12
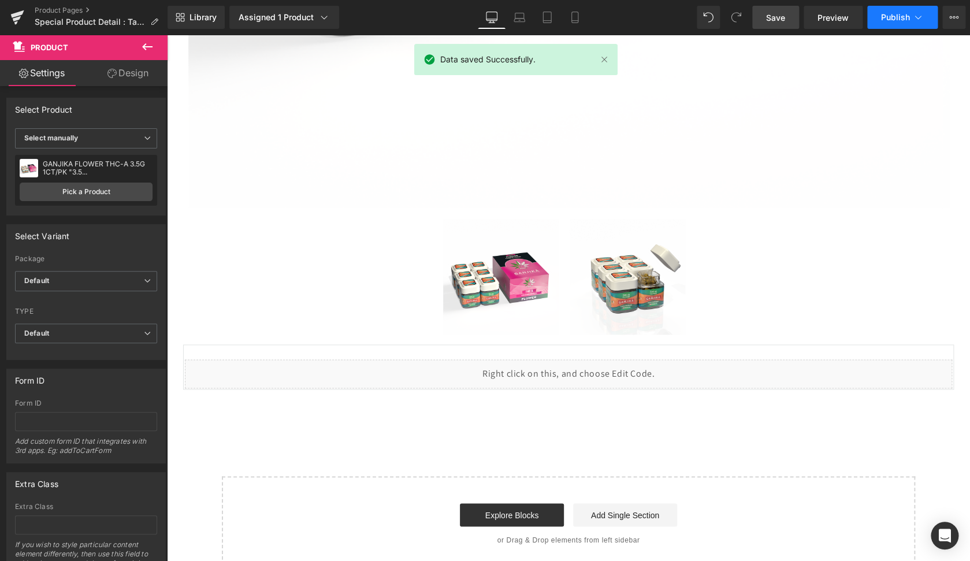
click at [903, 18] on span "Publish" at bounding box center [895, 17] width 29 height 9
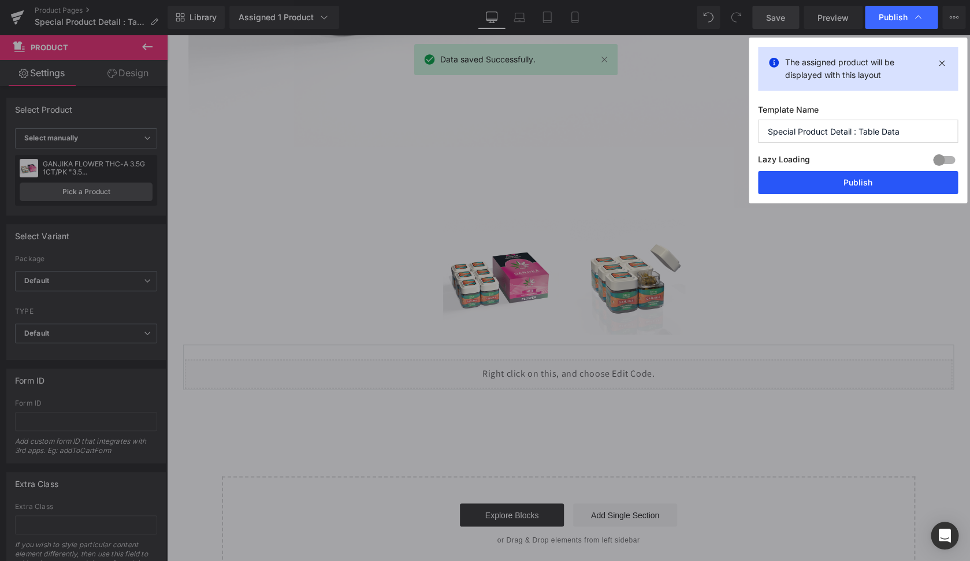
click at [867, 176] on button "Publish" at bounding box center [858, 182] width 200 height 23
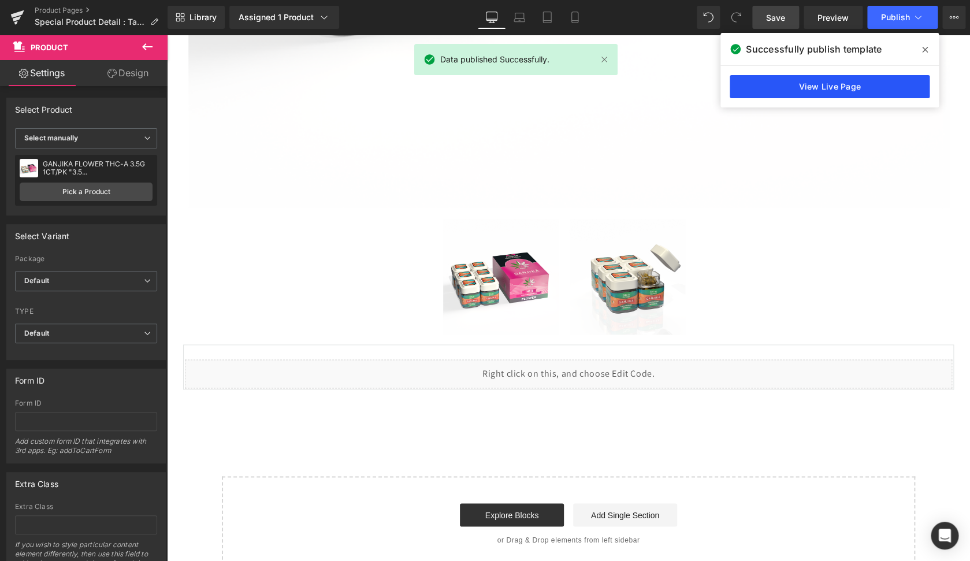
drag, startPoint x: 834, startPoint y: 87, endPoint x: 667, endPoint y: 53, distance: 170.5
click at [834, 87] on link "View Live Page" at bounding box center [830, 86] width 200 height 23
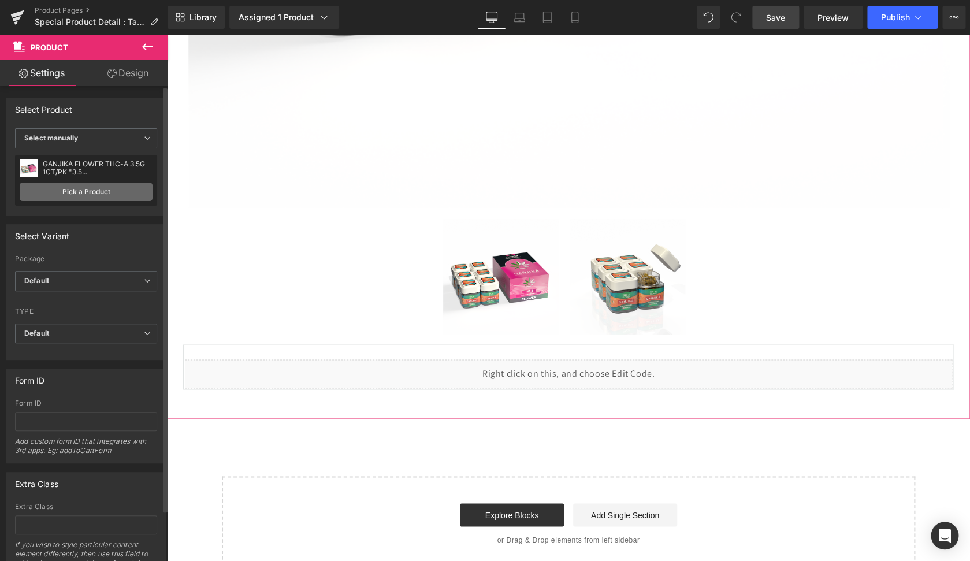
click at [61, 191] on link "Pick a Product" at bounding box center [86, 192] width 133 height 18
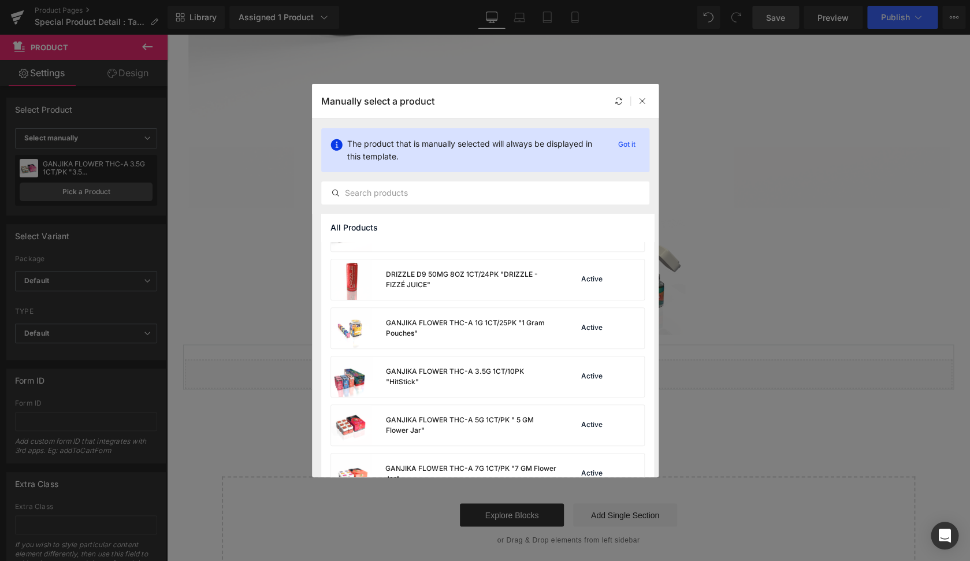
scroll to position [40, 0]
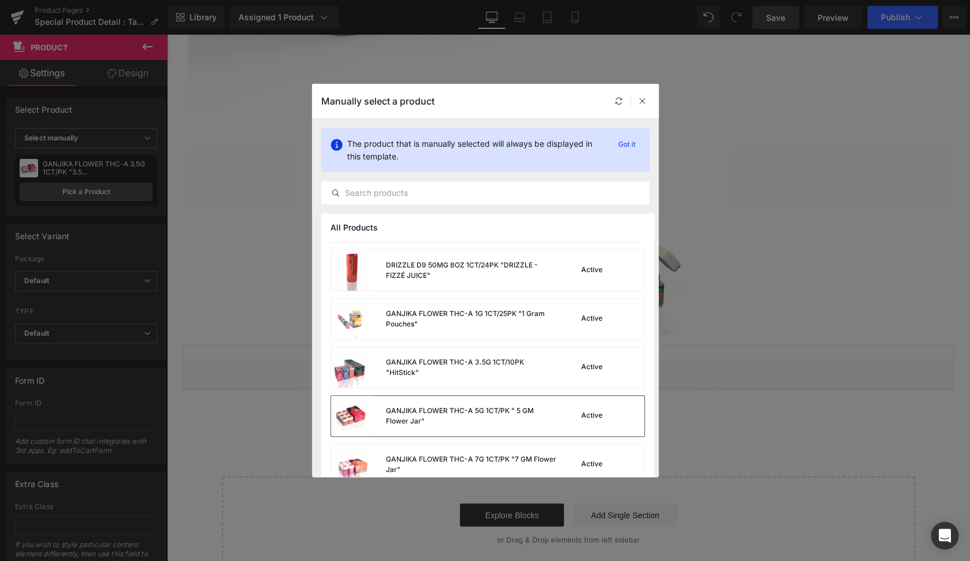
click at [496, 419] on div "GANJIKA FLOWER THC-A 5G 1CT/PK " 5 GM Flower Jar"" at bounding box center [470, 416] width 171 height 21
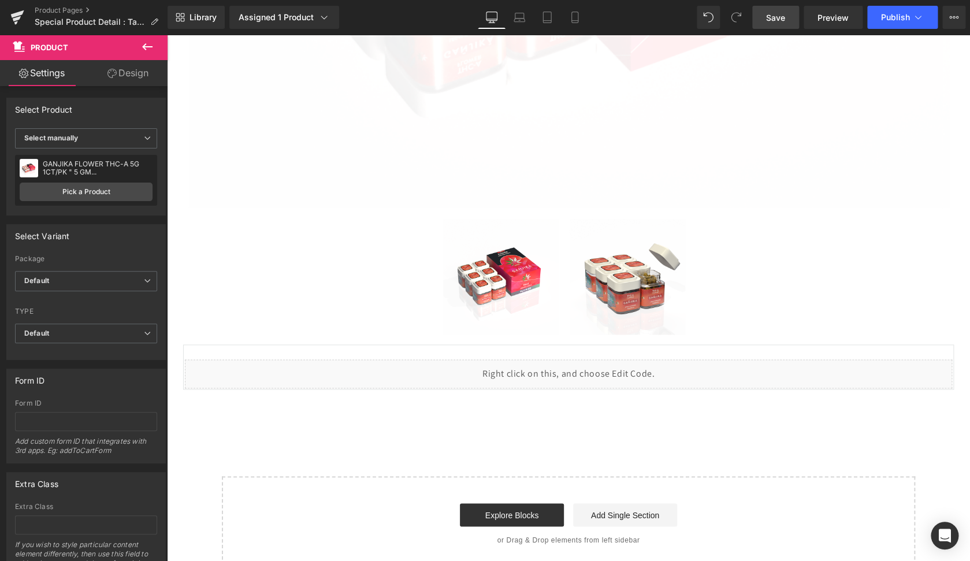
click at [783, 25] on link "Save" at bounding box center [775, 17] width 47 height 23
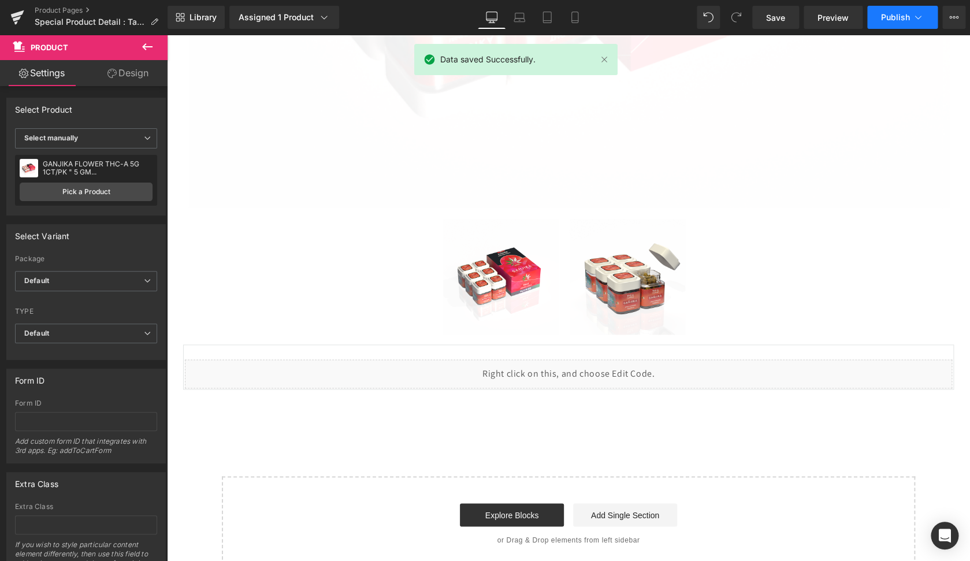
click at [893, 23] on button "Publish" at bounding box center [902, 17] width 70 height 23
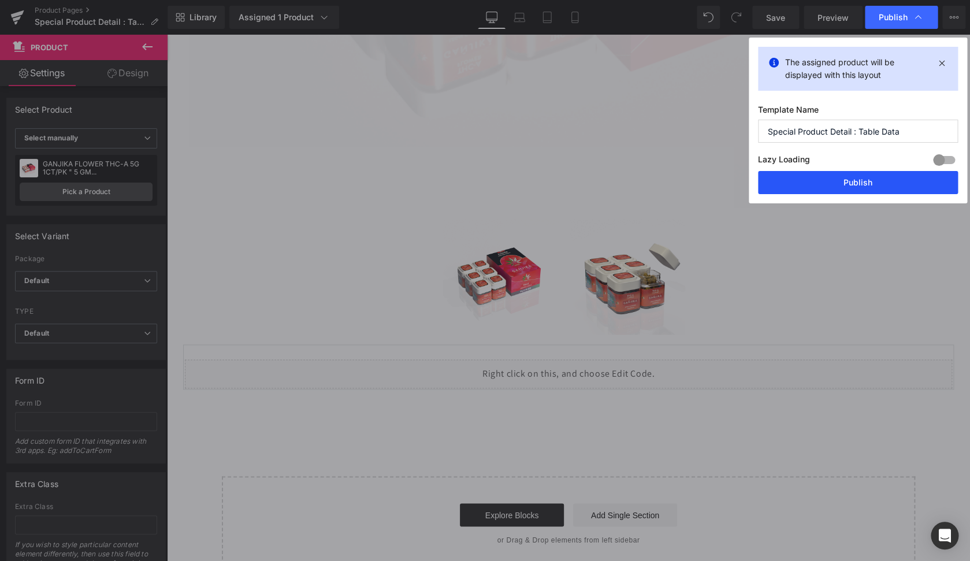
click at [830, 189] on button "Publish" at bounding box center [858, 182] width 200 height 23
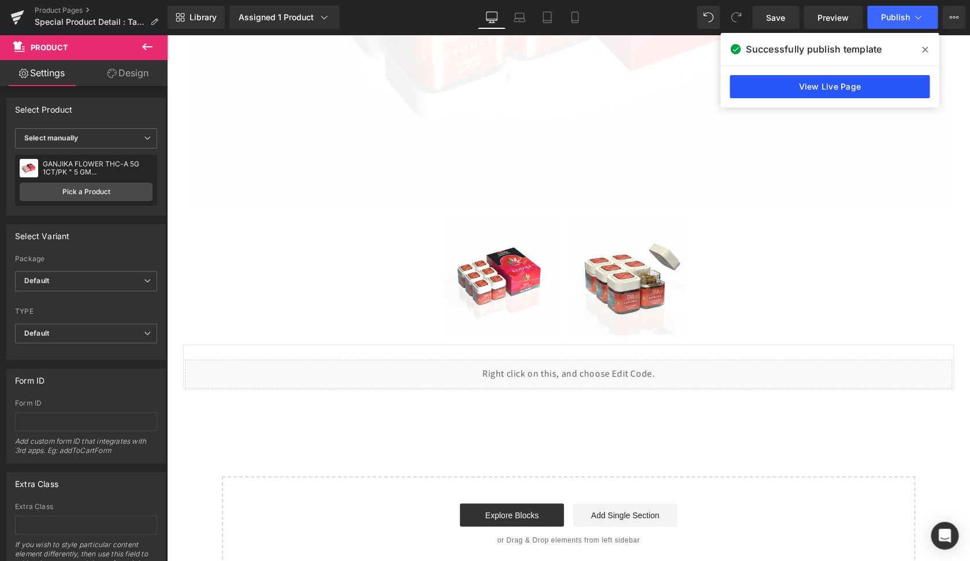
click at [849, 90] on link "View Live Page" at bounding box center [830, 86] width 200 height 23
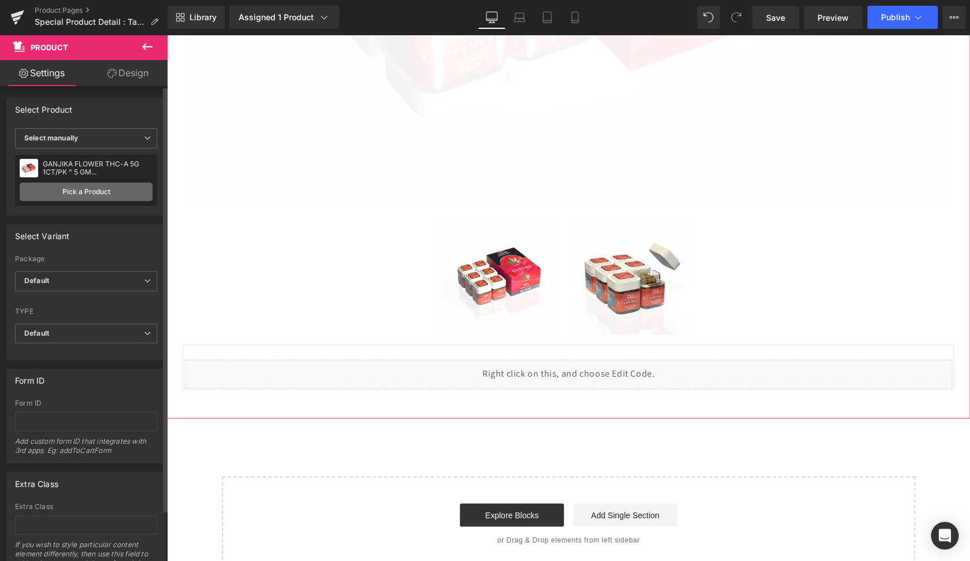
click at [111, 192] on link "Pick a Product" at bounding box center [86, 192] width 133 height 18
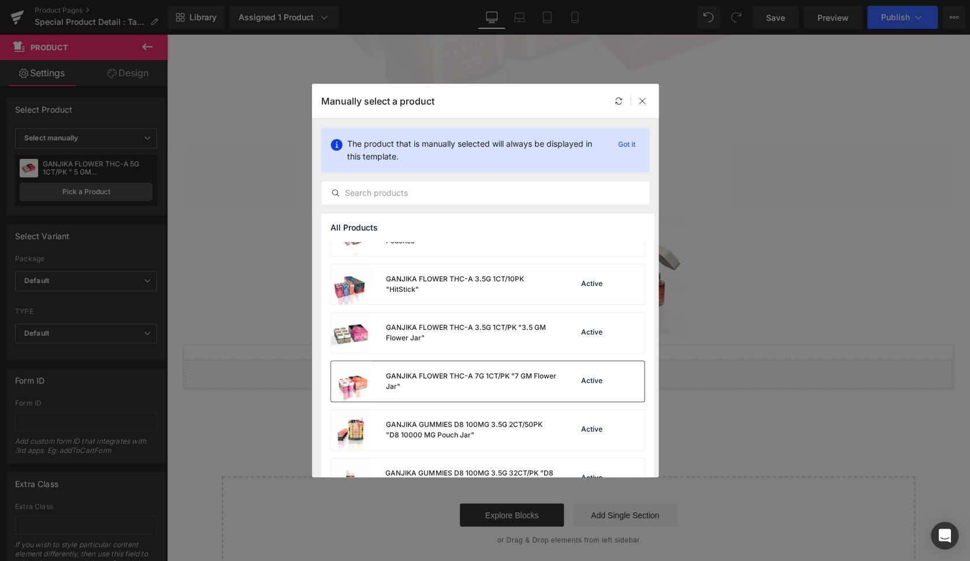
scroll to position [121, 0]
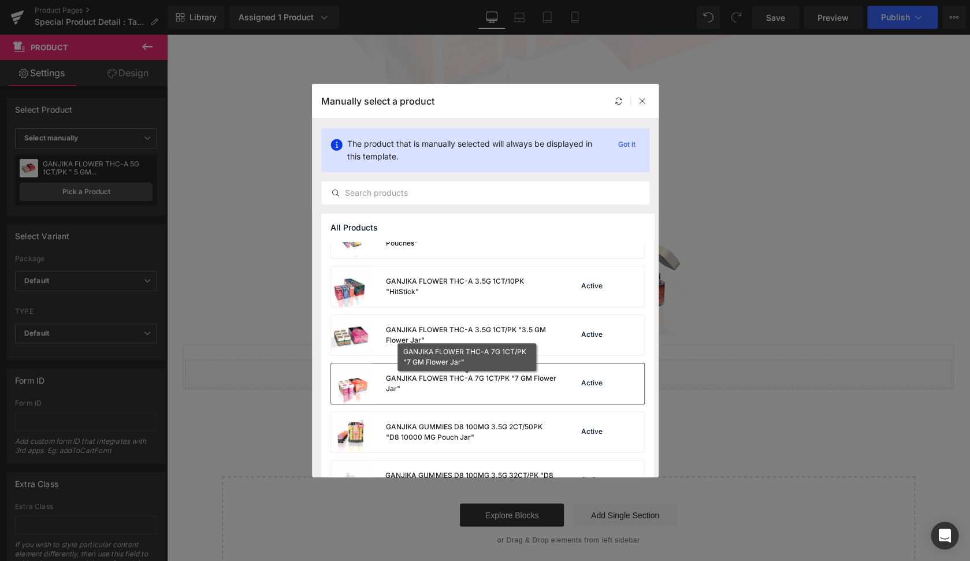
click at [498, 376] on div "GANJIKA FLOWER THC-A 7G 1CT/PK "7 GM Flower Jar"" at bounding box center [470, 383] width 171 height 21
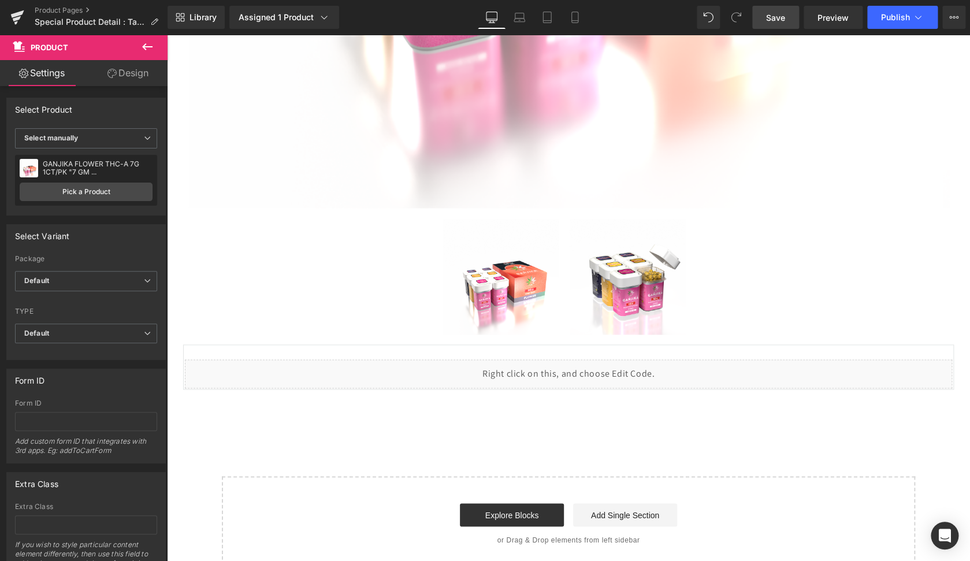
click at [774, 18] on span "Save" at bounding box center [775, 18] width 19 height 12
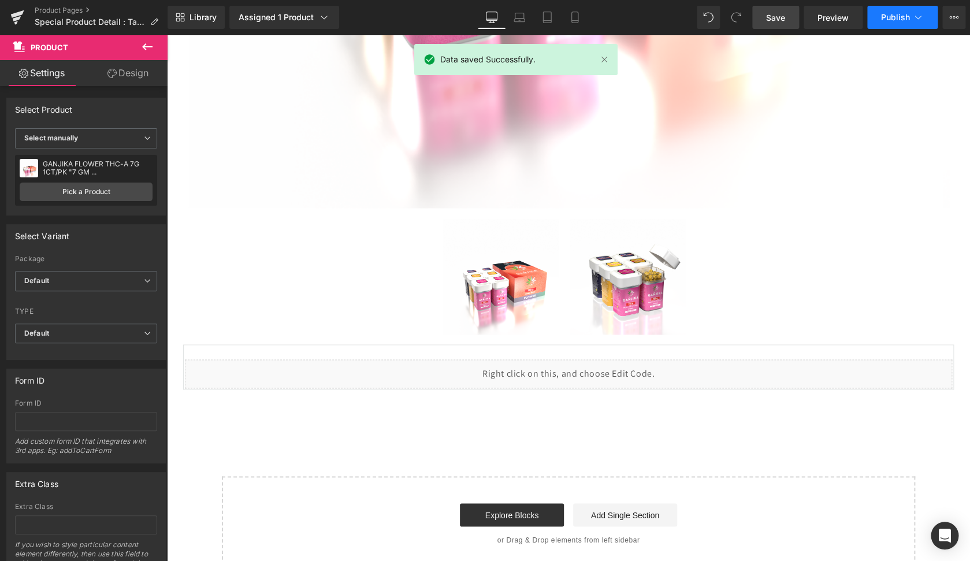
click at [898, 21] on span "Publish" at bounding box center [895, 17] width 29 height 9
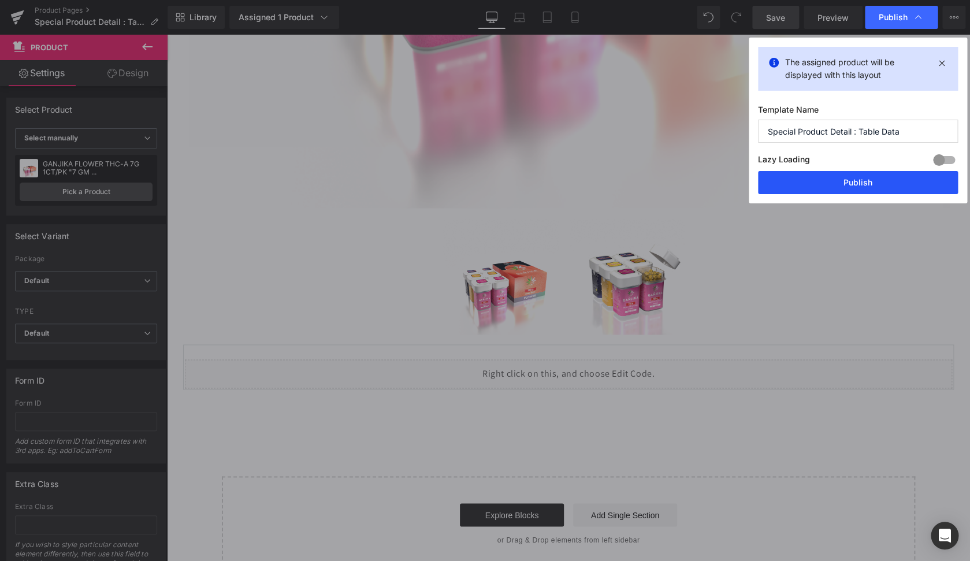
click at [846, 173] on button "Publish" at bounding box center [858, 182] width 200 height 23
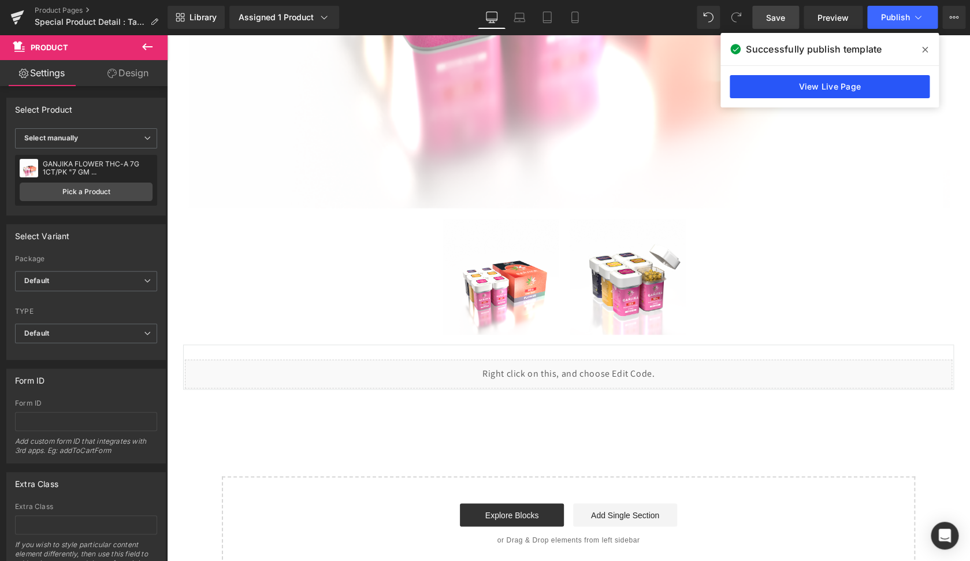
click at [819, 90] on link "View Live Page" at bounding box center [830, 86] width 200 height 23
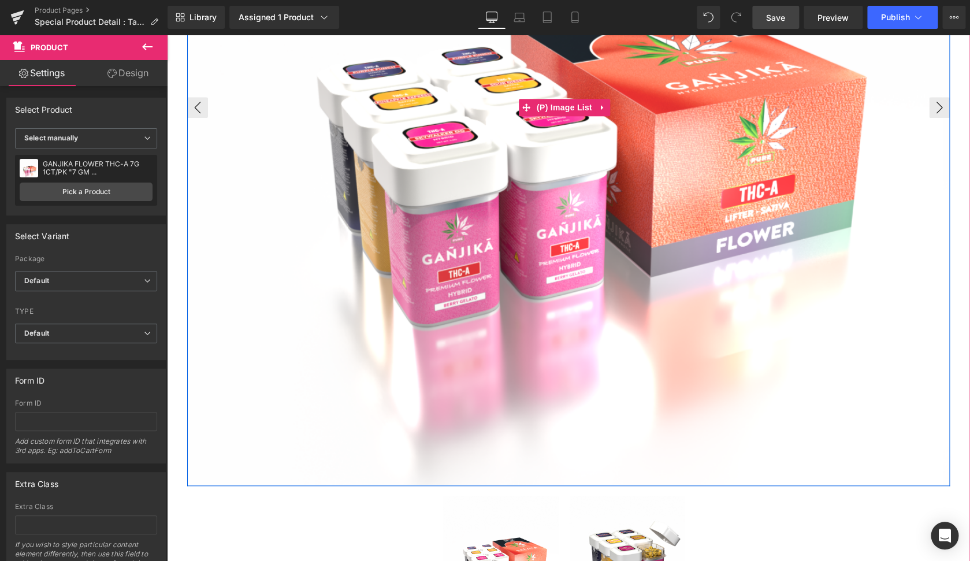
scroll to position [287, 0]
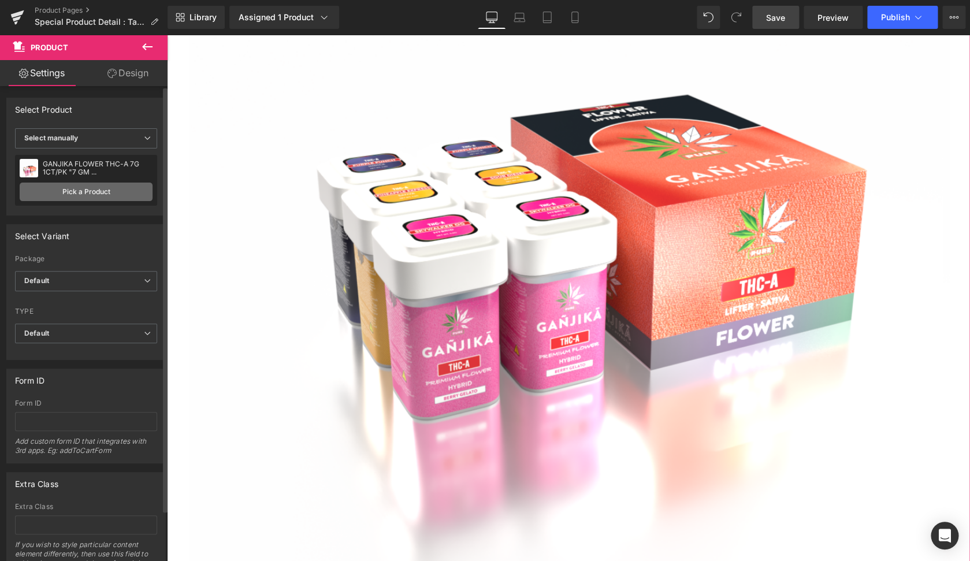
click at [57, 191] on link "Pick a Product" at bounding box center [86, 192] width 133 height 18
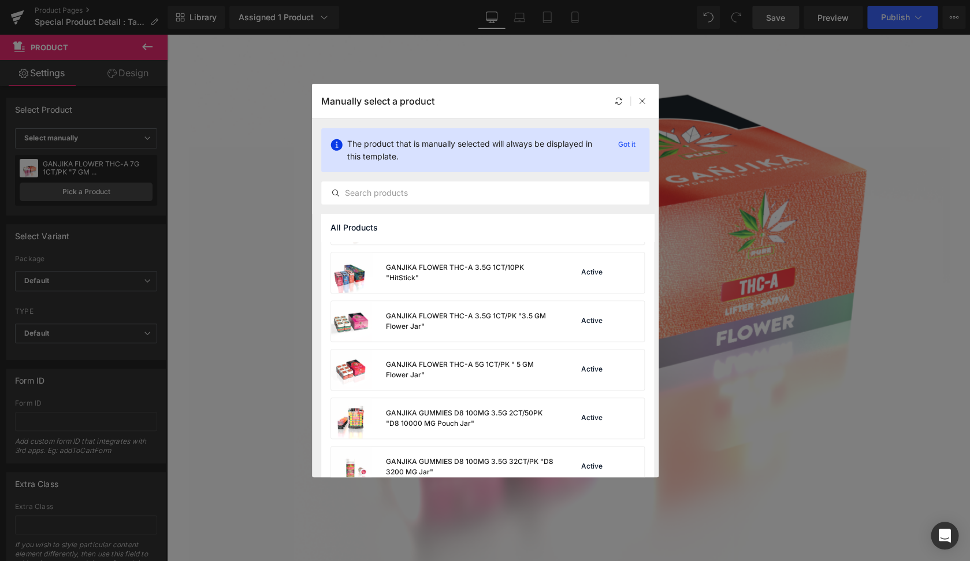
scroll to position [142, 0]
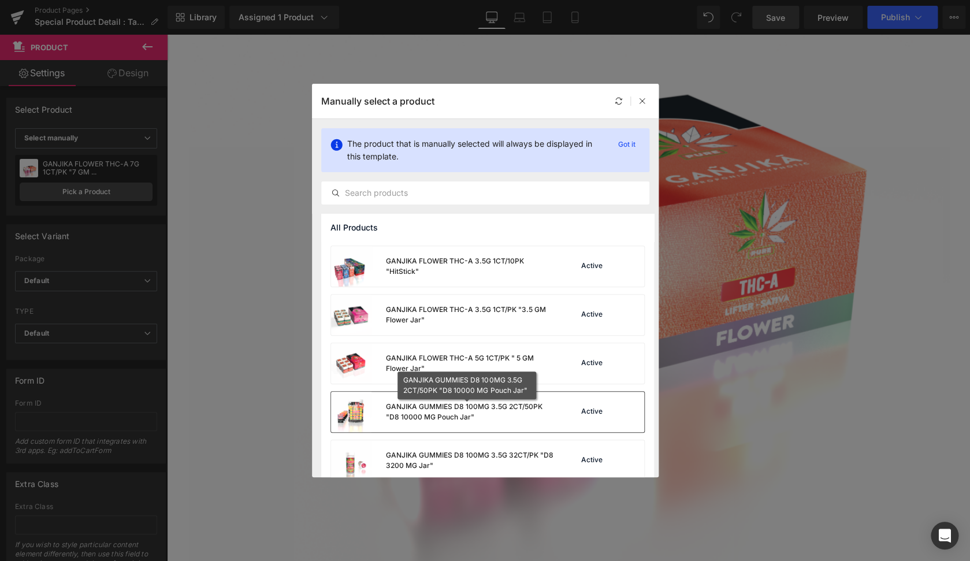
click at [477, 414] on div "GANJIKA GUMMIES D8 100MG 3.5G 2CT/50PK "D8 10000 MG Pouch Jar"" at bounding box center [470, 412] width 171 height 21
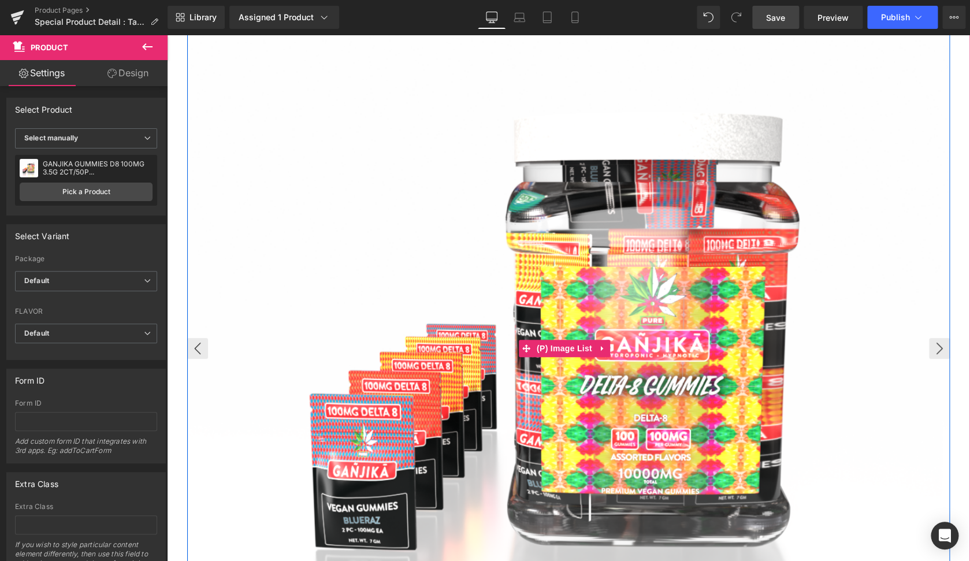
scroll to position [129, 0]
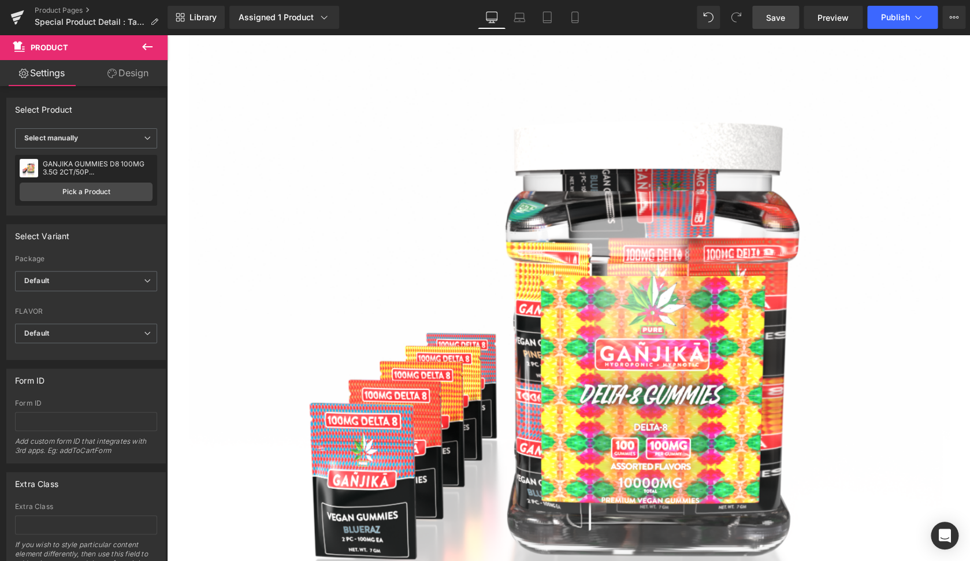
click at [772, 20] on span "Save" at bounding box center [775, 18] width 19 height 12
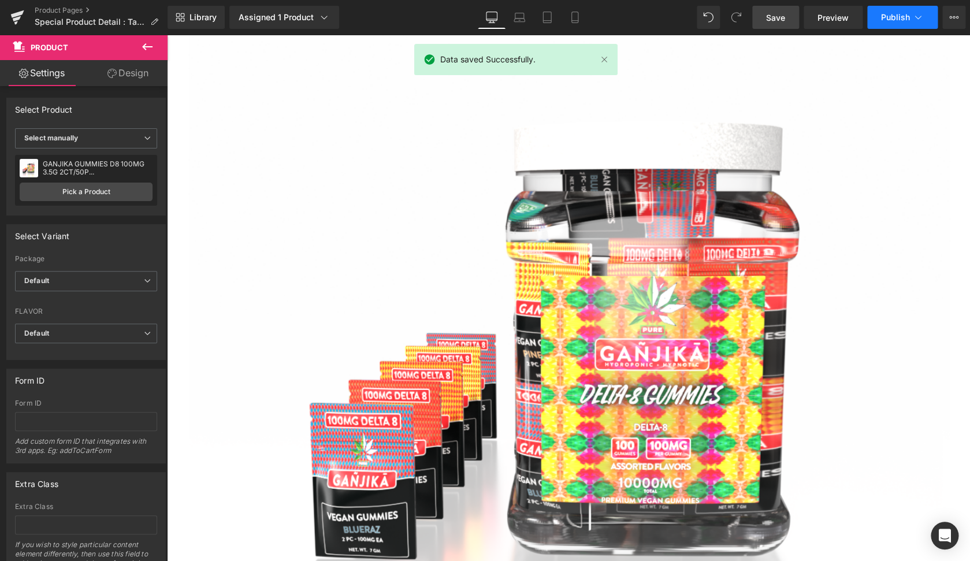
click at [887, 23] on button "Publish" at bounding box center [902, 17] width 70 height 23
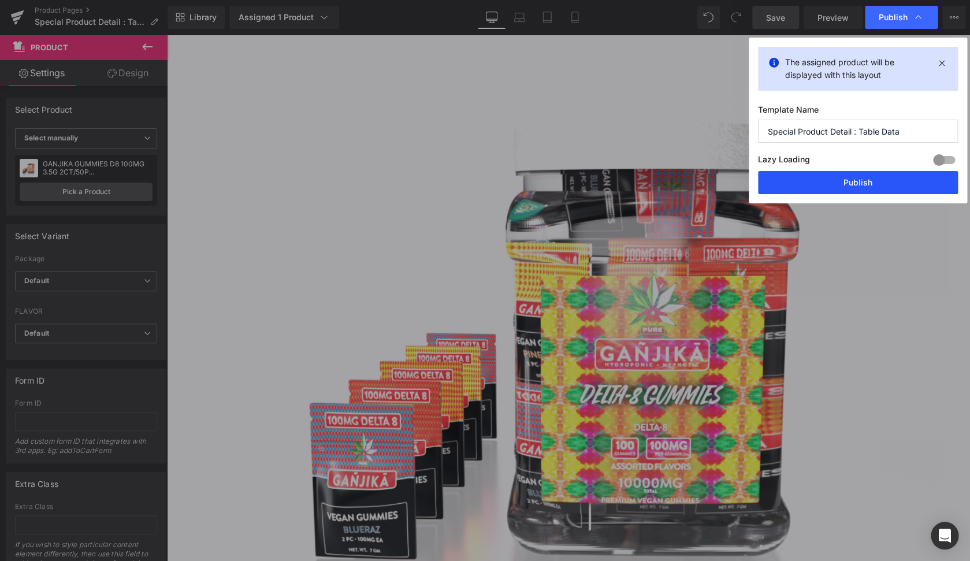
click at [842, 189] on button "Publish" at bounding box center [858, 182] width 200 height 23
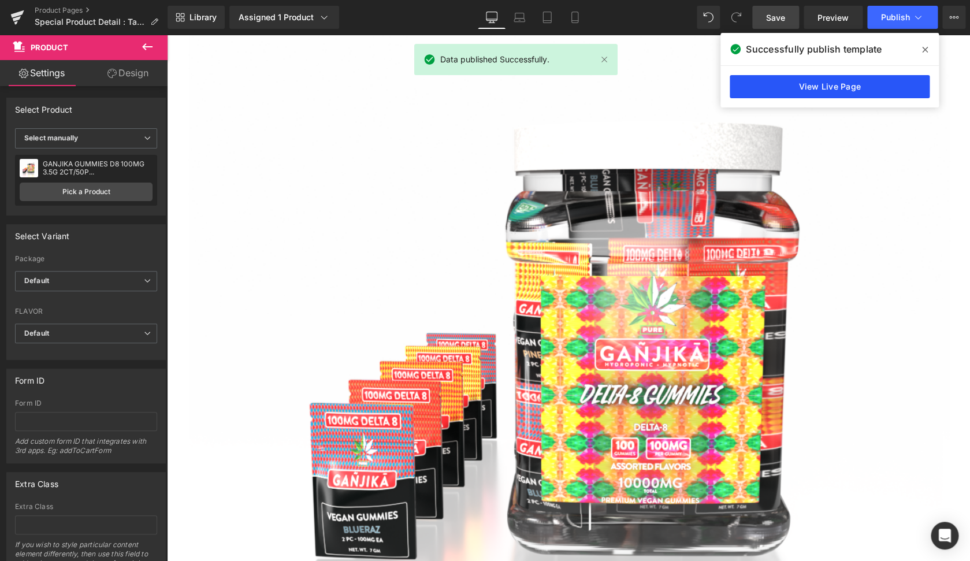
click at [796, 86] on link "View Live Page" at bounding box center [830, 86] width 200 height 23
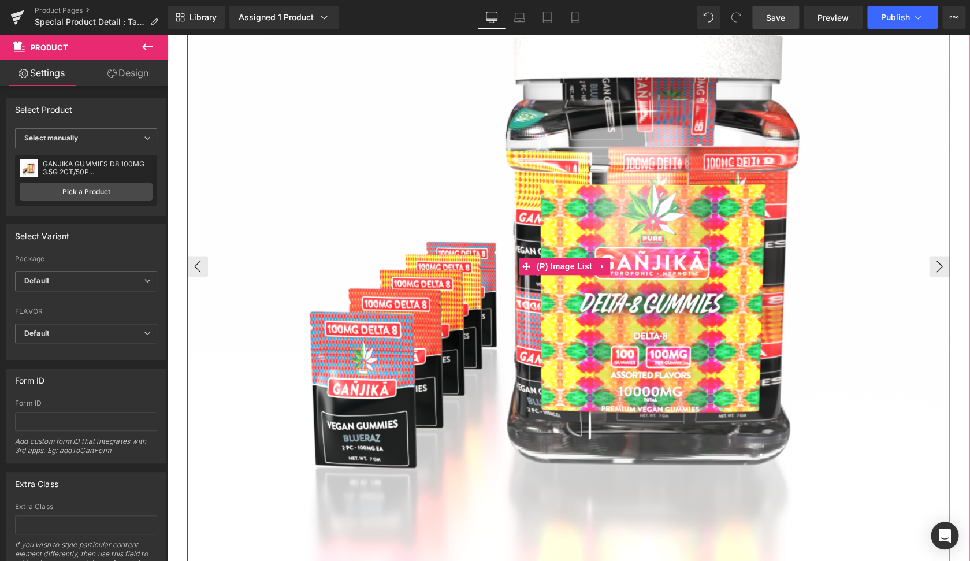
scroll to position [0, 0]
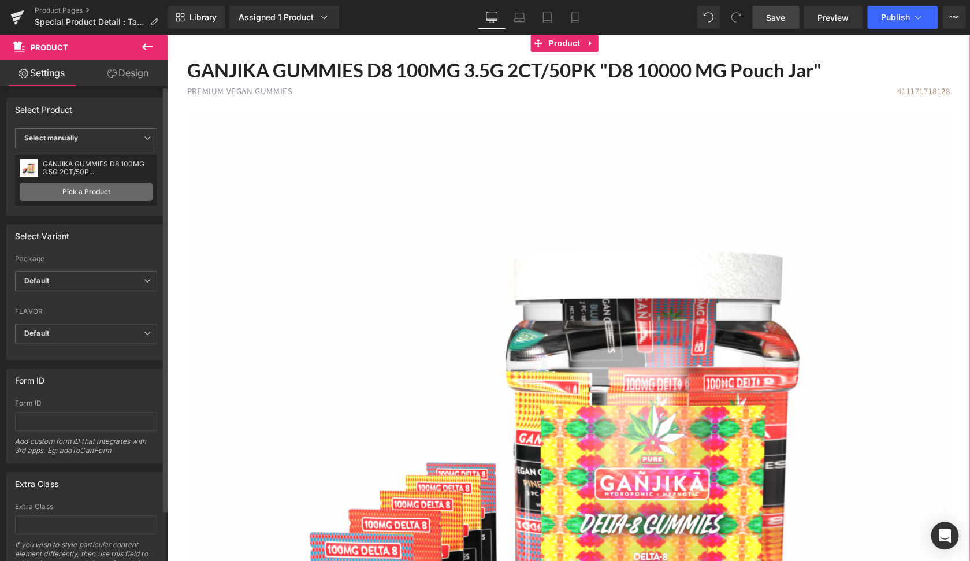
click at [65, 194] on link "Pick a Product" at bounding box center [86, 192] width 133 height 18
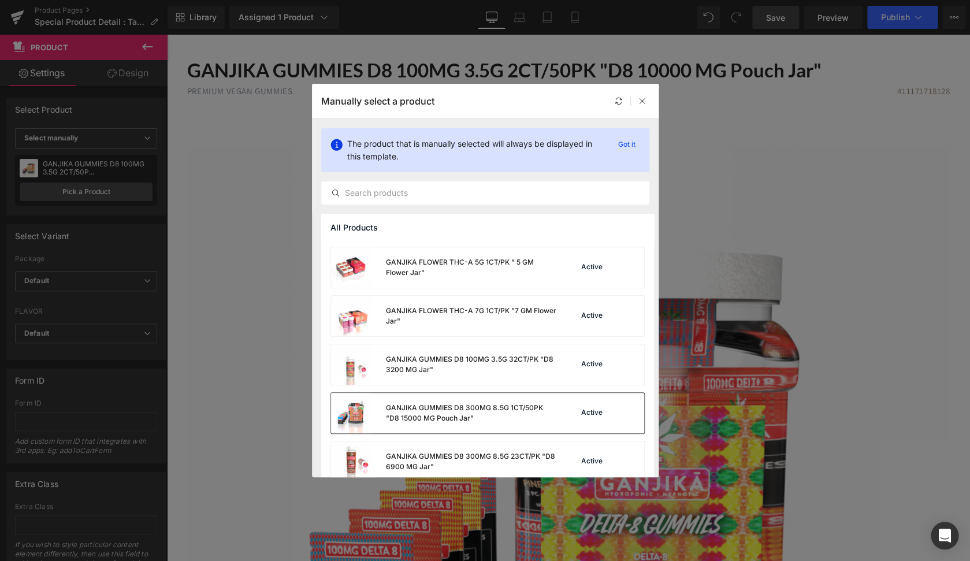
scroll to position [243, 0]
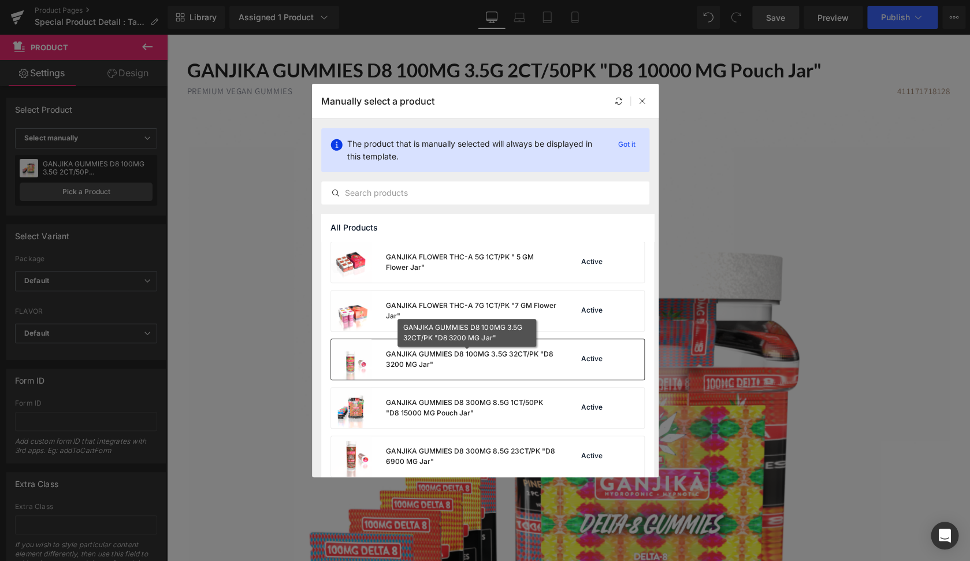
click at [476, 364] on div "GANJIKA GUMMIES D8 100MG 3.5G 32CT/PK "D8 3200 MG Jar"" at bounding box center [470, 359] width 171 height 21
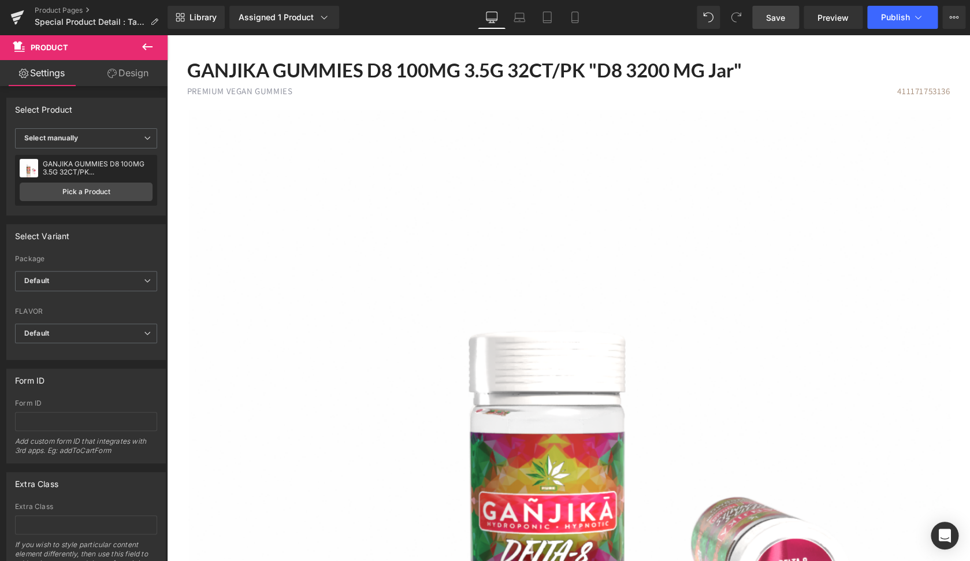
click at [782, 20] on span "Save" at bounding box center [775, 18] width 19 height 12
click at [889, 20] on span "Publish" at bounding box center [895, 17] width 29 height 9
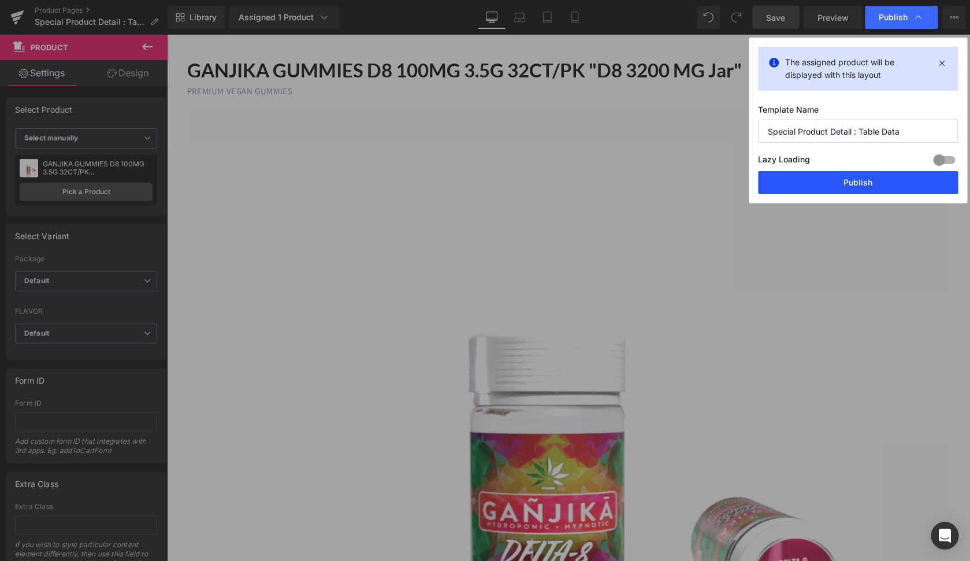
click at [830, 177] on button "Publish" at bounding box center [858, 182] width 200 height 23
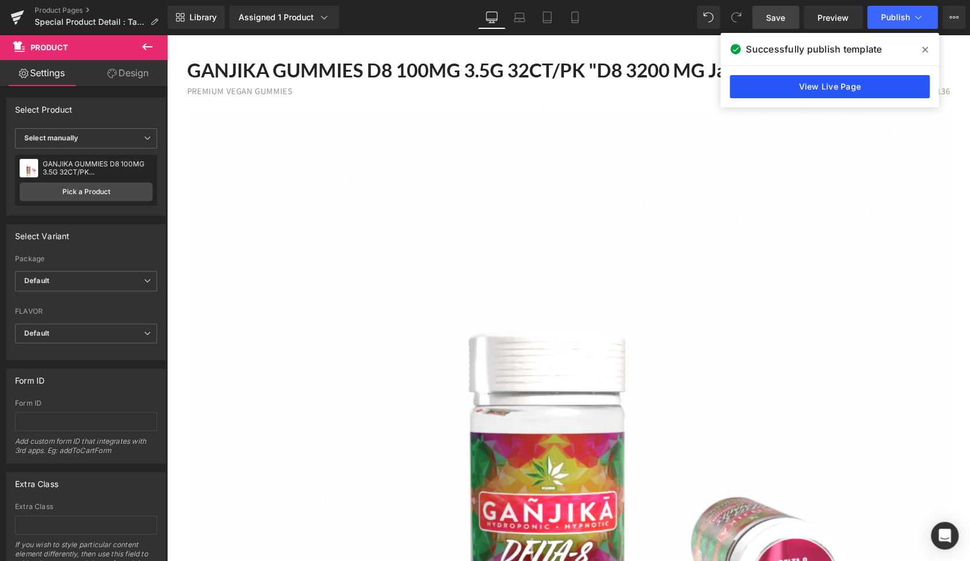
drag, startPoint x: 667, startPoint y: 46, endPoint x: 833, endPoint y: 79, distance: 169.7
click at [833, 79] on link "View Live Page" at bounding box center [830, 86] width 200 height 23
